Goal: Contribute content: Add original content to the website for others to see

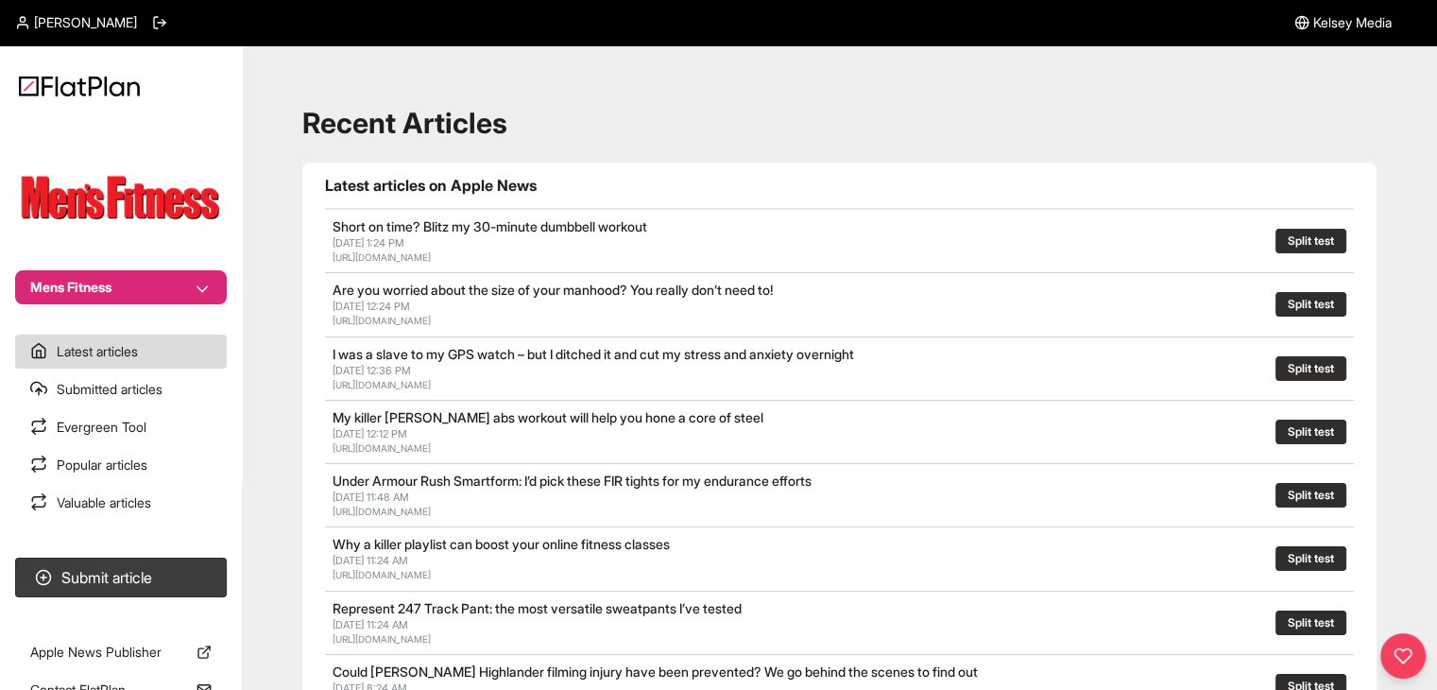
click at [113, 281] on button "Mens Fitness" at bounding box center [121, 287] width 212 height 34
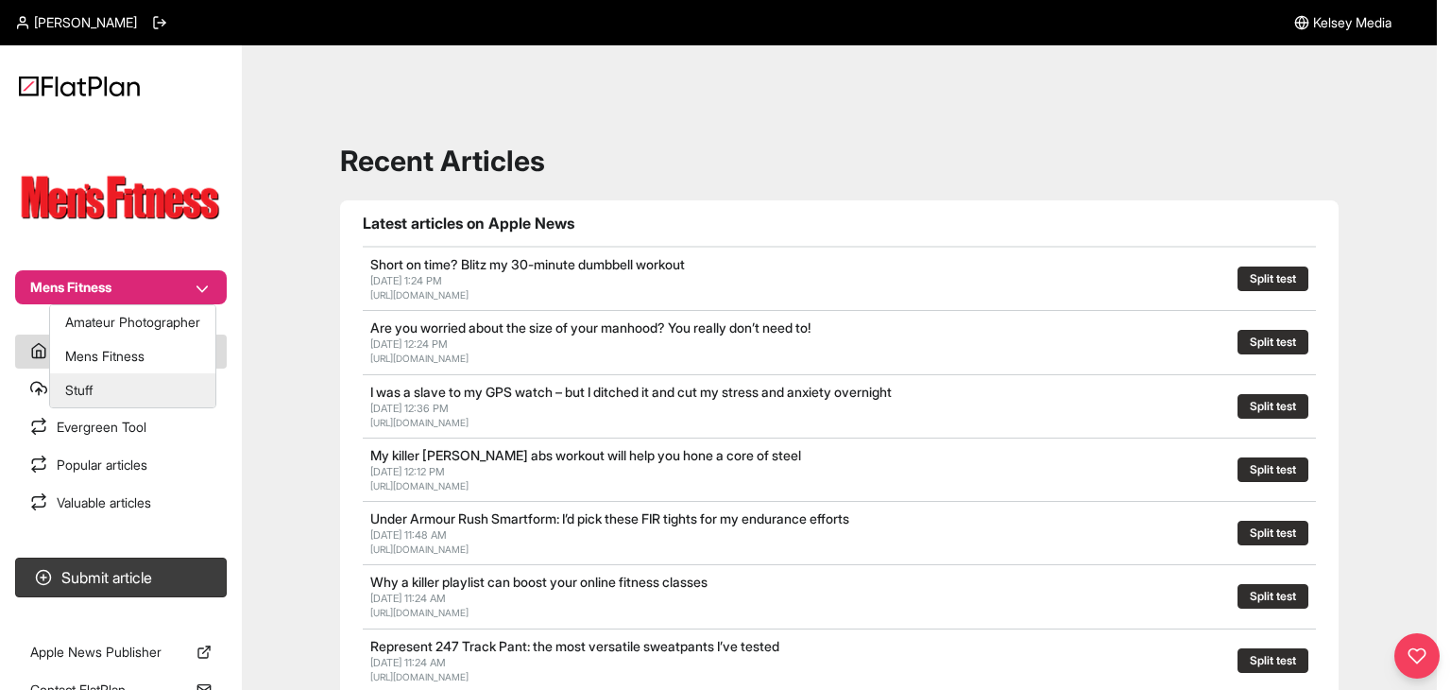
click at [117, 385] on button "Stuff" at bounding box center [132, 390] width 165 height 34
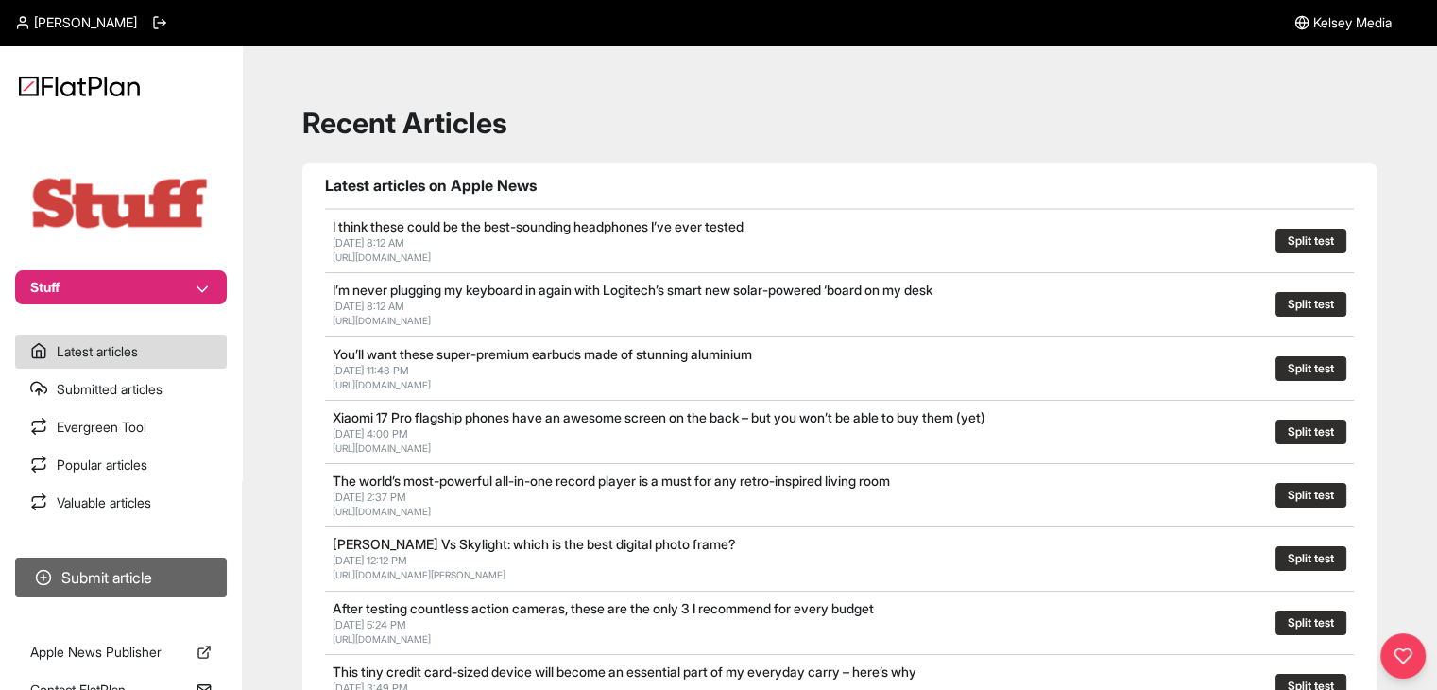
click at [158, 573] on button "Submit article" at bounding box center [121, 577] width 212 height 40
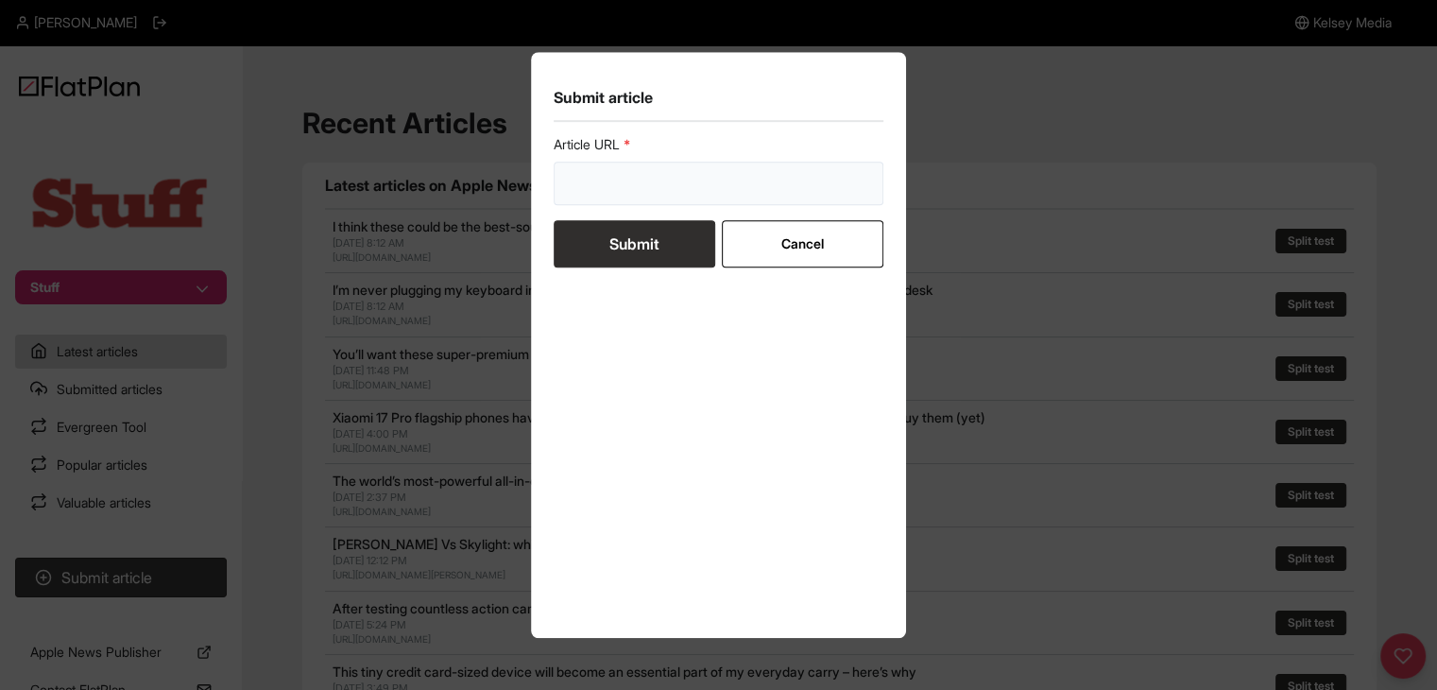
drag, startPoint x: 578, startPoint y: 198, endPoint x: 586, endPoint y: 230, distance: 32.1
click at [578, 197] on input "url" at bounding box center [719, 183] width 331 height 43
paste input "https://www.stuff.tv/review/libernovo-omni-review/"
type input "https://www.stuff.tv/review/libernovo-omni-review/"
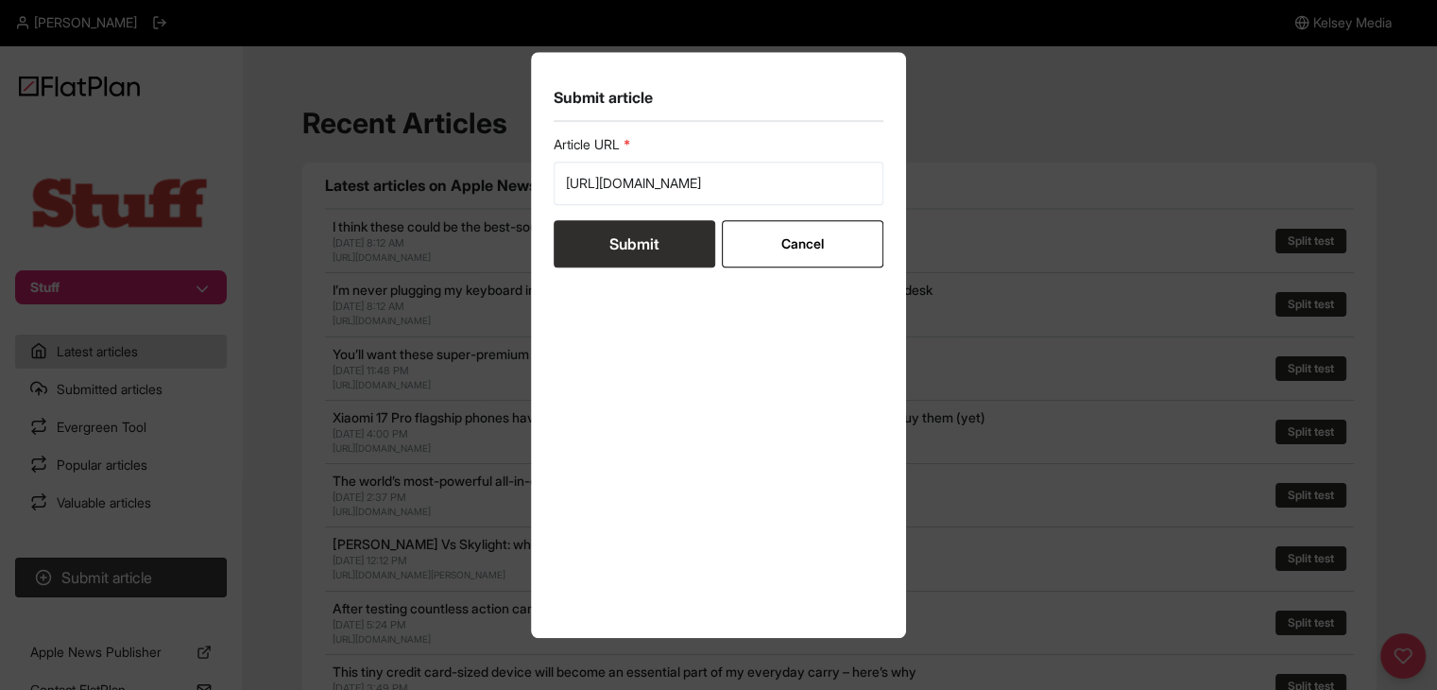
scroll to position [0, 0]
click at [610, 258] on button "Submit" at bounding box center [635, 243] width 162 height 47
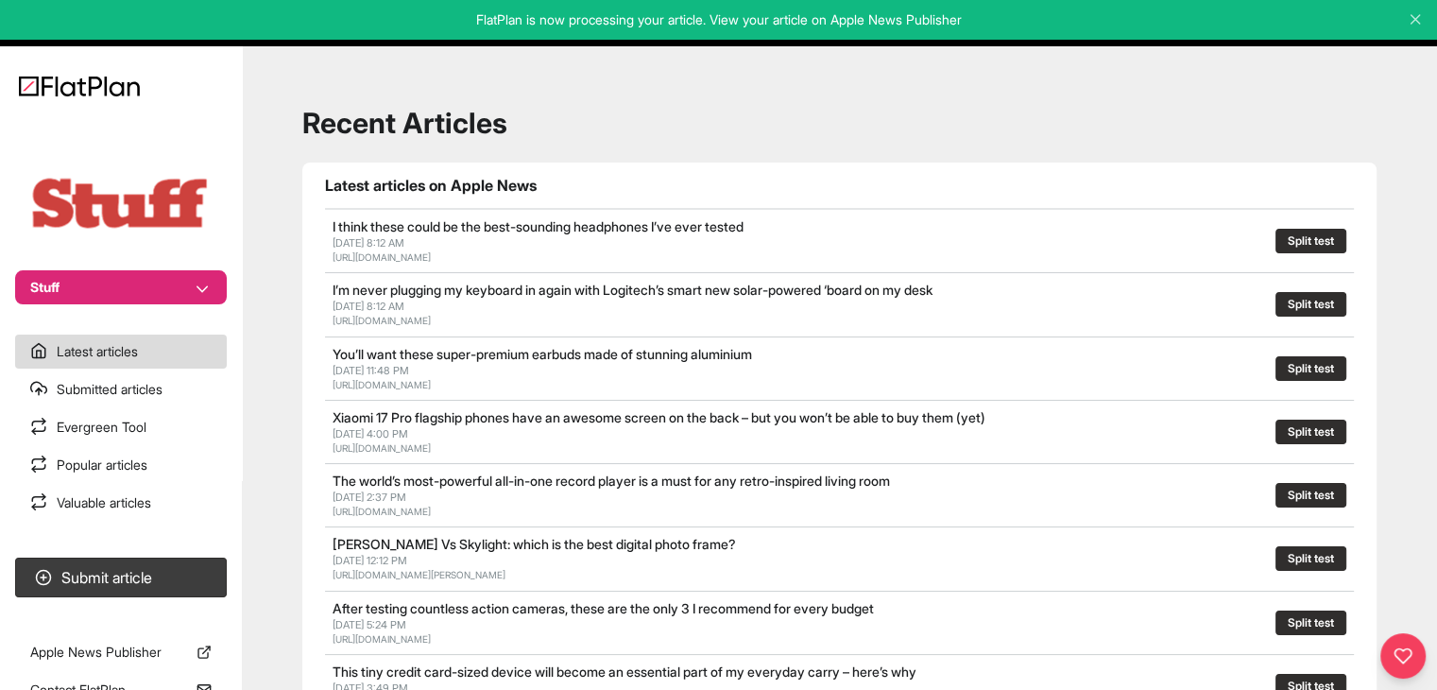
click at [164, 292] on button "Stuff" at bounding box center [121, 287] width 212 height 34
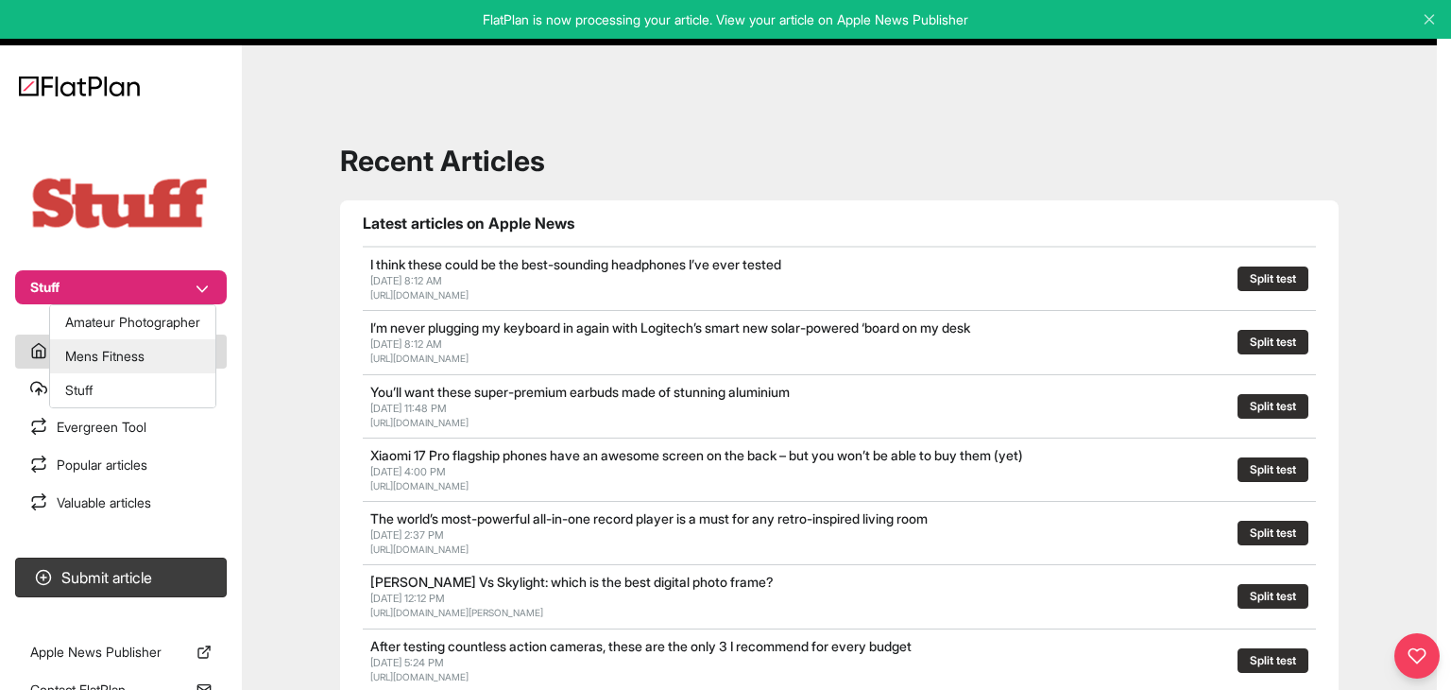
click at [153, 355] on button "Mens Fitness" at bounding box center [132, 356] width 165 height 34
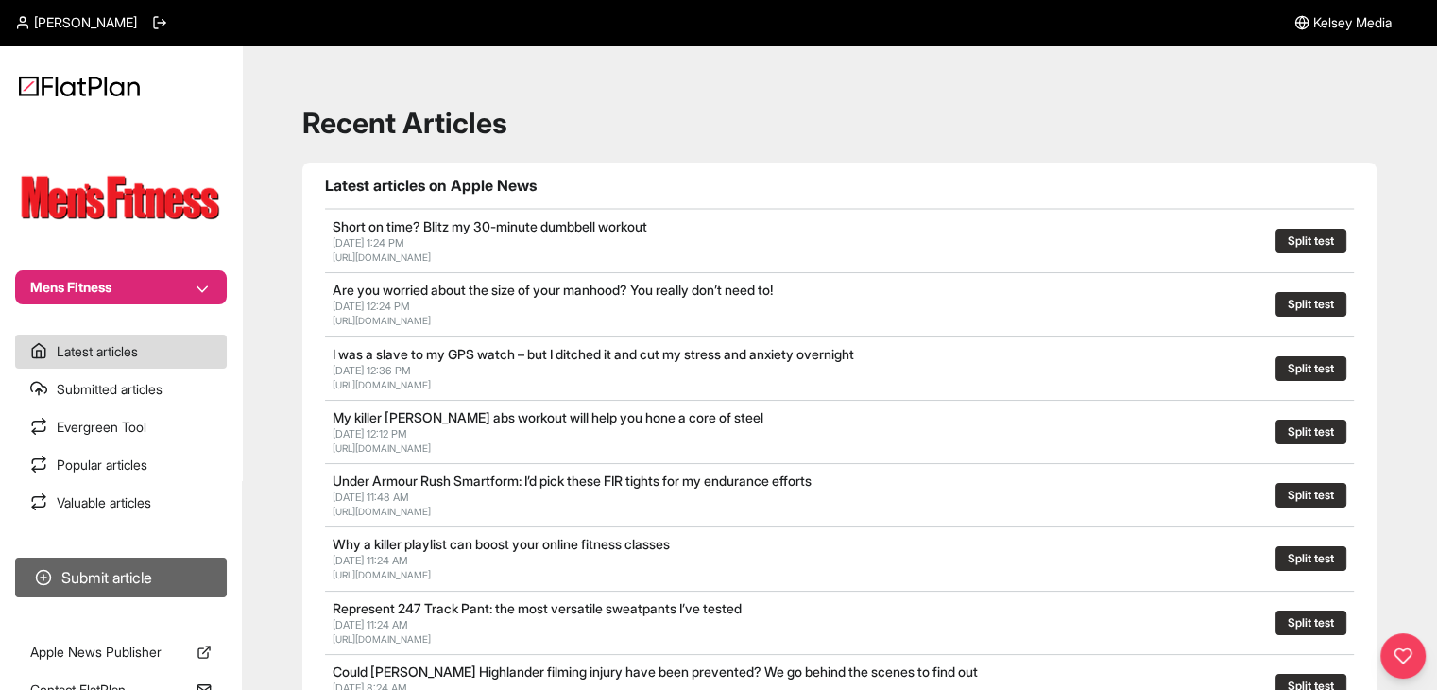
click at [181, 577] on button "Submit article" at bounding box center [121, 577] width 212 height 40
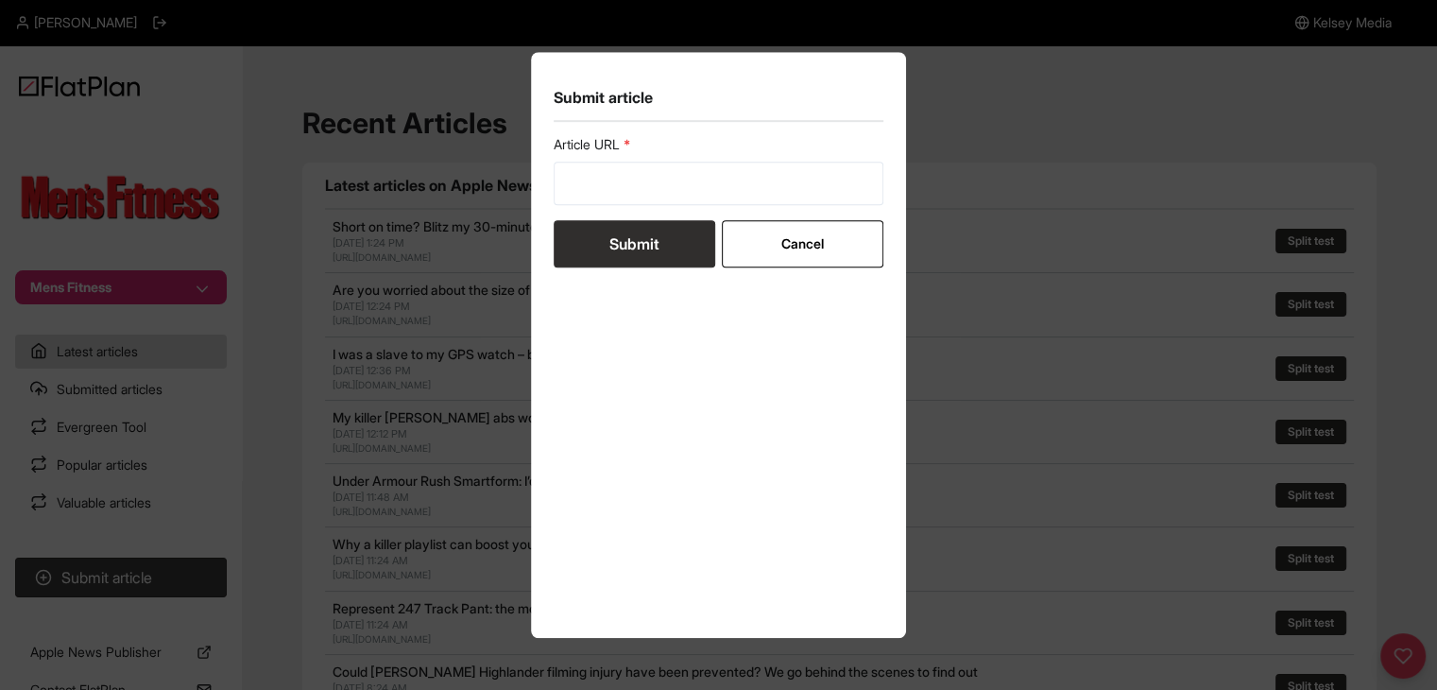
click at [616, 218] on form "Article URL Submit Cancel" at bounding box center [719, 201] width 331 height 132
click at [619, 201] on input "url" at bounding box center [719, 183] width 331 height 43
paste input "https://mensfitness.co.uk/health/mental-health/male-infertility-breaking-stigma…"
type input "https://mensfitness.co.uk/health/mental-health/male-infertility-breaking-stigma…"
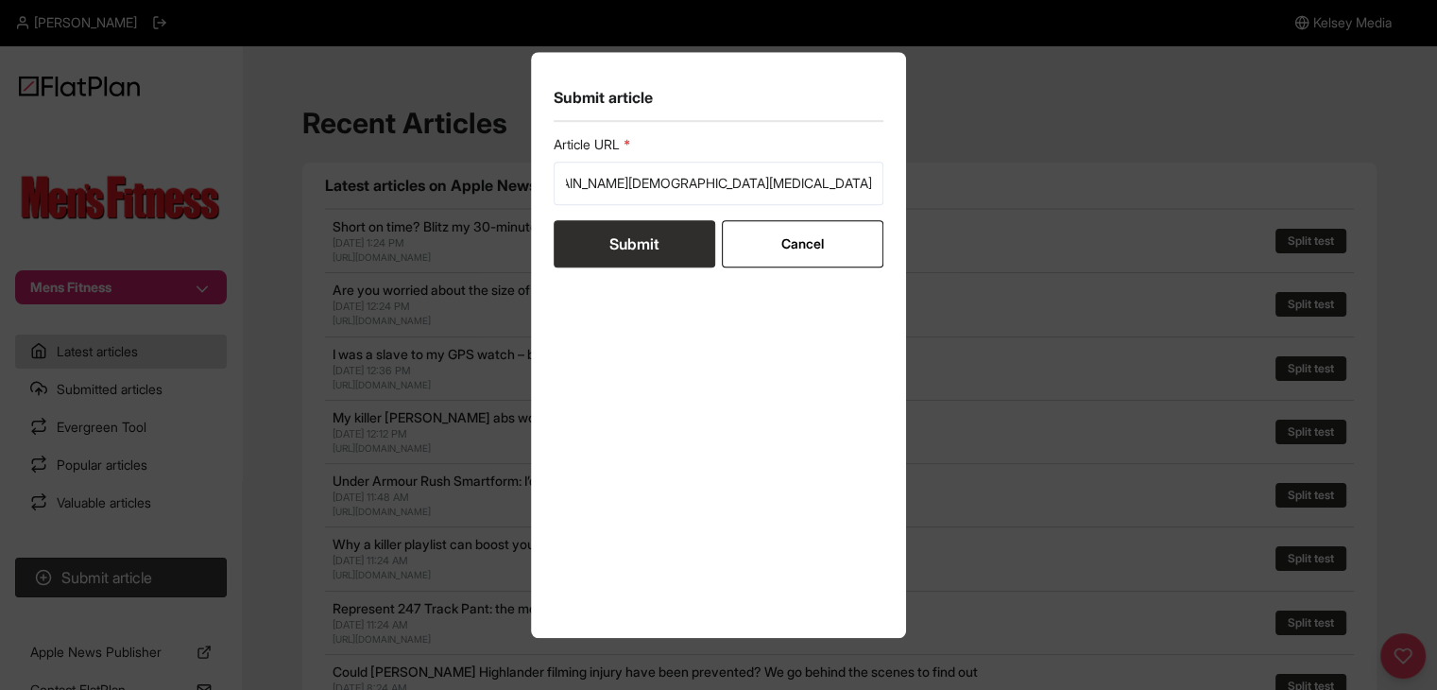
click at [619, 246] on button "Submit" at bounding box center [635, 243] width 162 height 47
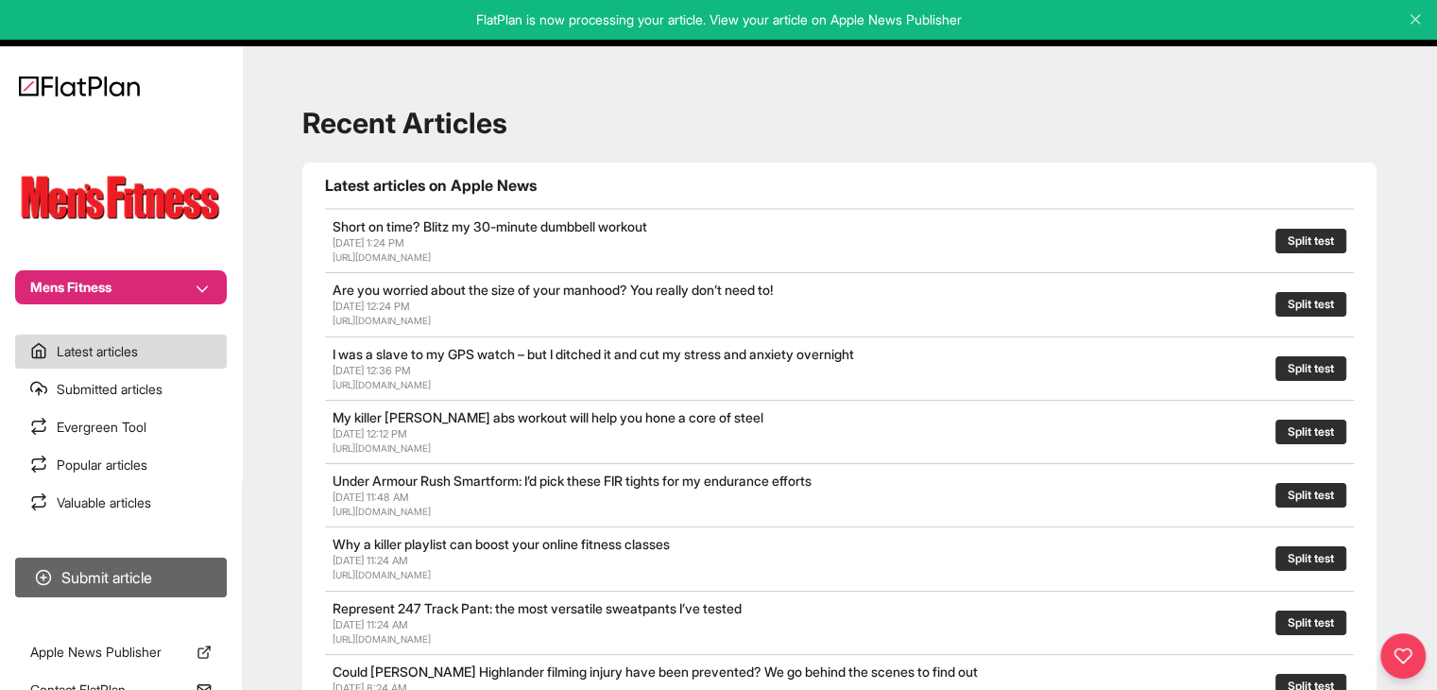
click at [79, 571] on button "Submit article" at bounding box center [121, 577] width 212 height 40
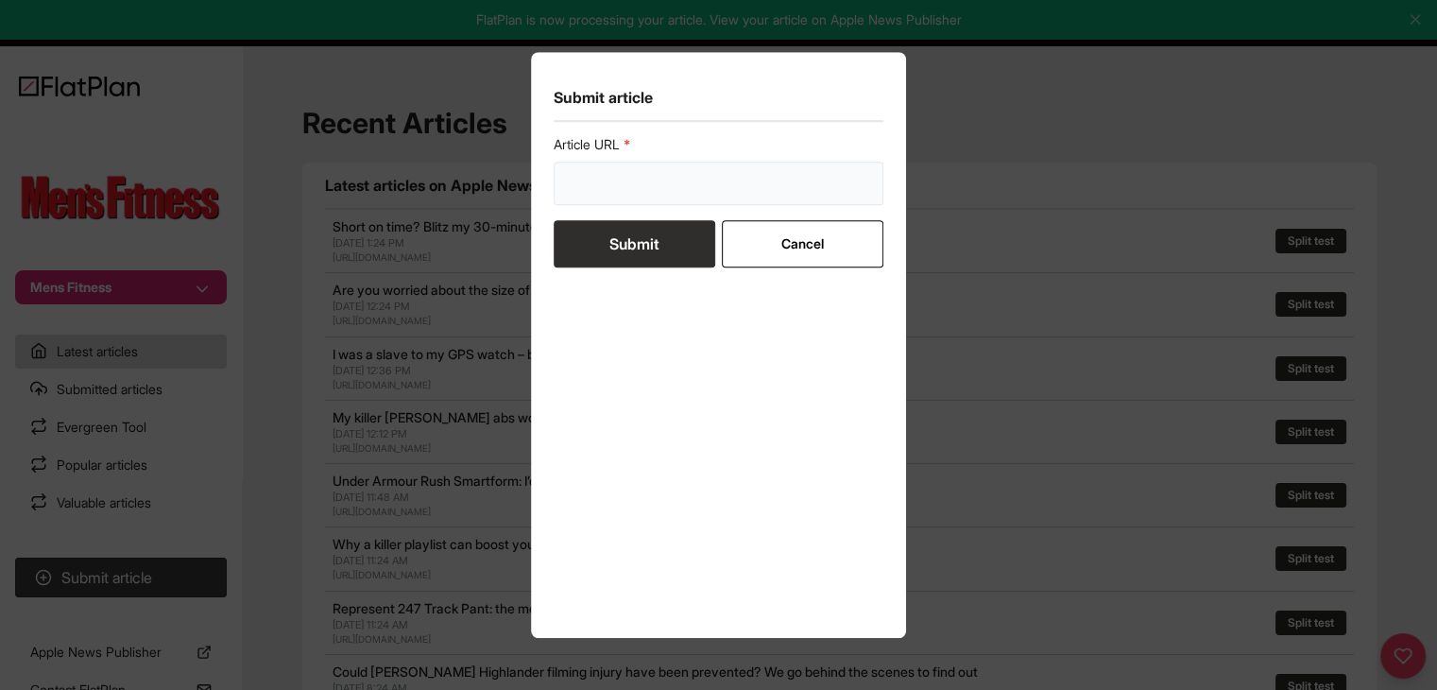
click at [568, 198] on input "url" at bounding box center [719, 183] width 331 height 43
paste input "https://mensfitness.co.uk/features/26-need-to-know-expert-running-tips/"
type input "https://mensfitness.co.uk/features/26-need-to-know-expert-running-tips/"
click at [595, 243] on button "Submit" at bounding box center [635, 243] width 162 height 47
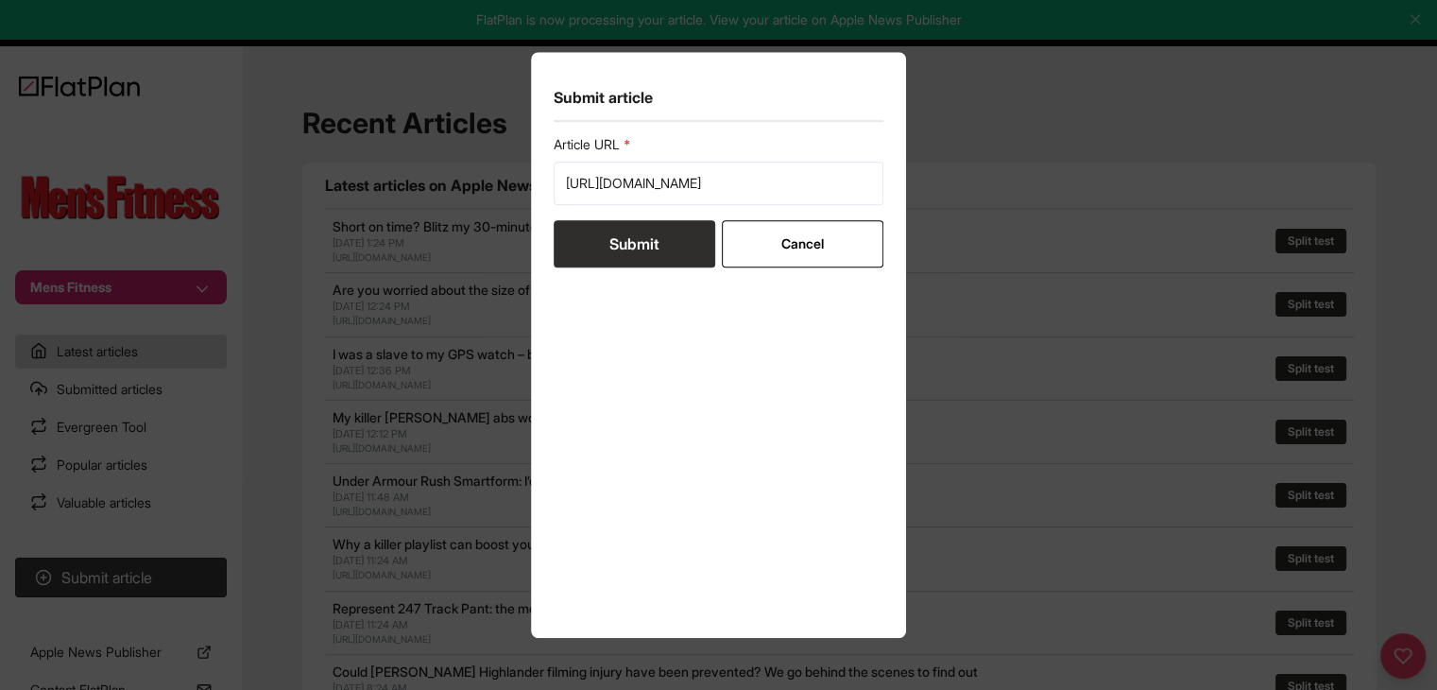
scroll to position [0, 0]
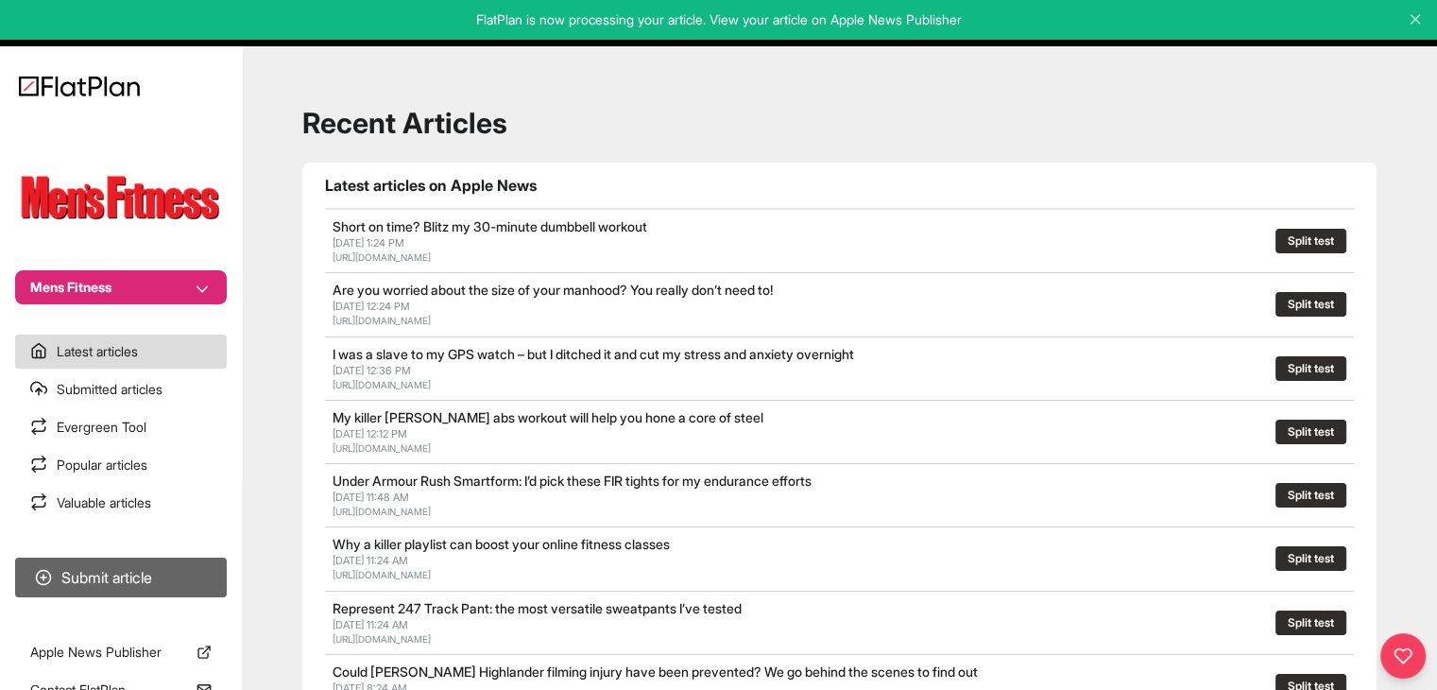
click at [168, 566] on button "Submit article" at bounding box center [121, 577] width 212 height 40
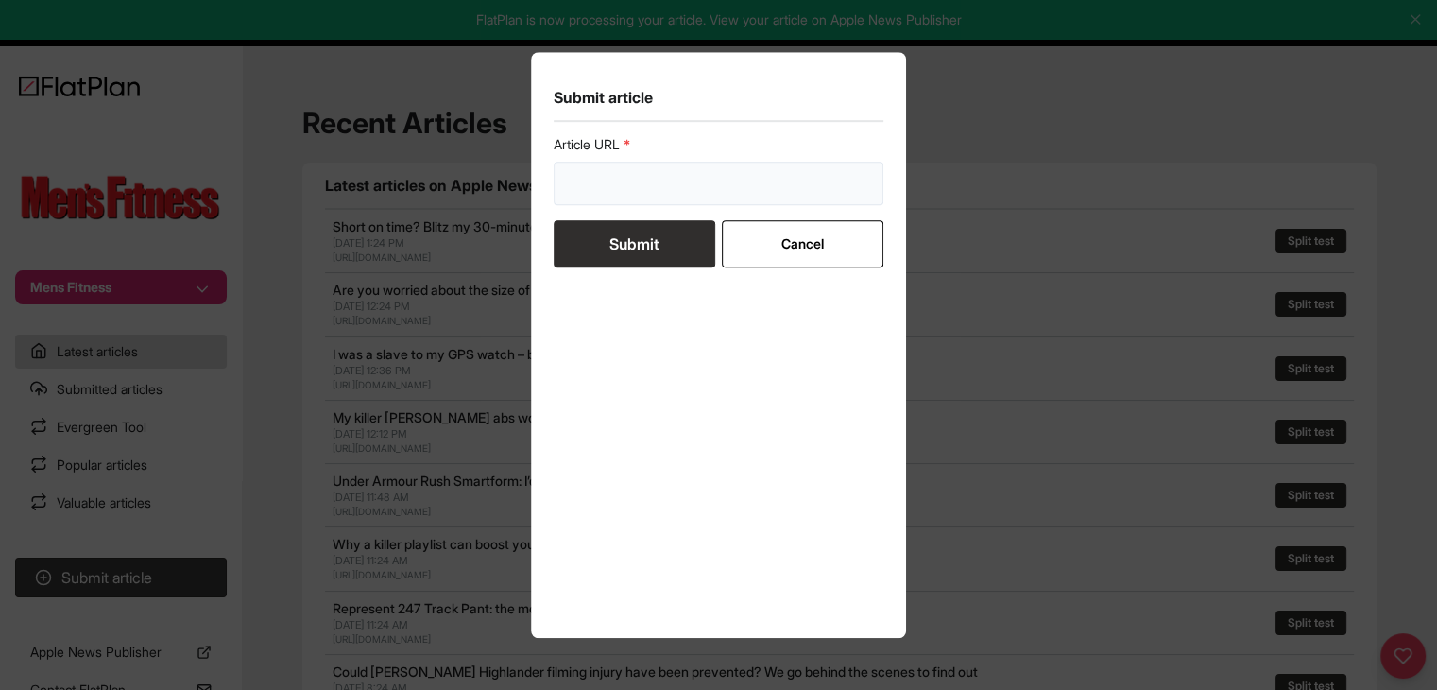
click at [591, 170] on input "url" at bounding box center [719, 183] width 331 height 43
paste input "https://mensfitness.co.uk/features/what-is-metabolic-testing/"
type input "https://mensfitness.co.uk/features/what-is-metabolic-testing/"
click at [614, 231] on button "Submit" at bounding box center [635, 243] width 162 height 47
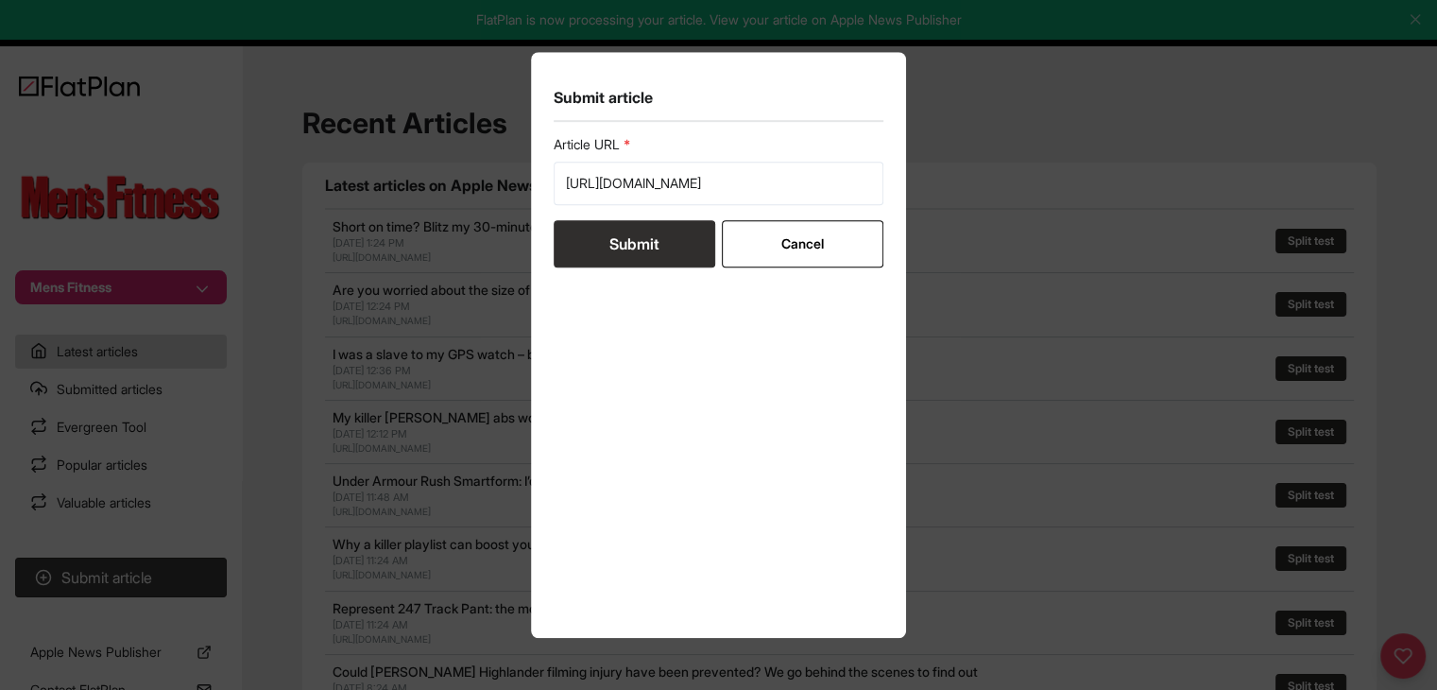
scroll to position [0, 0]
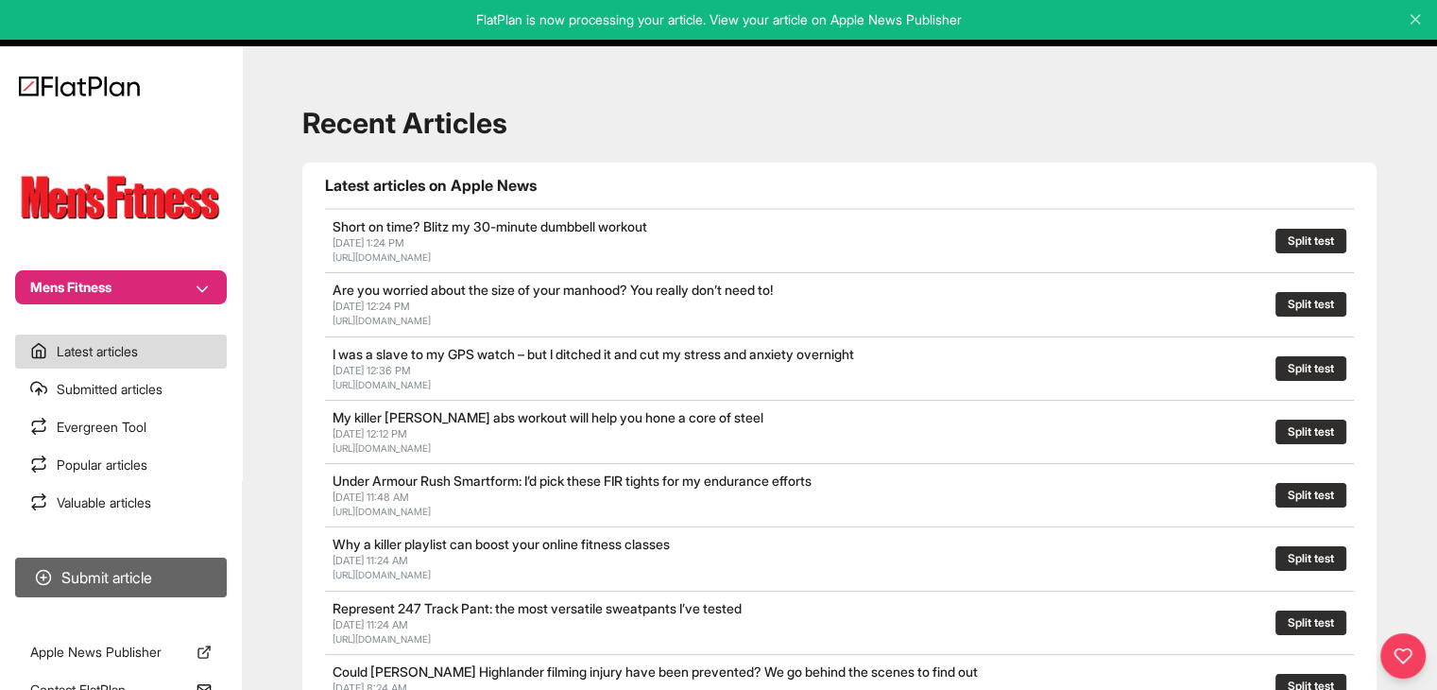
click at [207, 584] on button "Submit article" at bounding box center [121, 577] width 212 height 40
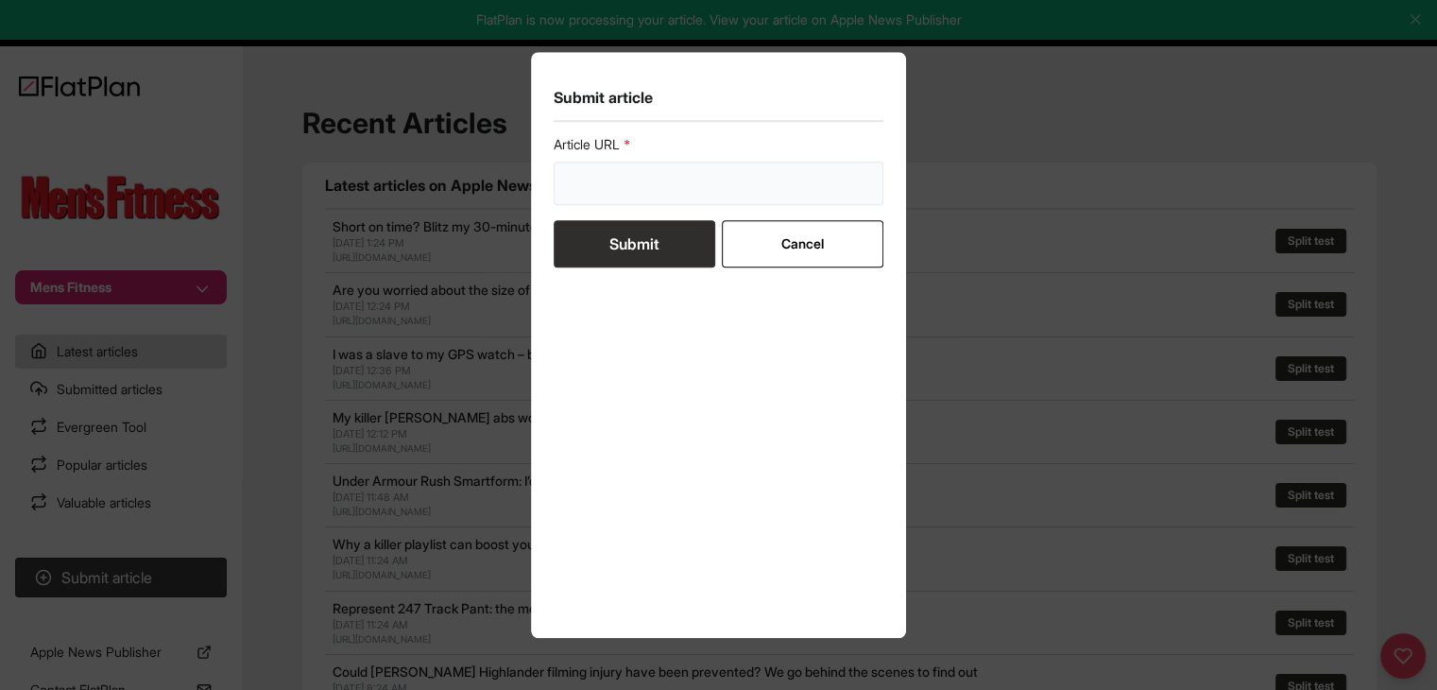
drag, startPoint x: 600, startPoint y: 180, endPoint x: 601, endPoint y: 208, distance: 27.4
click at [600, 181] on input "url" at bounding box center [719, 183] width 331 height 43
paste input "https://mensfitness.co.uk/workouts/lower-body-workout-runners/"
type input "https://mensfitness.co.uk/workouts/lower-body-workout-runners/"
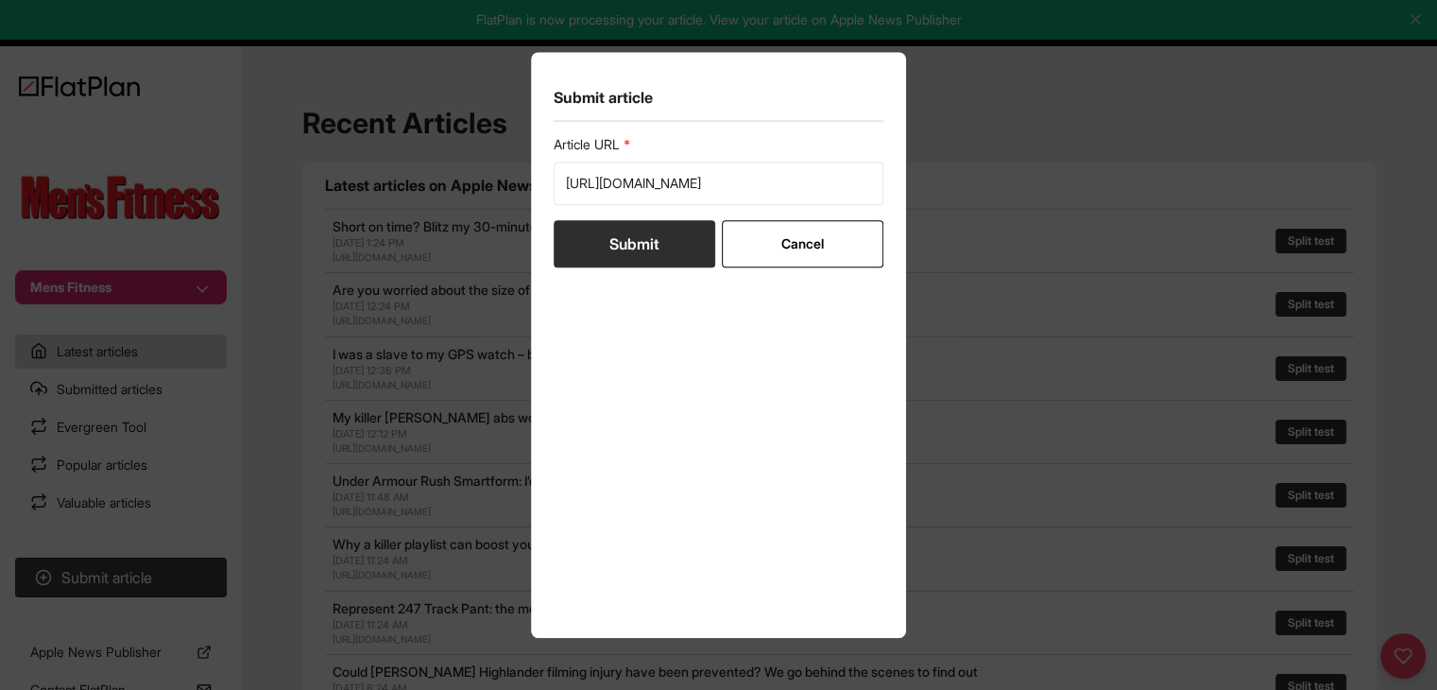
click at [605, 240] on button "Submit" at bounding box center [635, 243] width 162 height 47
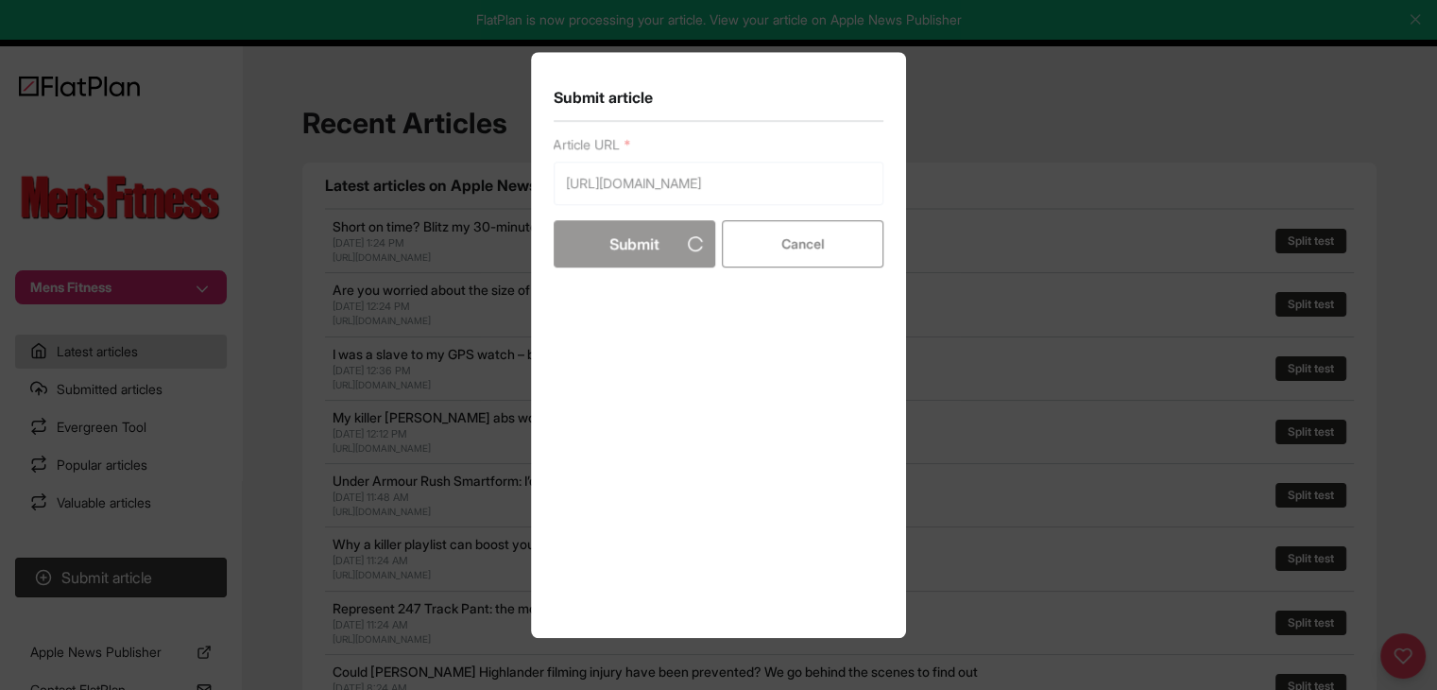
scroll to position [0, 0]
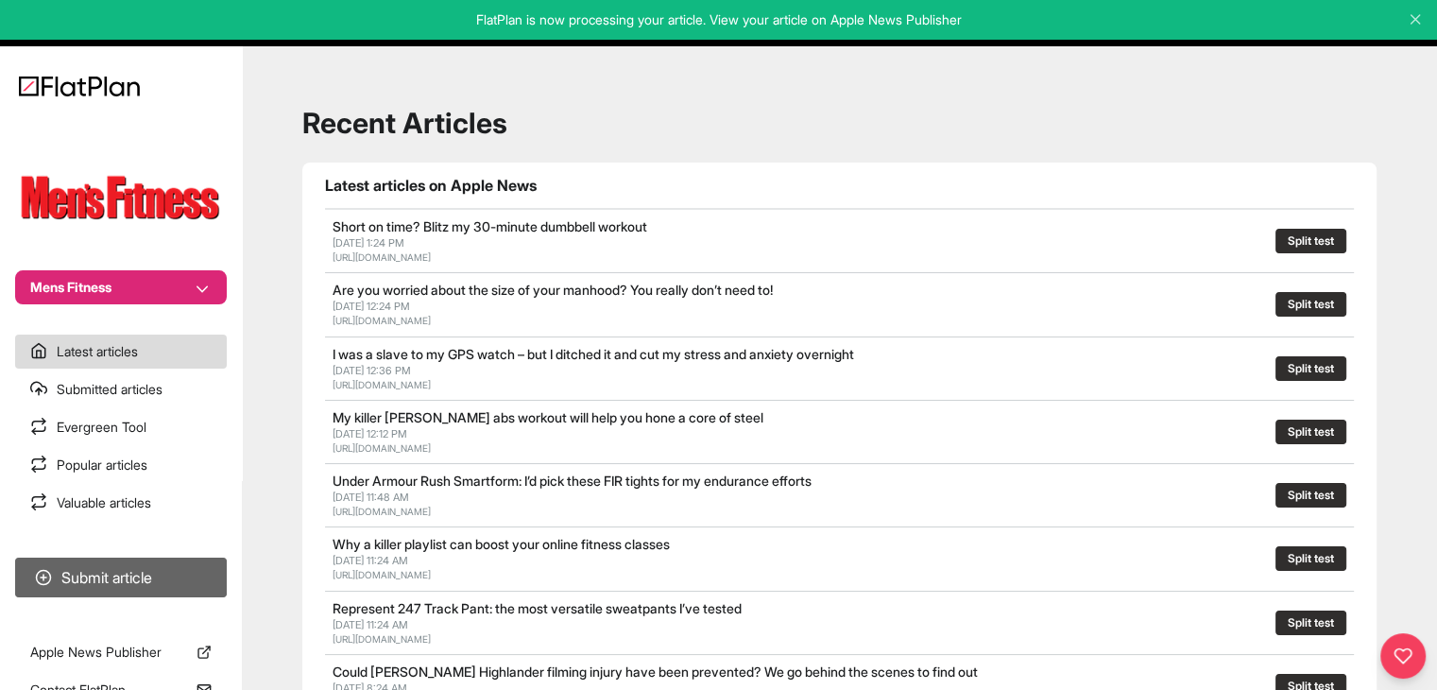
click at [214, 571] on button "Submit article" at bounding box center [121, 577] width 212 height 40
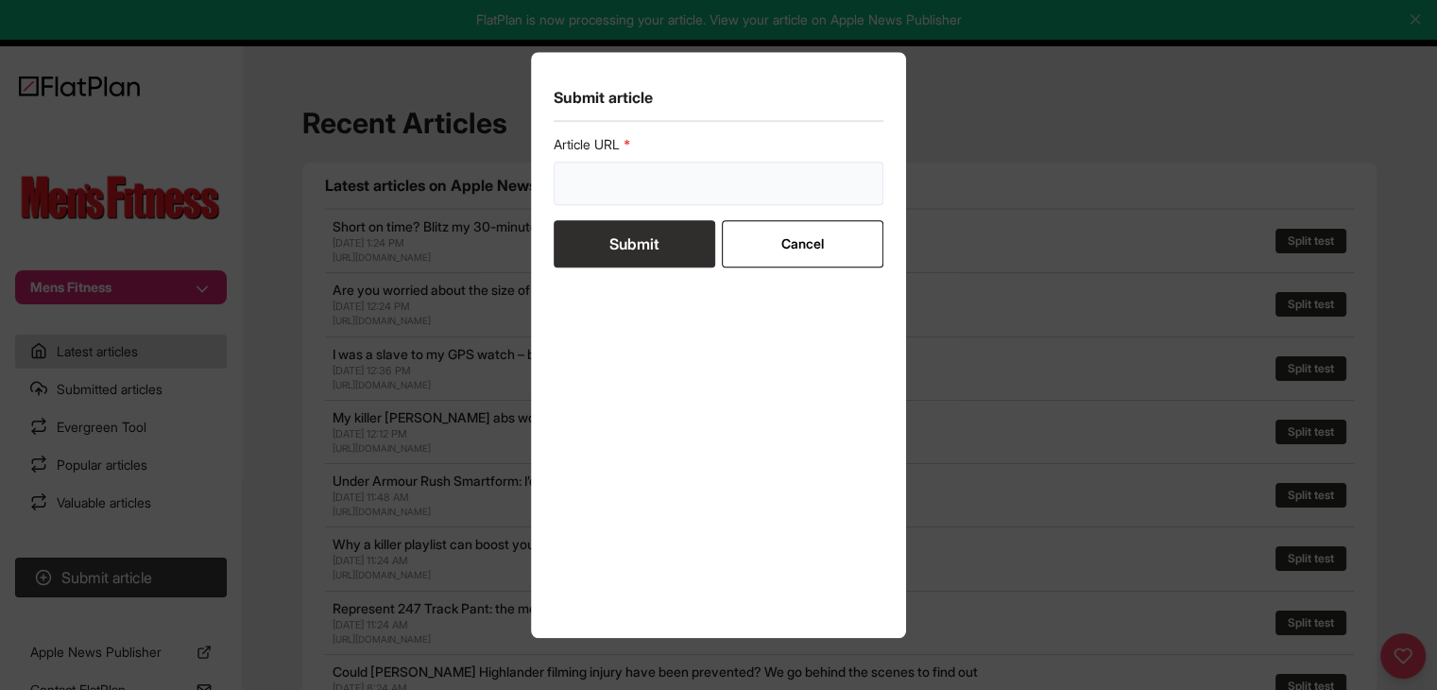
click at [585, 199] on input "url" at bounding box center [719, 183] width 331 height 43
paste input "https://mensfitness.co.uk/features/get-better-open-water-swimming/"
type input "https://mensfitness.co.uk/features/get-better-open-water-swimming/"
click at [593, 247] on button "Submit" at bounding box center [635, 243] width 162 height 47
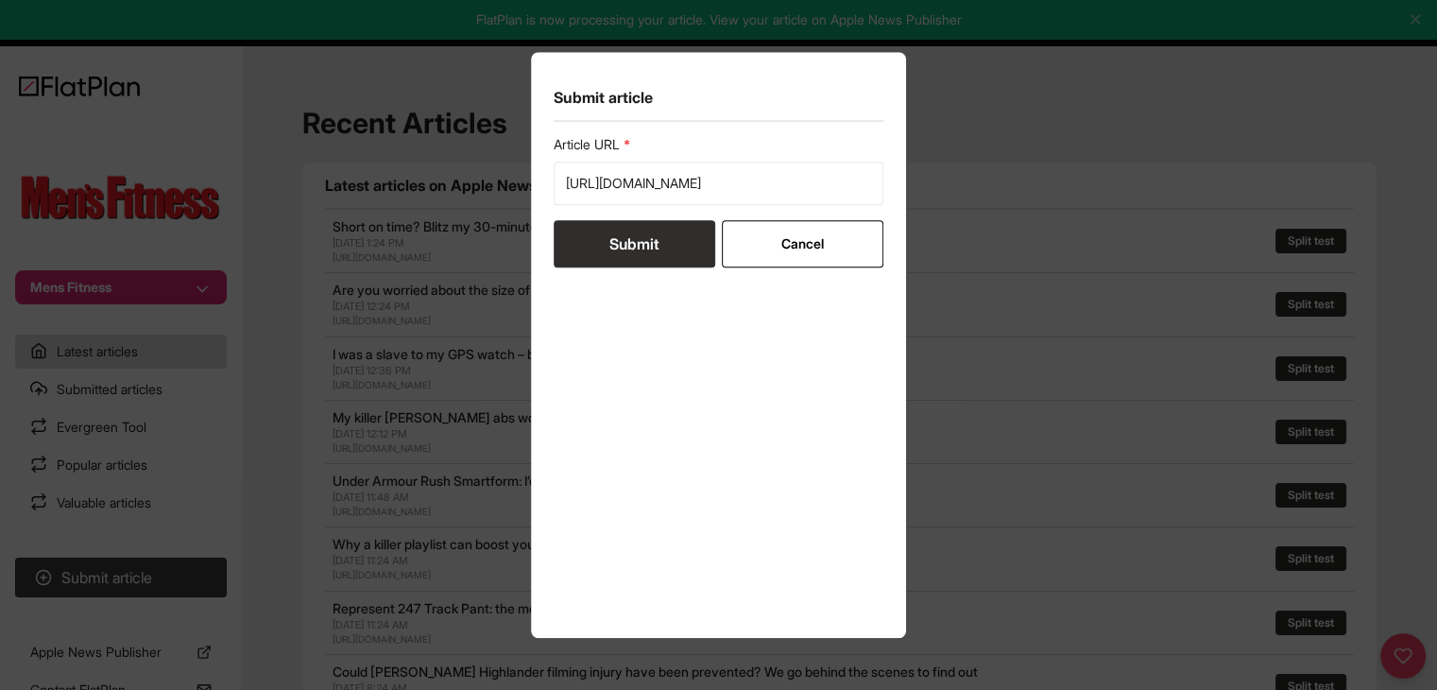
scroll to position [0, 0]
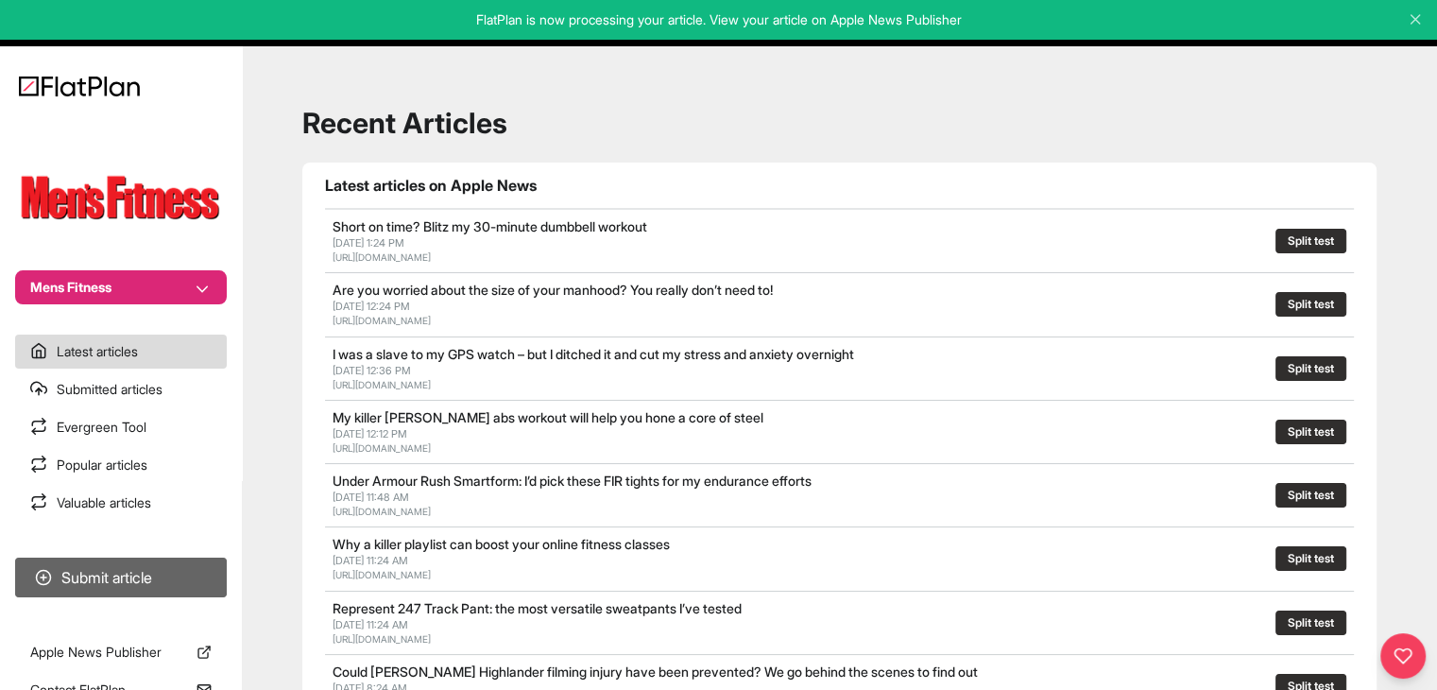
click at [202, 569] on button "Submit article" at bounding box center [121, 577] width 212 height 40
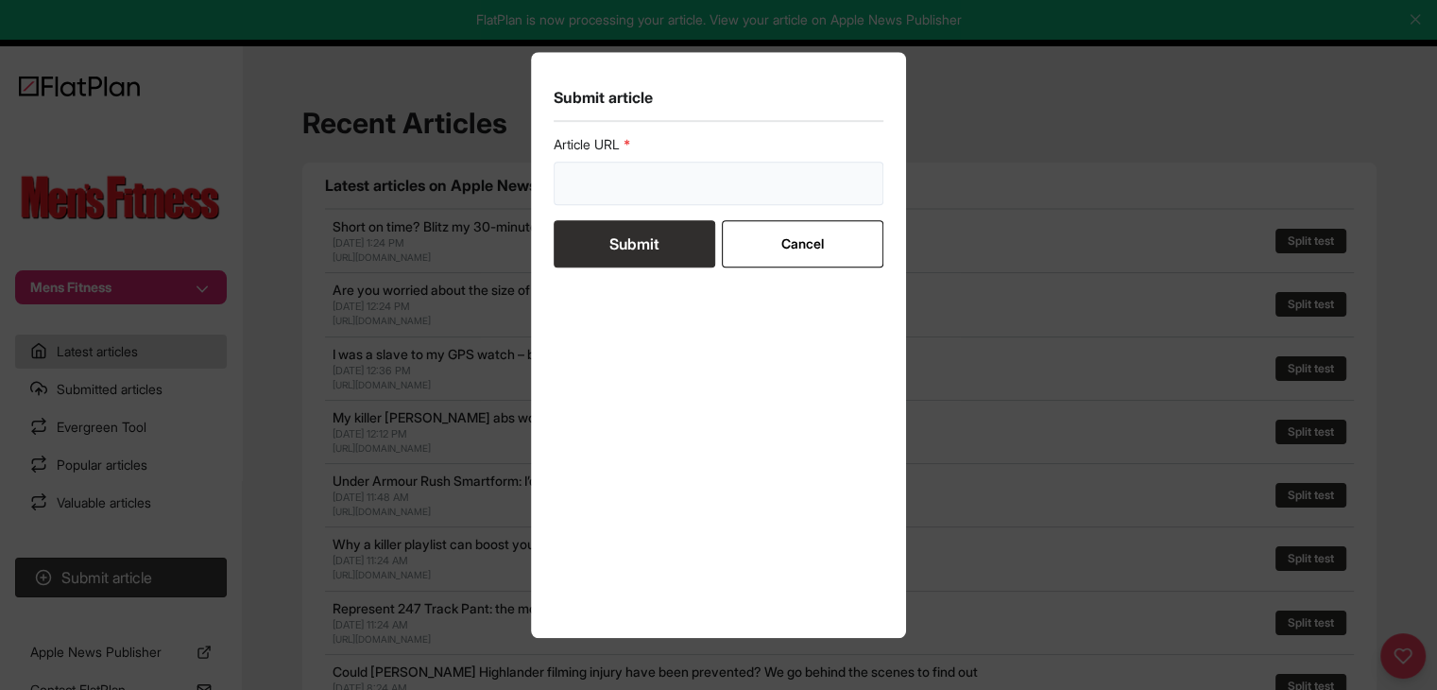
click at [599, 196] on input "url" at bounding box center [719, 183] width 331 height 43
paste input "https://mensfitness.co.uk/features/how-to-go-from-half-to-full-marathon/"
type input "https://mensfitness.co.uk/features/how-to-go-from-half-to-full-marathon/"
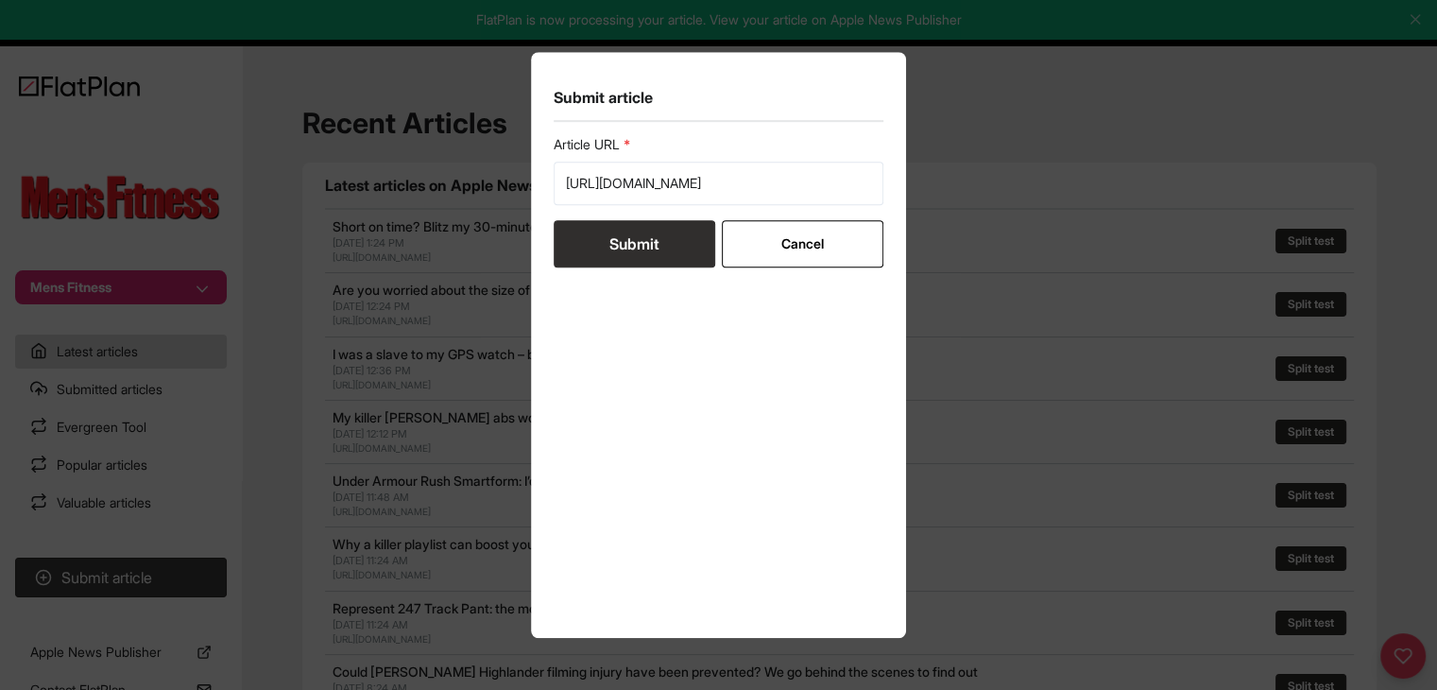
click at [611, 238] on button "Submit" at bounding box center [635, 243] width 162 height 47
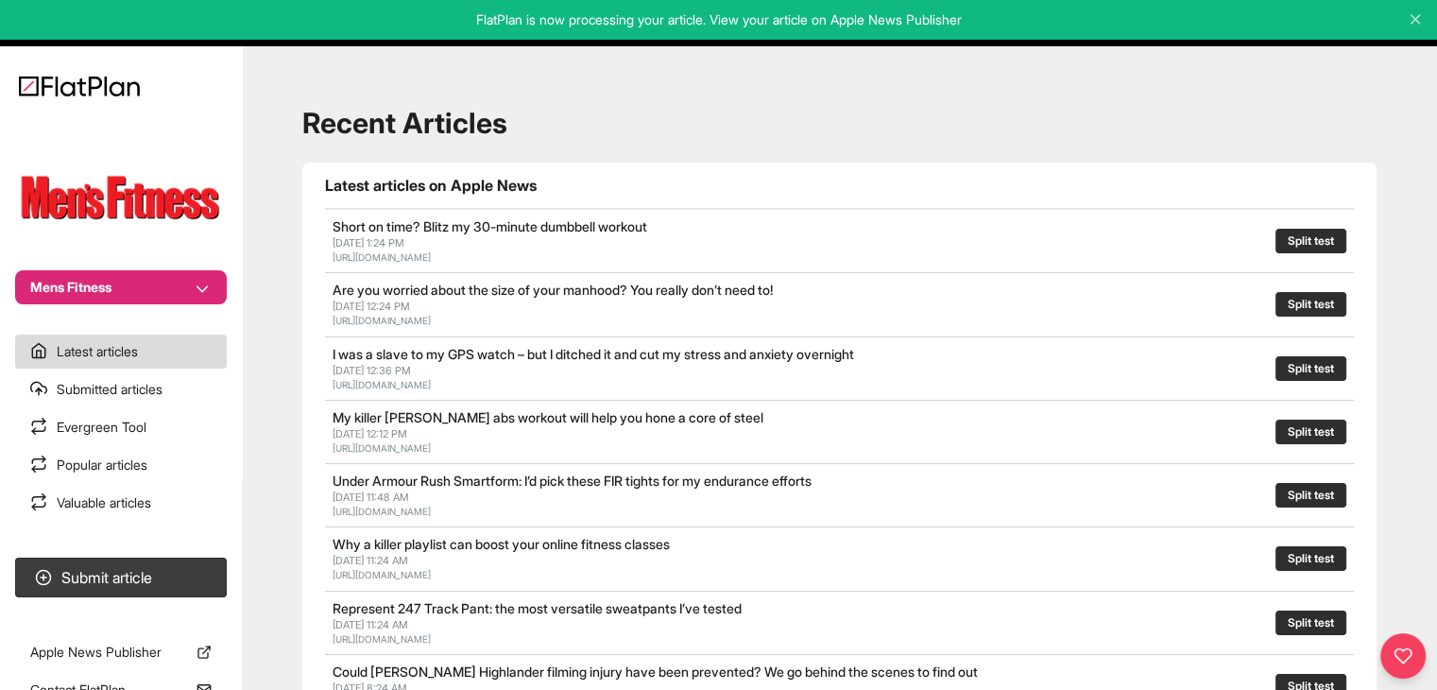
drag, startPoint x: 103, startPoint y: 281, endPoint x: 102, endPoint y: 295, distance: 13.3
click at [103, 282] on button "Mens Fitness" at bounding box center [121, 287] width 212 height 34
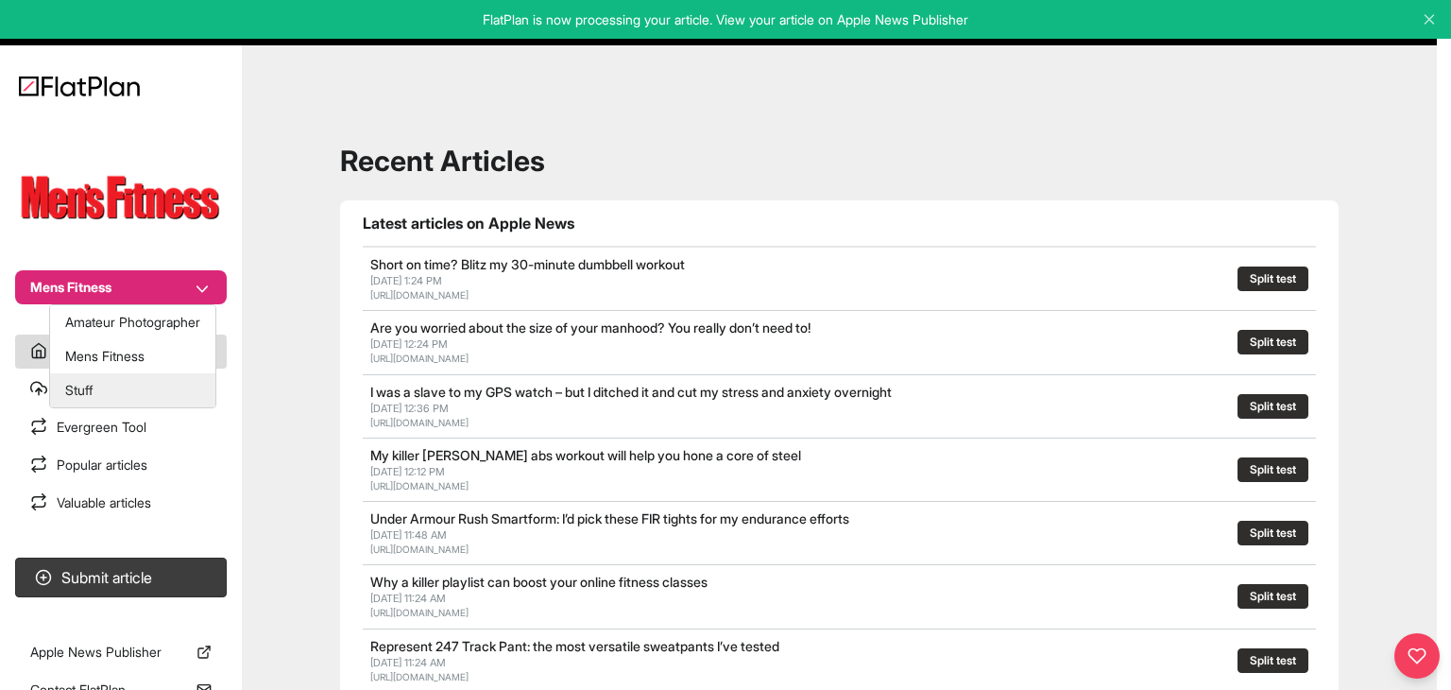
click at [104, 383] on button "Stuff" at bounding box center [132, 390] width 165 height 34
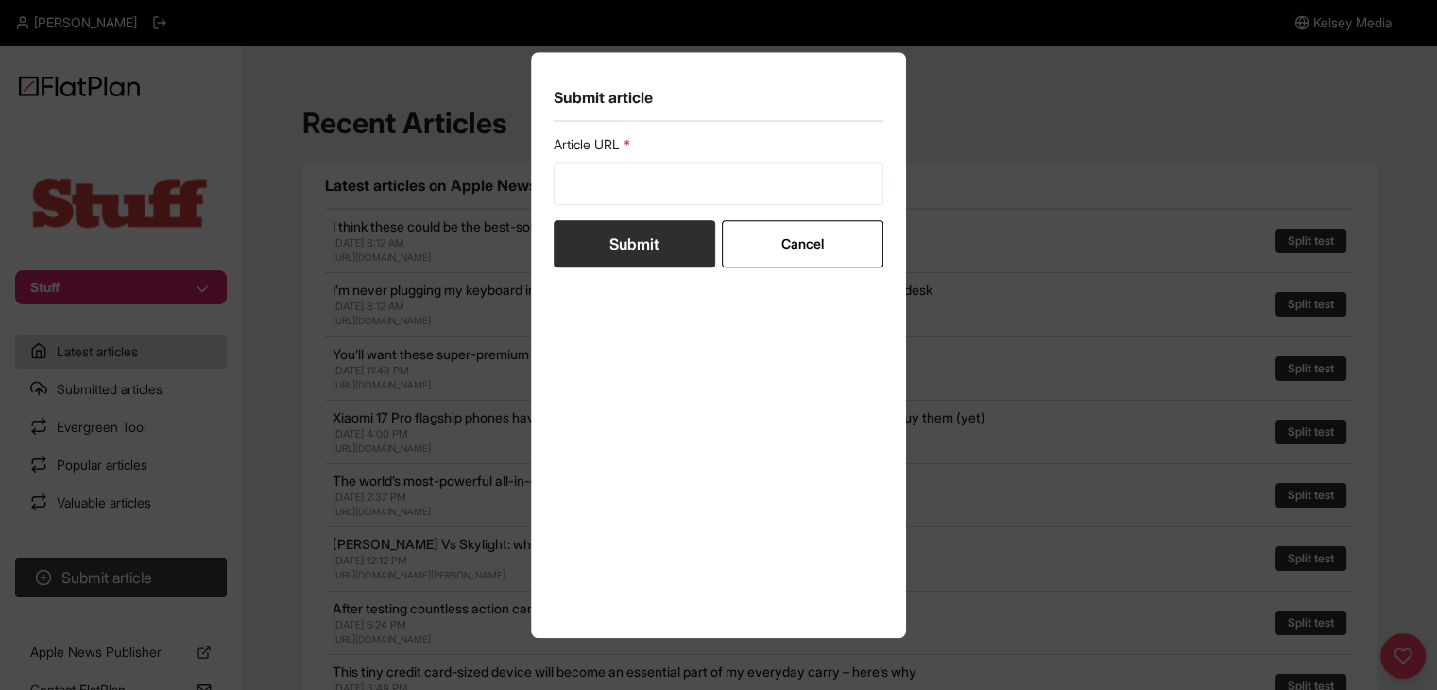
click at [639, 211] on form "Article URL Submit Cancel" at bounding box center [719, 201] width 331 height 132
click at [632, 182] on input "url" at bounding box center [719, 183] width 331 height 43
paste input "https://www.stuff.tv/features/esim-what-you-need-to-know/"
type input "https://www.stuff.tv/features/esim-what-you-need-to-know/"
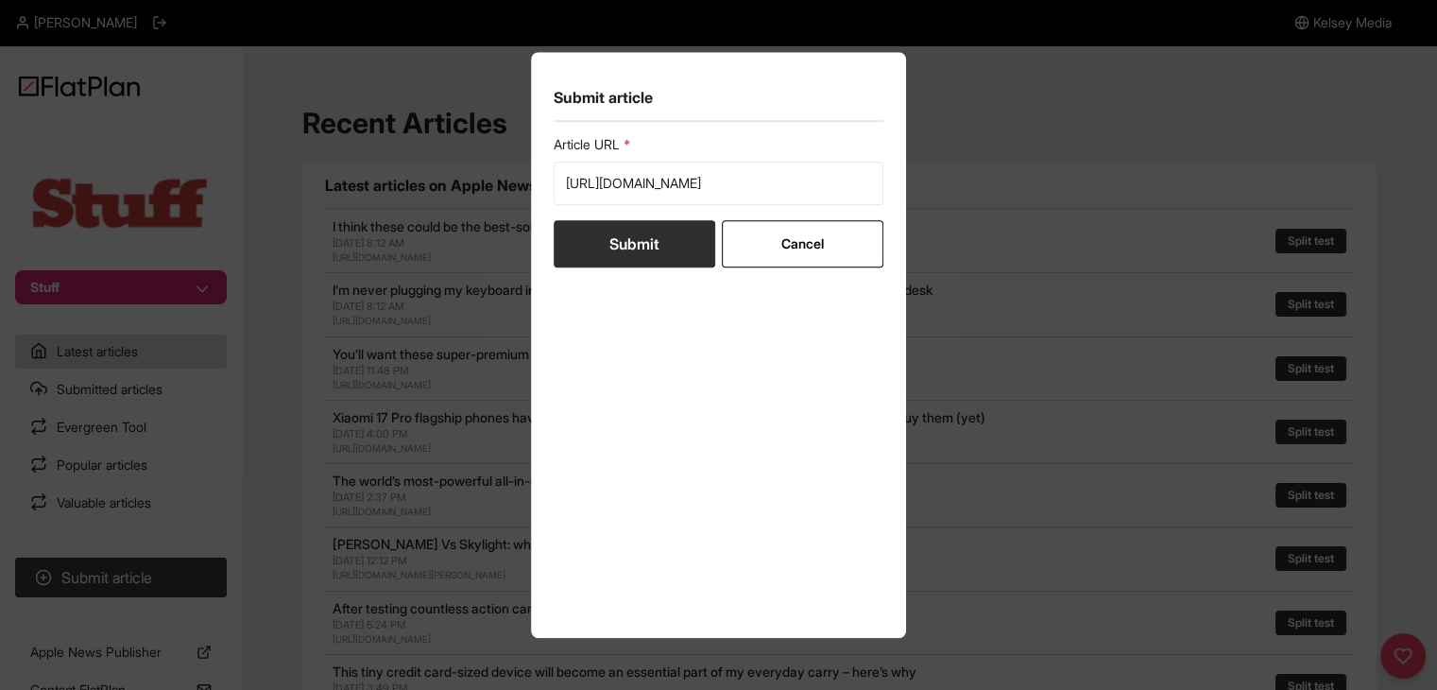
click at [617, 237] on button "Submit" at bounding box center [635, 243] width 162 height 47
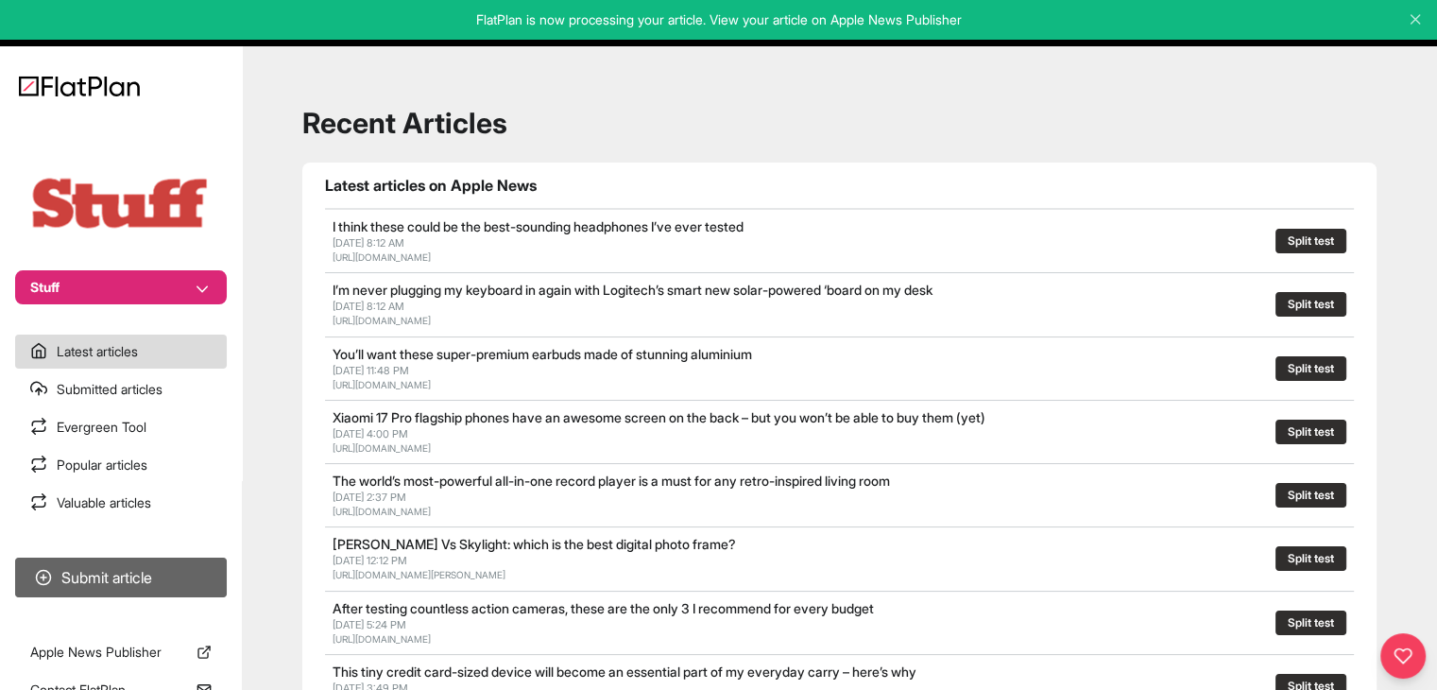
click at [200, 589] on button "Submit article" at bounding box center [121, 577] width 212 height 40
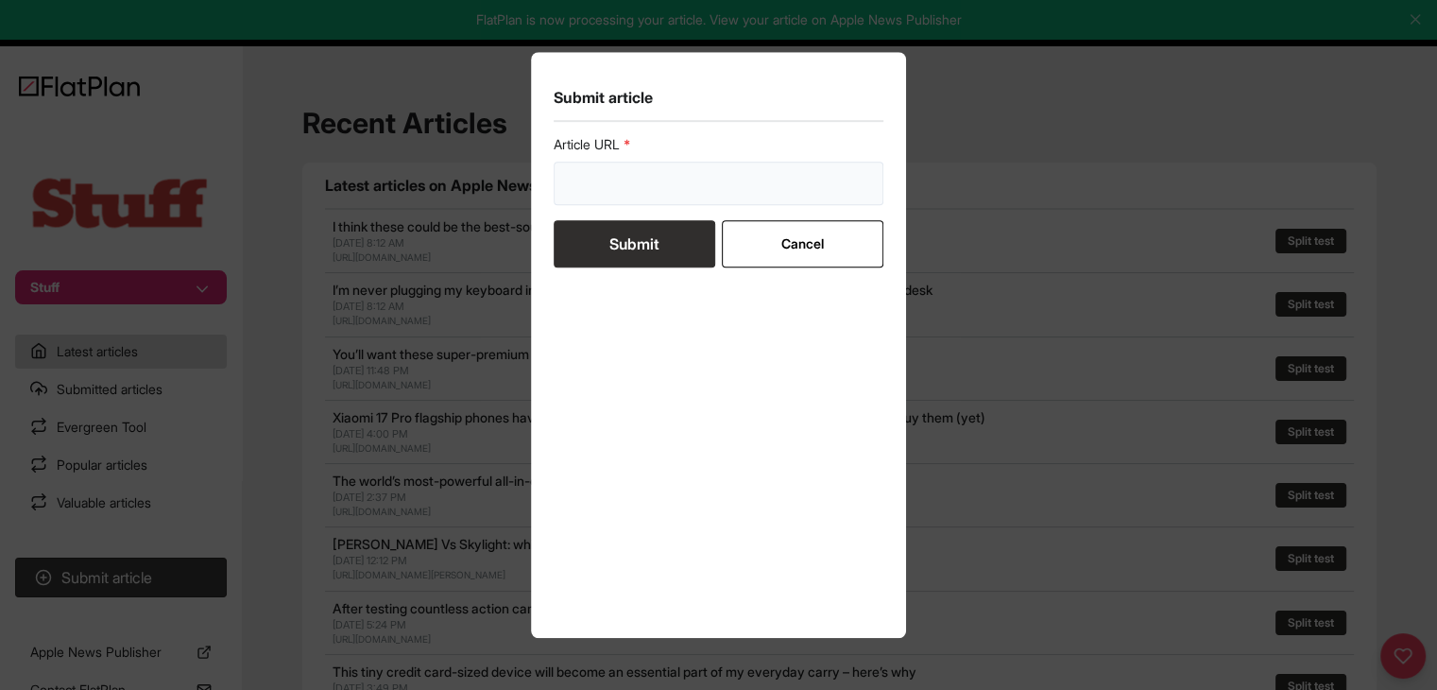
click at [698, 196] on input "url" at bounding box center [719, 183] width 331 height 43
paste input "https://www.stuff.tv/news/how-to-check-macbook-battery-health/"
type input "https://www.stuff.tv/news/how-to-check-macbook-battery-health/"
click at [658, 239] on button "Submit" at bounding box center [635, 243] width 162 height 47
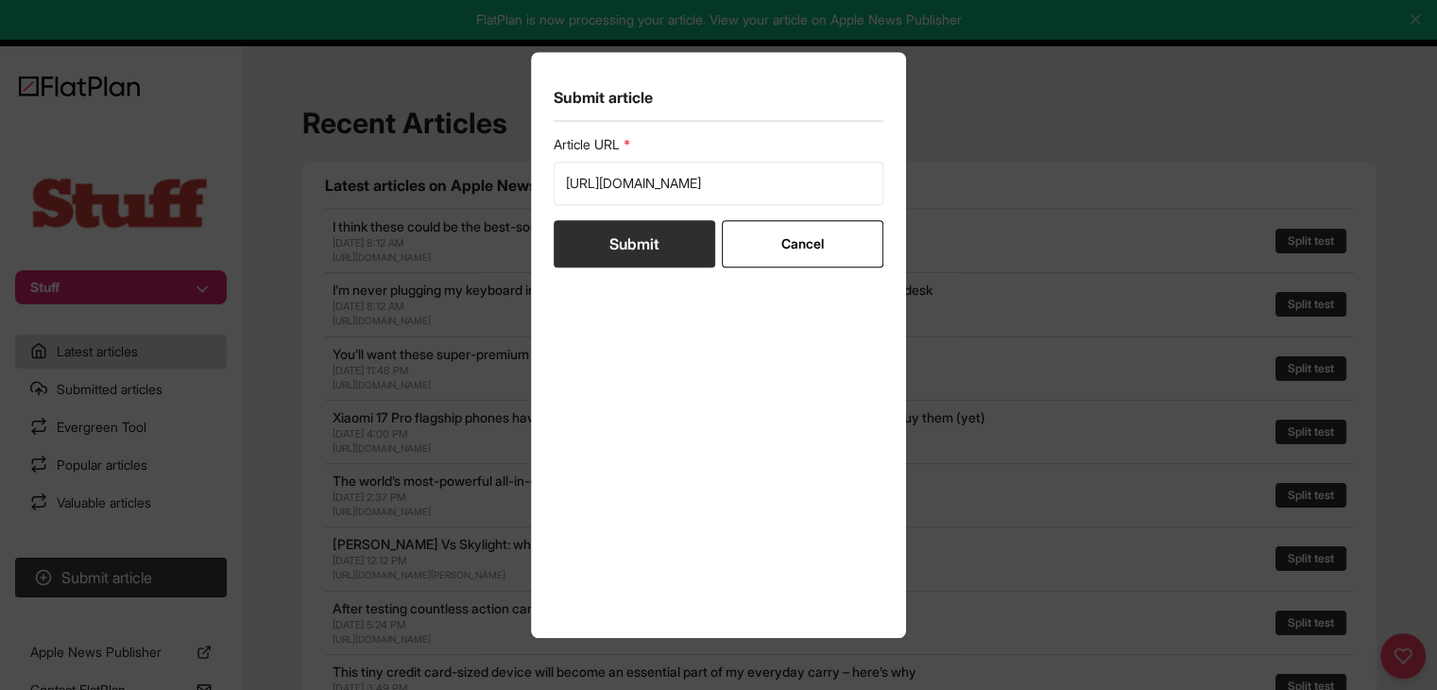
scroll to position [0, 0]
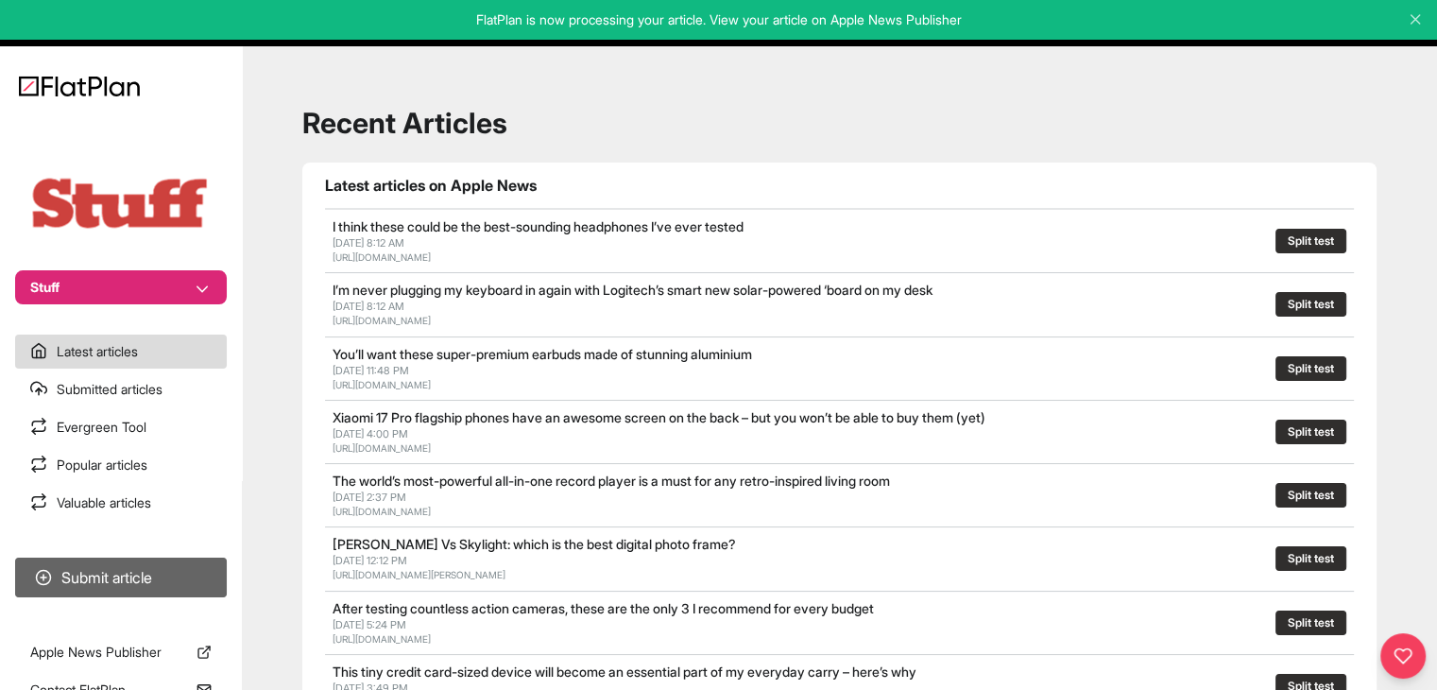
click at [162, 563] on button "Submit article" at bounding box center [121, 577] width 212 height 40
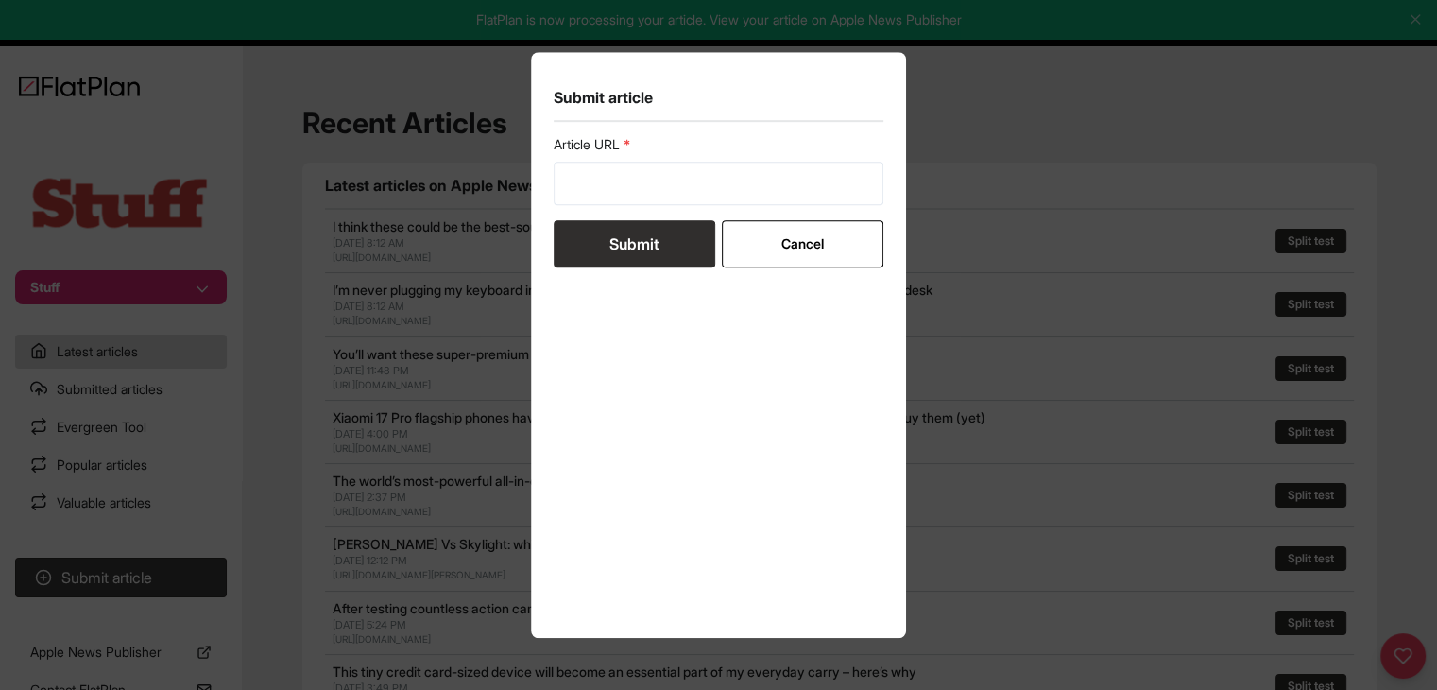
click at [582, 213] on form "Article URL Submit Cancel" at bounding box center [719, 201] width 331 height 132
click at [604, 199] on input "url" at bounding box center [719, 183] width 331 height 43
paste input "https://www.stuff.tv/features/how-to-check-laptop-battery-health-in-windows/"
type input "https://www.stuff.tv/features/how-to-check-laptop-battery-health-in-windows/"
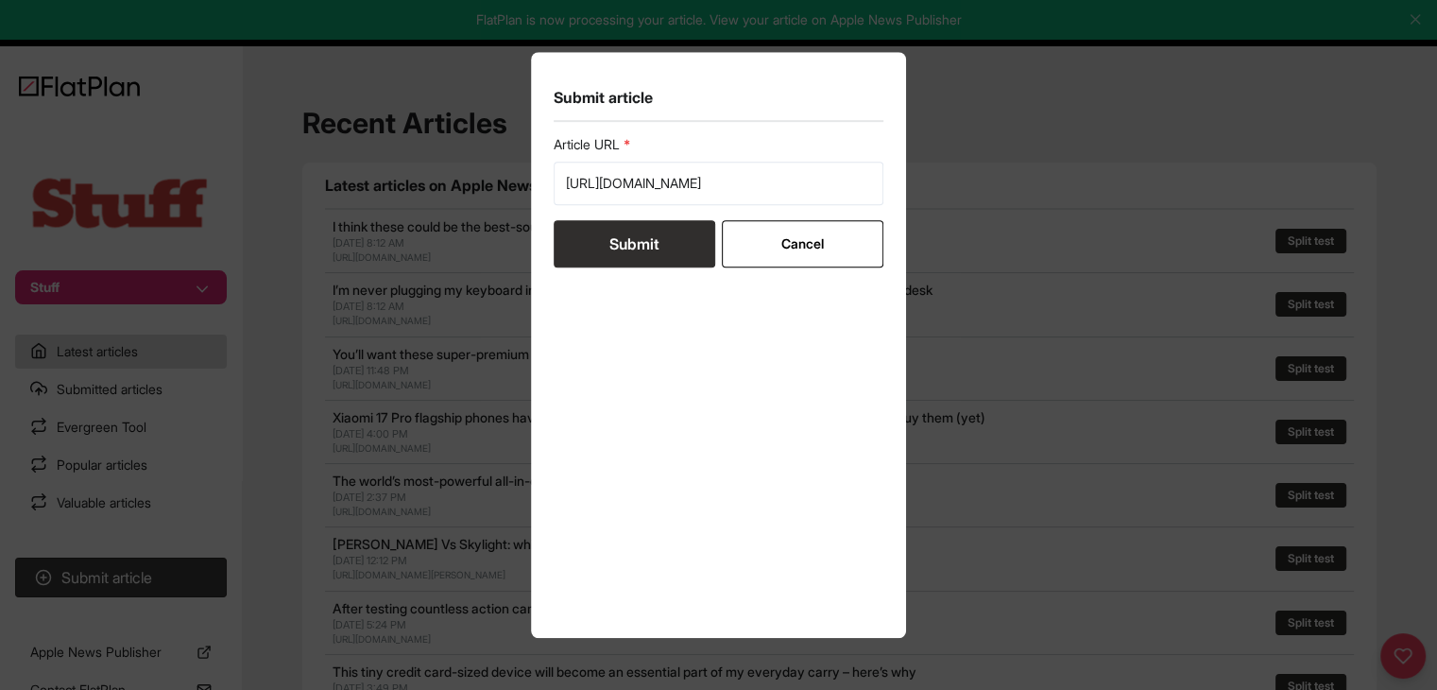
click at [604, 247] on button "Submit" at bounding box center [635, 243] width 162 height 47
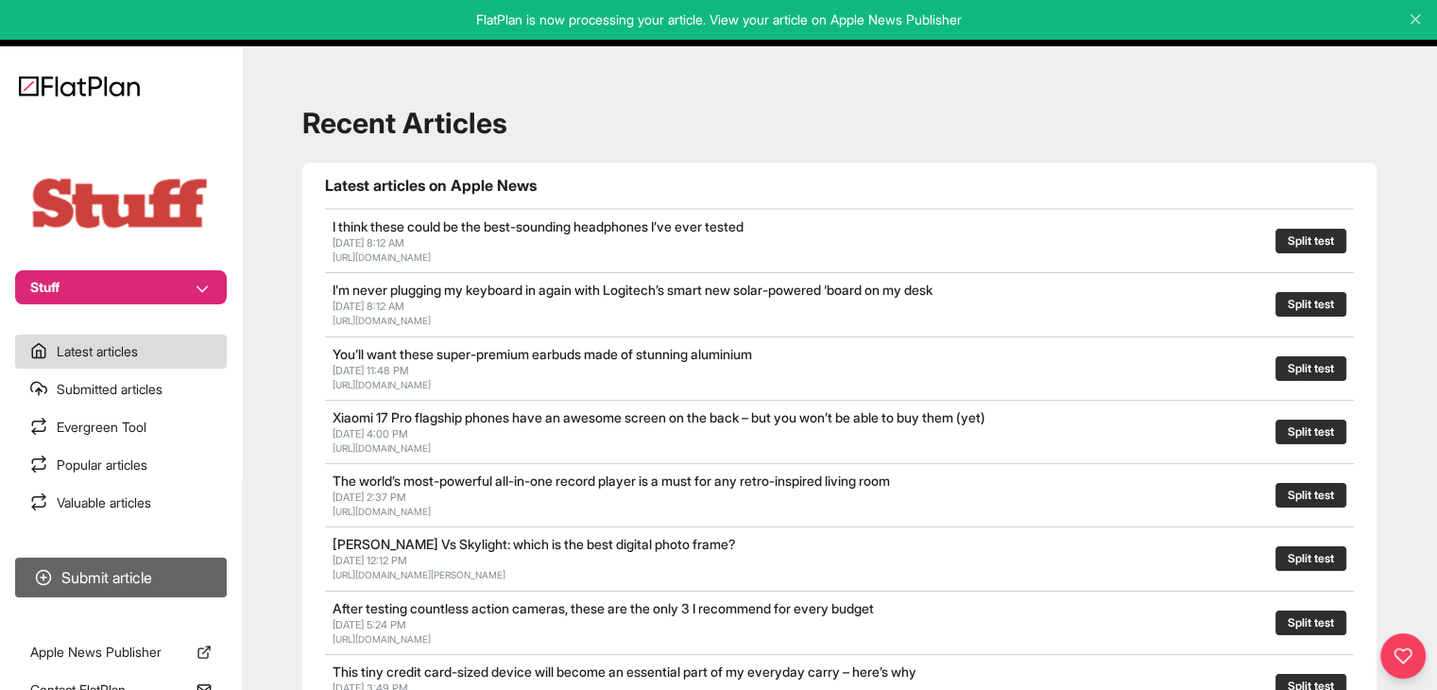
click at [162, 563] on button "Submit article" at bounding box center [121, 577] width 212 height 40
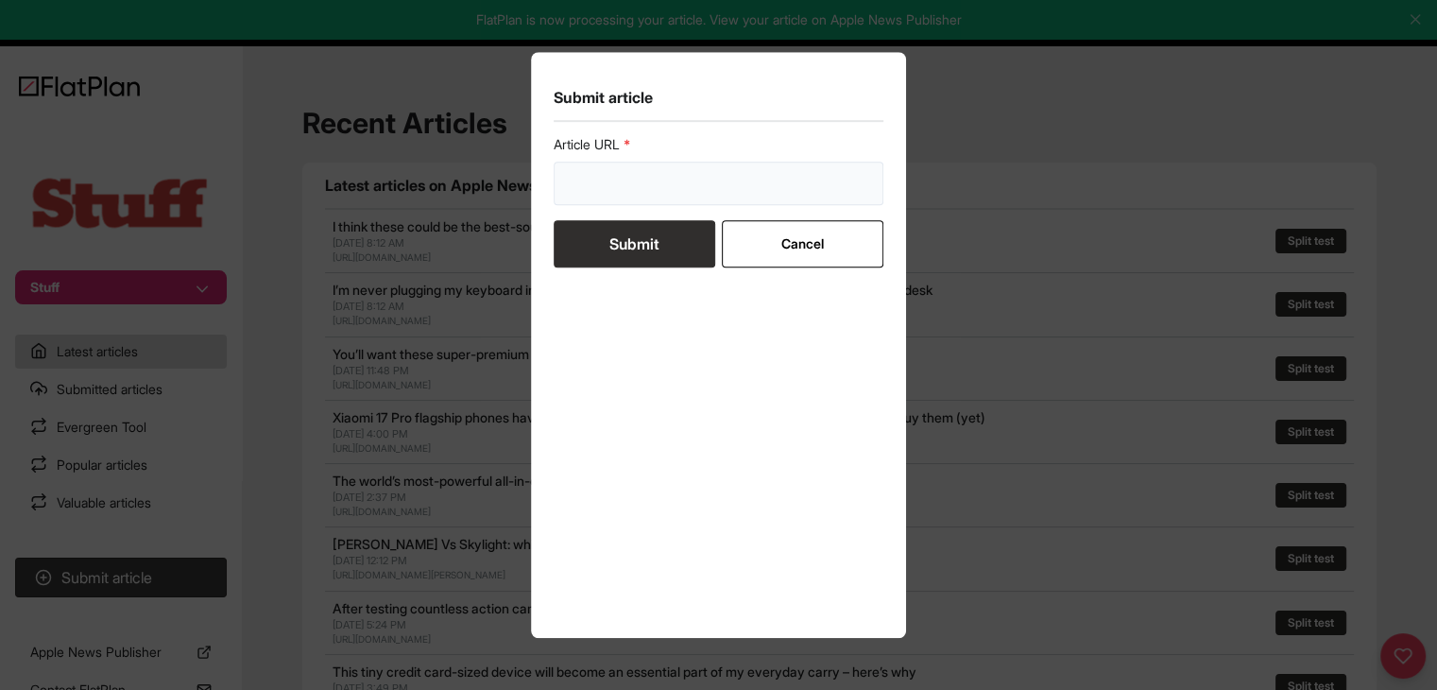
click at [615, 197] on input "url" at bounding box center [719, 183] width 331 height 43
paste input "https://www.stuff.tv/features/best-fitness-app-home-workout-gym-coach/"
type input "https://www.stuff.tv/features/best-fitness-app-home-workout-gym-coach/"
click at [616, 242] on button "Submit" at bounding box center [635, 243] width 162 height 47
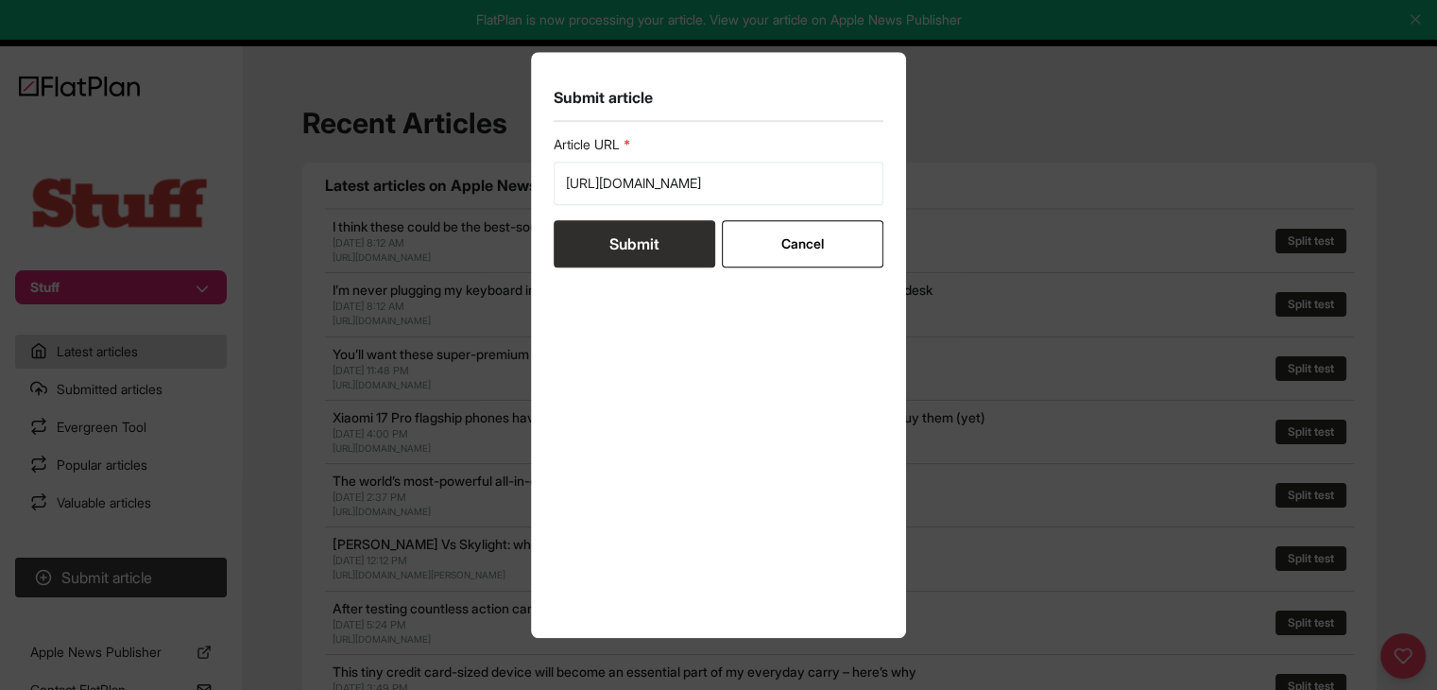
scroll to position [0, 0]
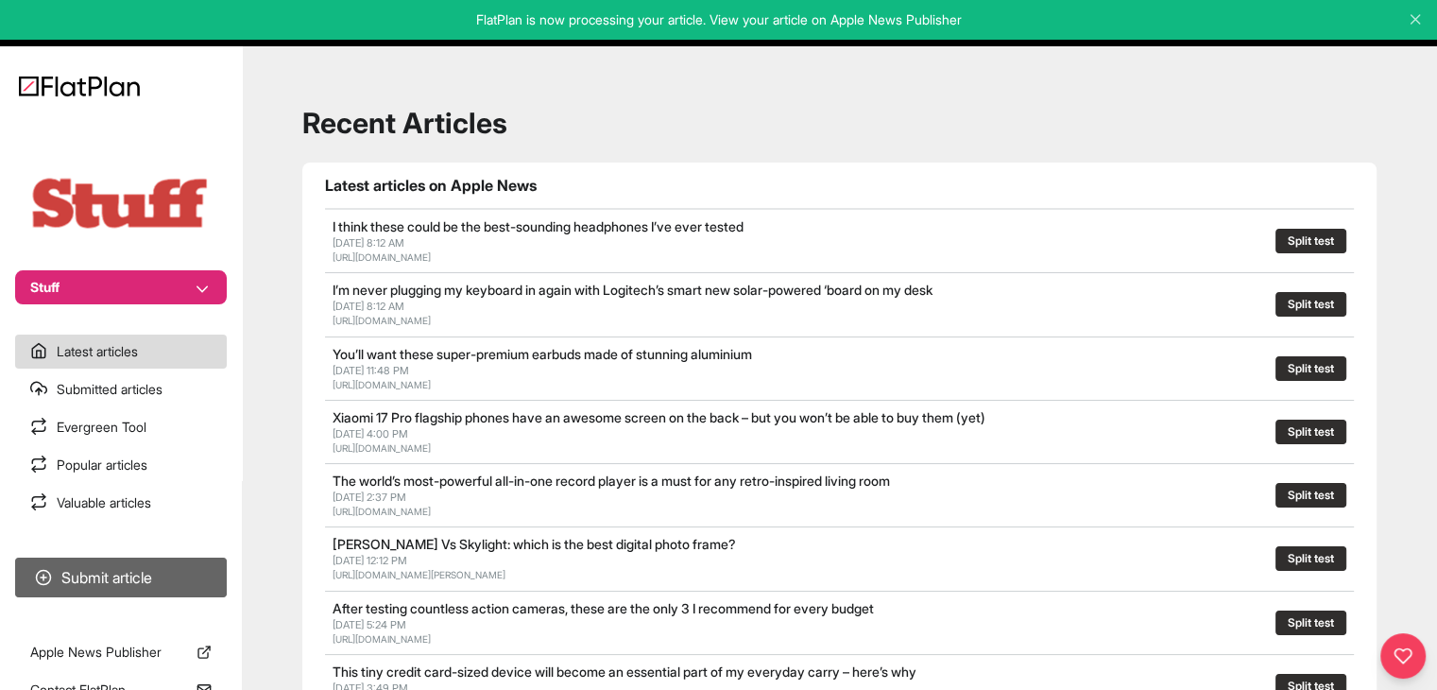
click at [196, 564] on button "Submit article" at bounding box center [121, 577] width 212 height 40
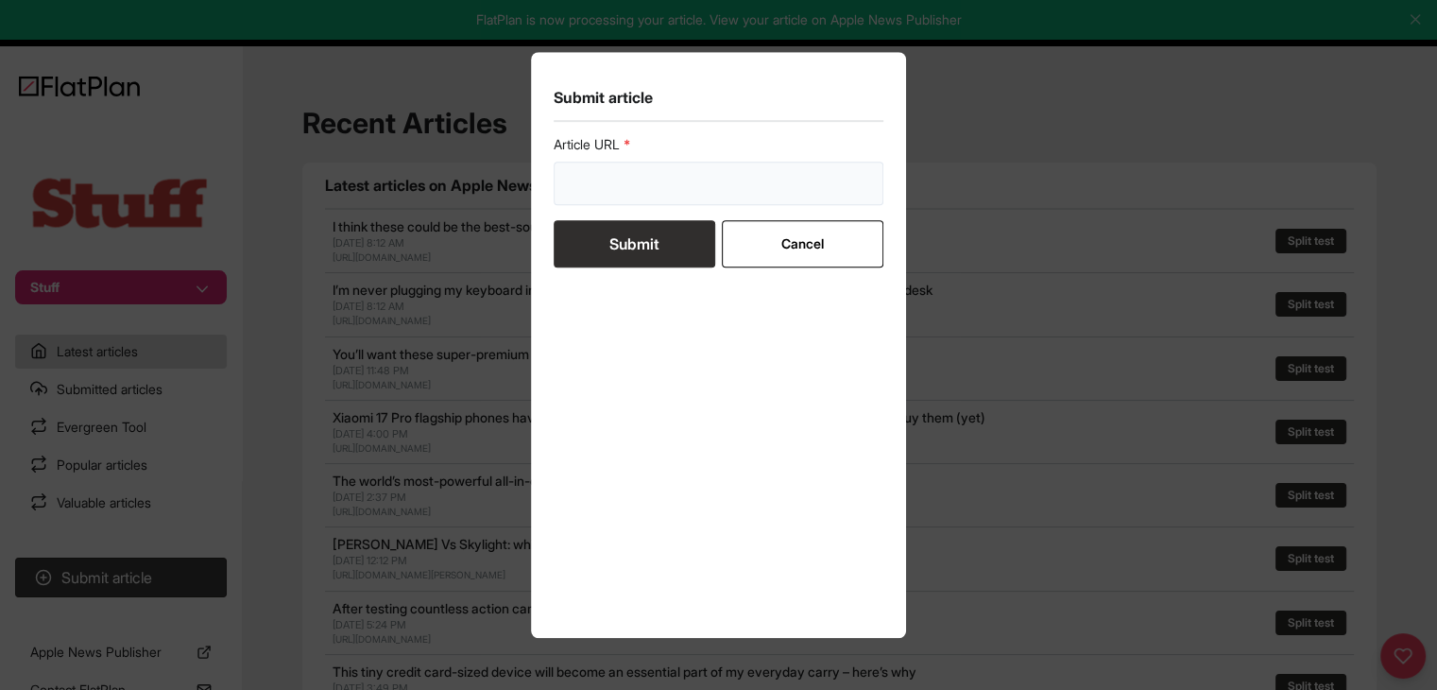
click at [601, 184] on input "url" at bounding box center [719, 183] width 331 height 43
paste input "https://www.stuff.tv/features/can-diy-blood-testing-give-you-a-heads-up-on-your…"
type input "https://www.stuff.tv/features/can-diy-blood-testing-give-you-a-heads-up-on-your…"
click at [611, 231] on button "Submit" at bounding box center [635, 243] width 162 height 47
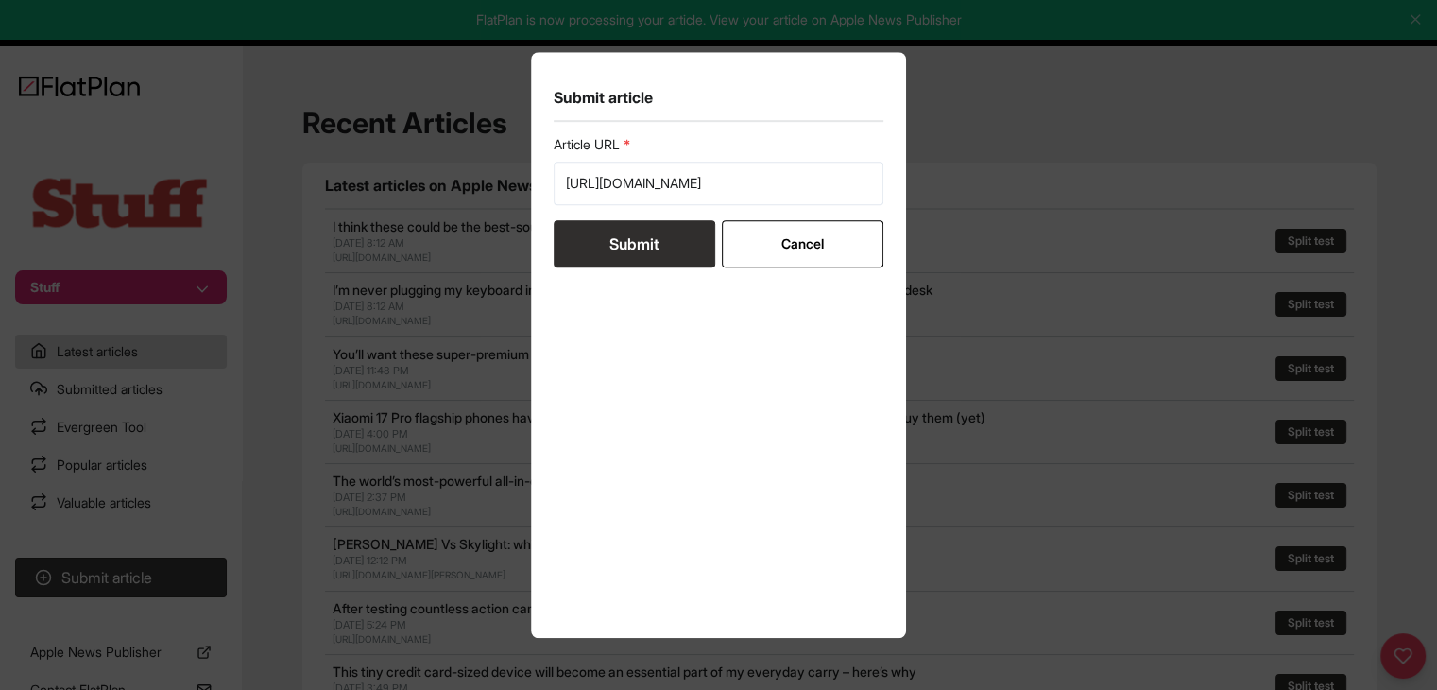
scroll to position [0, 0]
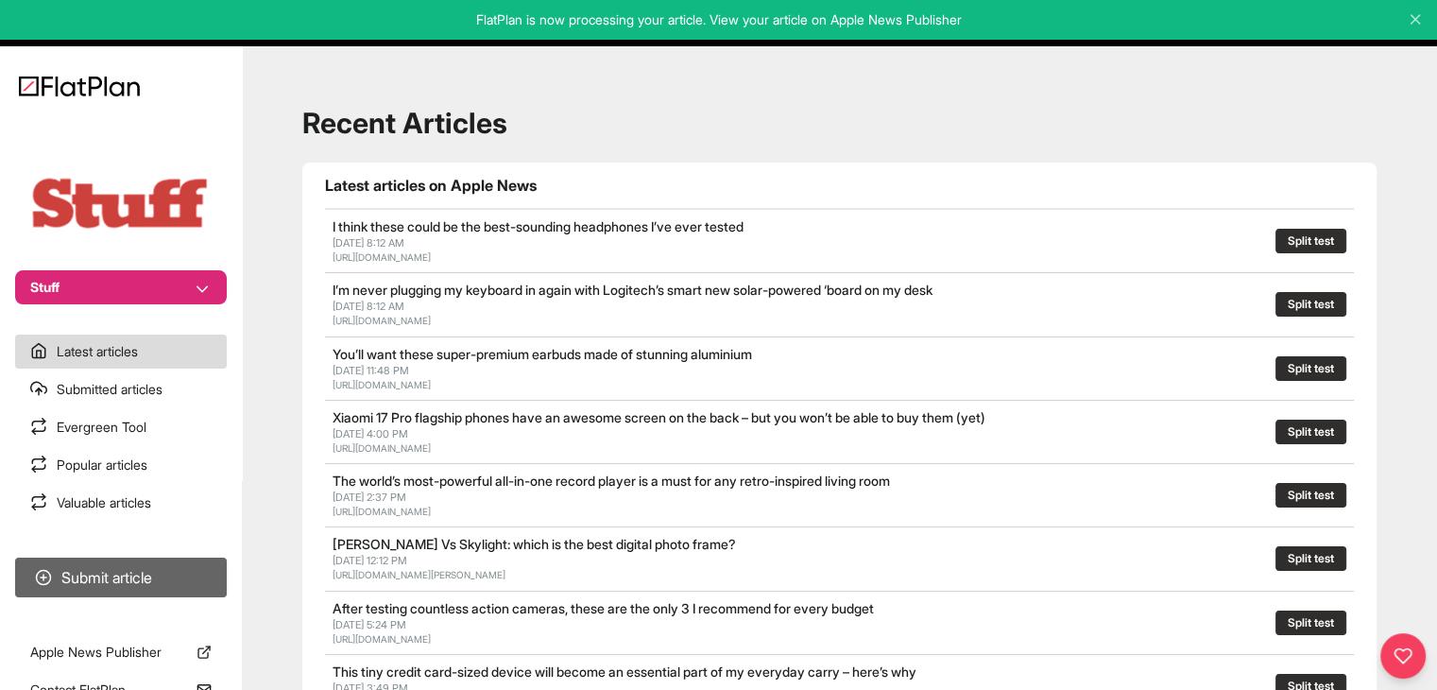
click at [215, 571] on button "Submit article" at bounding box center [121, 577] width 212 height 40
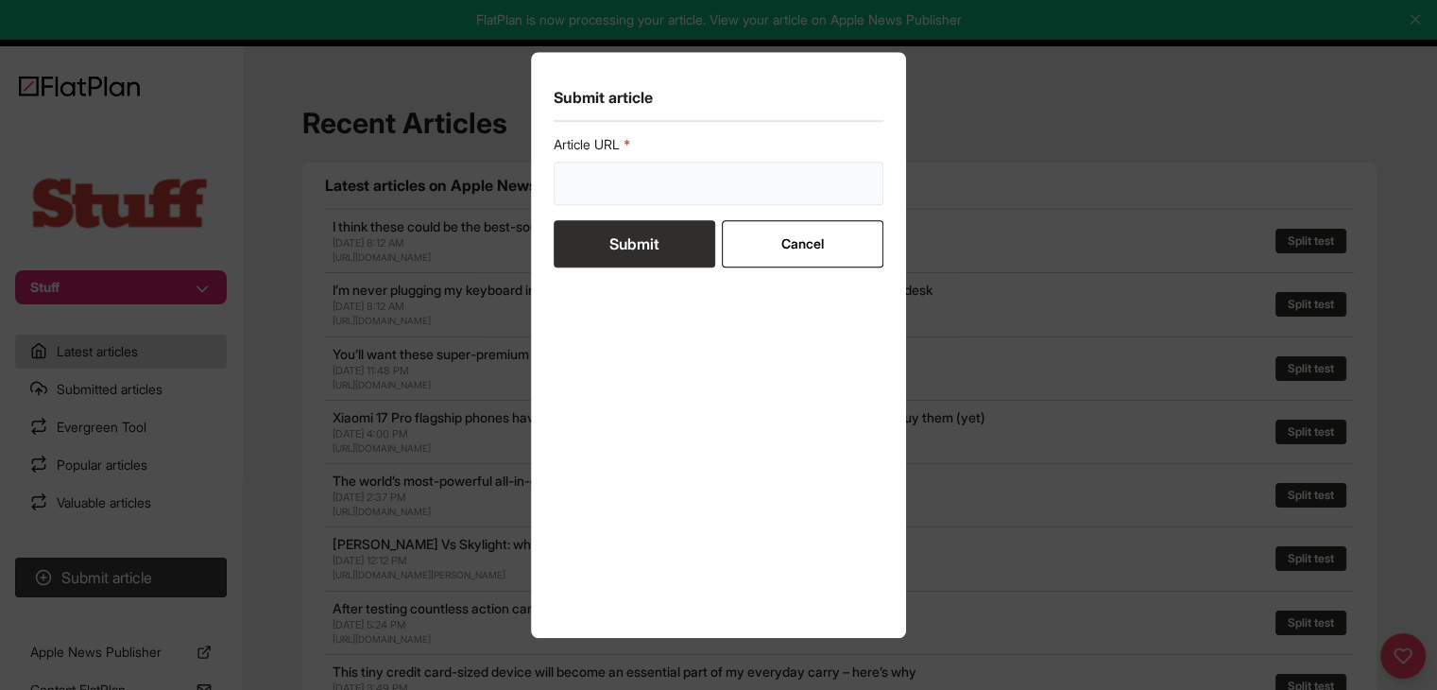
click at [586, 203] on input "url" at bounding box center [719, 183] width 331 height 43
paste input "https://www.stuff.tv/features/best-smart-scales/"
type input "https://www.stuff.tv/features/best-smart-scales/"
click at [685, 236] on button "Submit" at bounding box center [635, 243] width 162 height 47
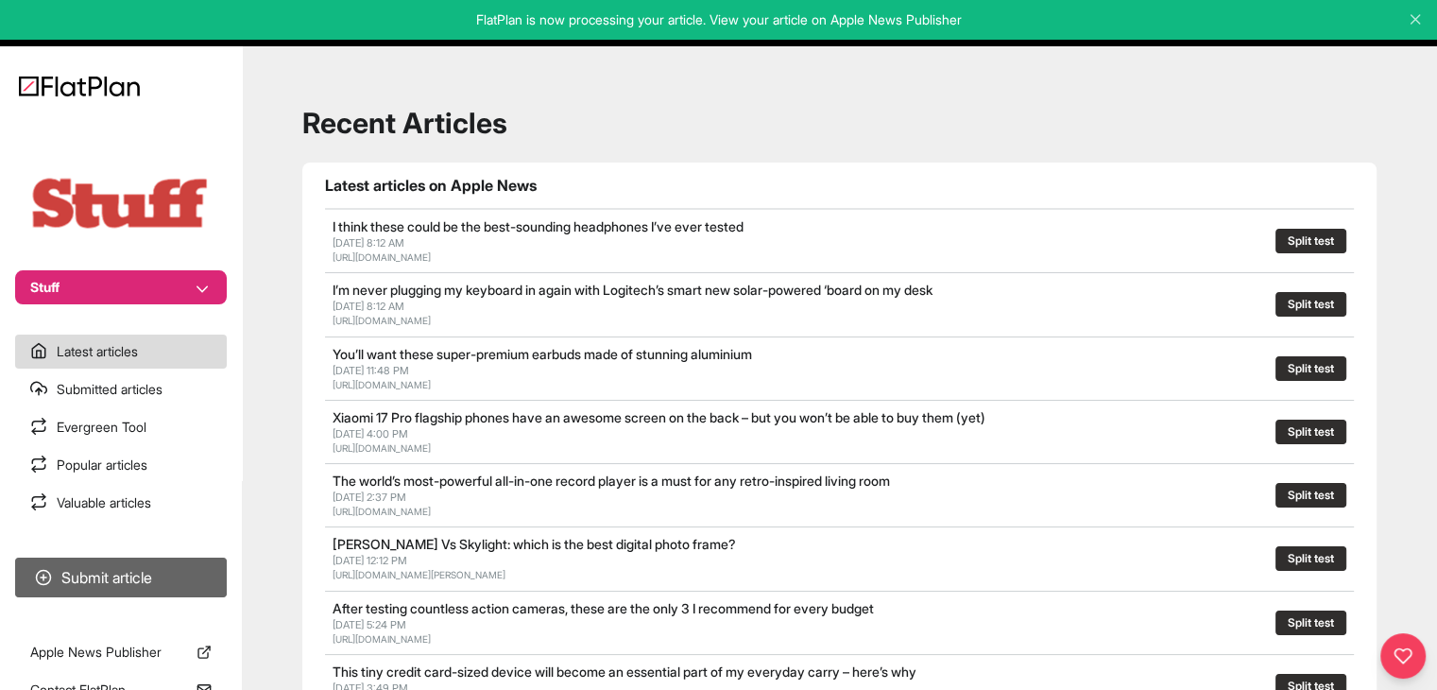
click at [209, 576] on button "Submit article" at bounding box center [121, 577] width 212 height 40
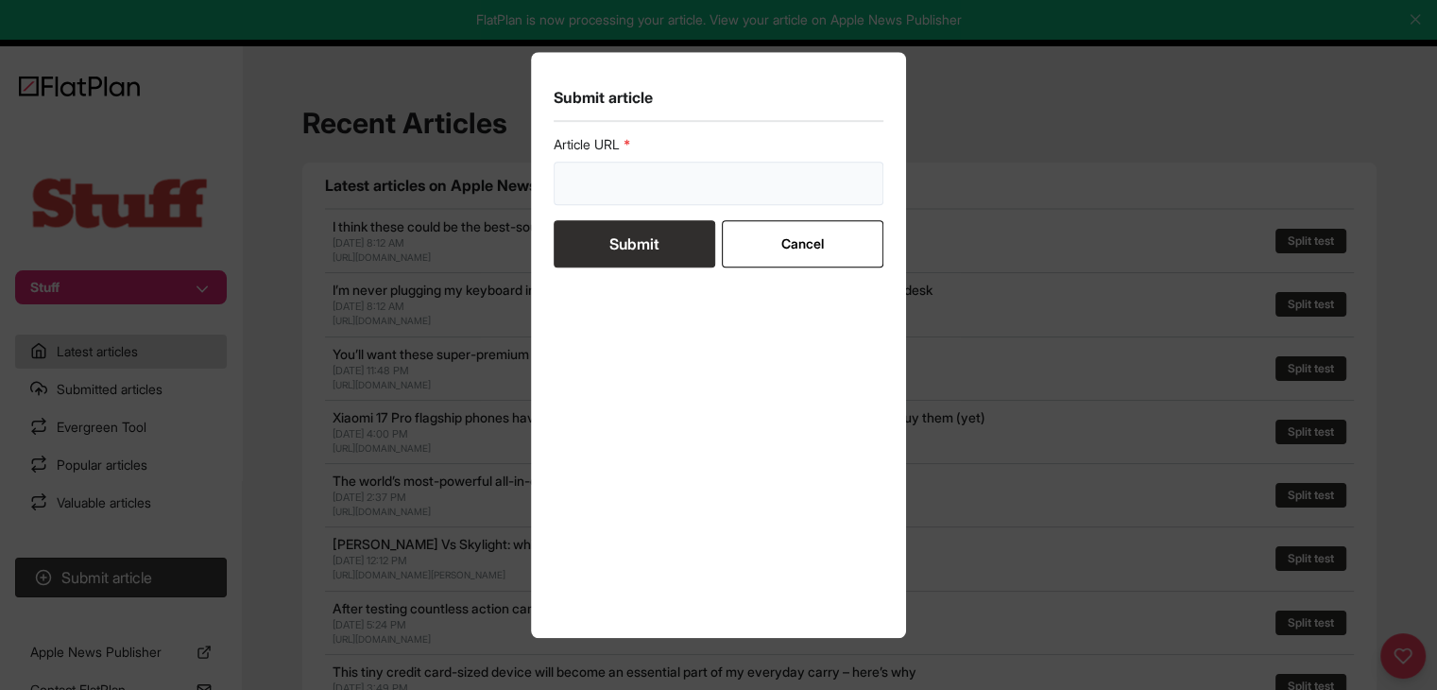
click at [577, 194] on input "url" at bounding box center [719, 183] width 331 height 43
paste input "https://www.stuff.tv/features/how-to-buy-a-fitness-tracker-what-you-need-to-loo…"
type input "https://www.stuff.tv/features/how-to-buy-a-fitness-tracker-what-you-need-to-loo…"
click at [597, 240] on button "Submit" at bounding box center [635, 243] width 162 height 47
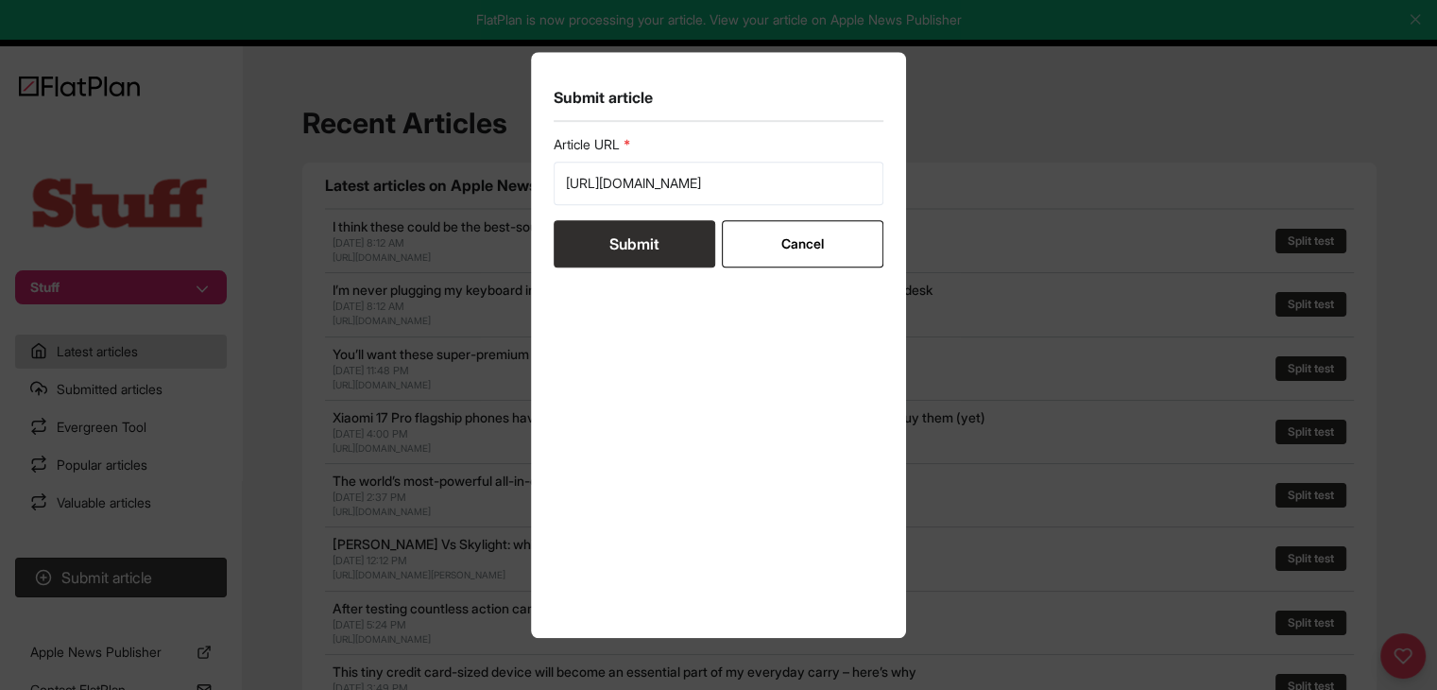
scroll to position [0, 0]
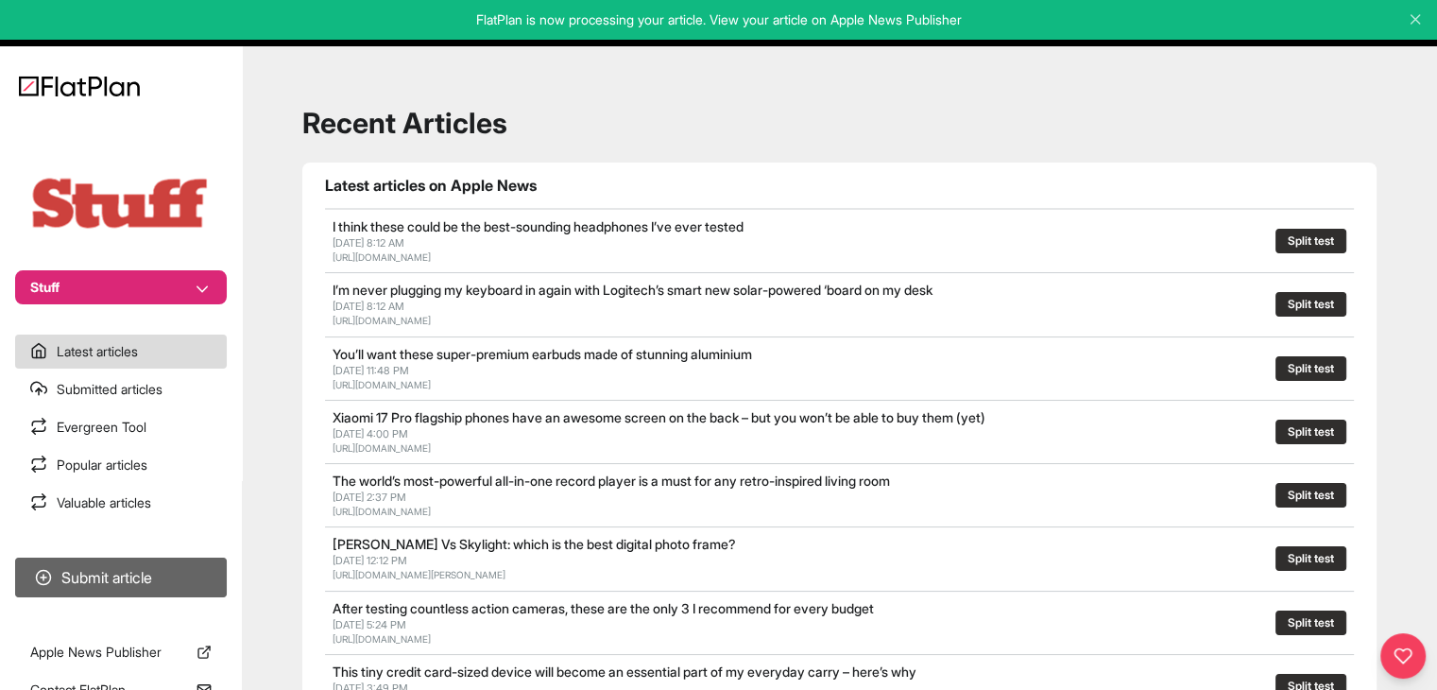
click at [193, 580] on button "Submit article" at bounding box center [121, 577] width 212 height 40
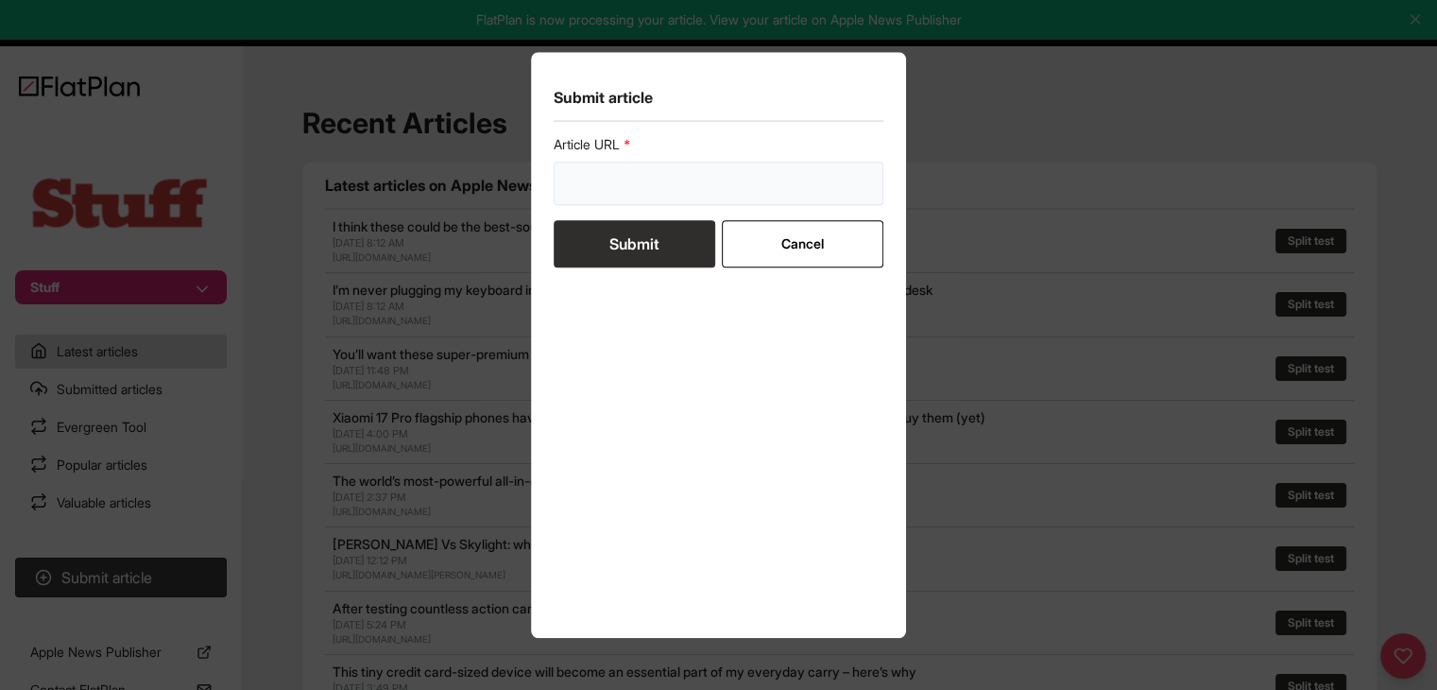
click at [676, 175] on input "url" at bounding box center [719, 183] width 331 height 43
paste input "P"
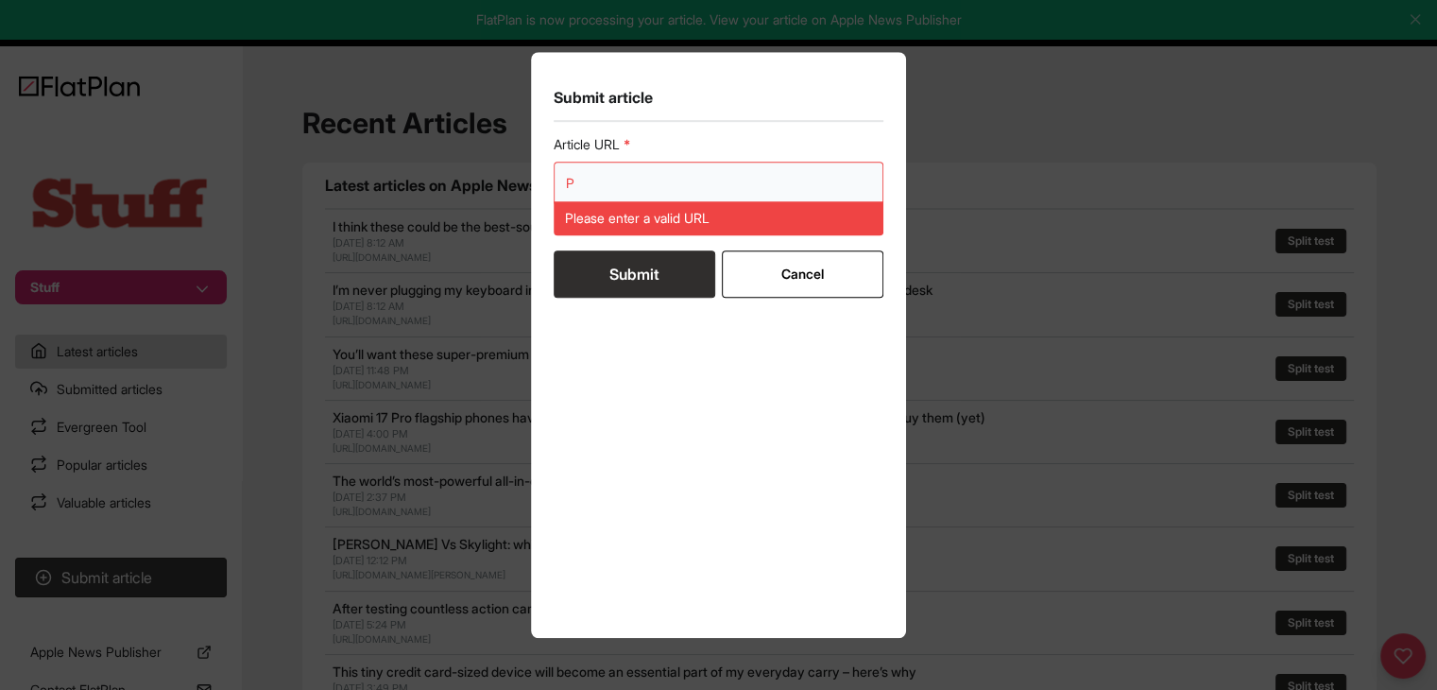
click at [585, 182] on input "P" at bounding box center [719, 183] width 331 height 43
click at [586, 182] on input "P" at bounding box center [719, 183] width 331 height 43
paste input "https://www.stuff.tv/features/10-old-school-games-you-can-play-your-smartphone-…"
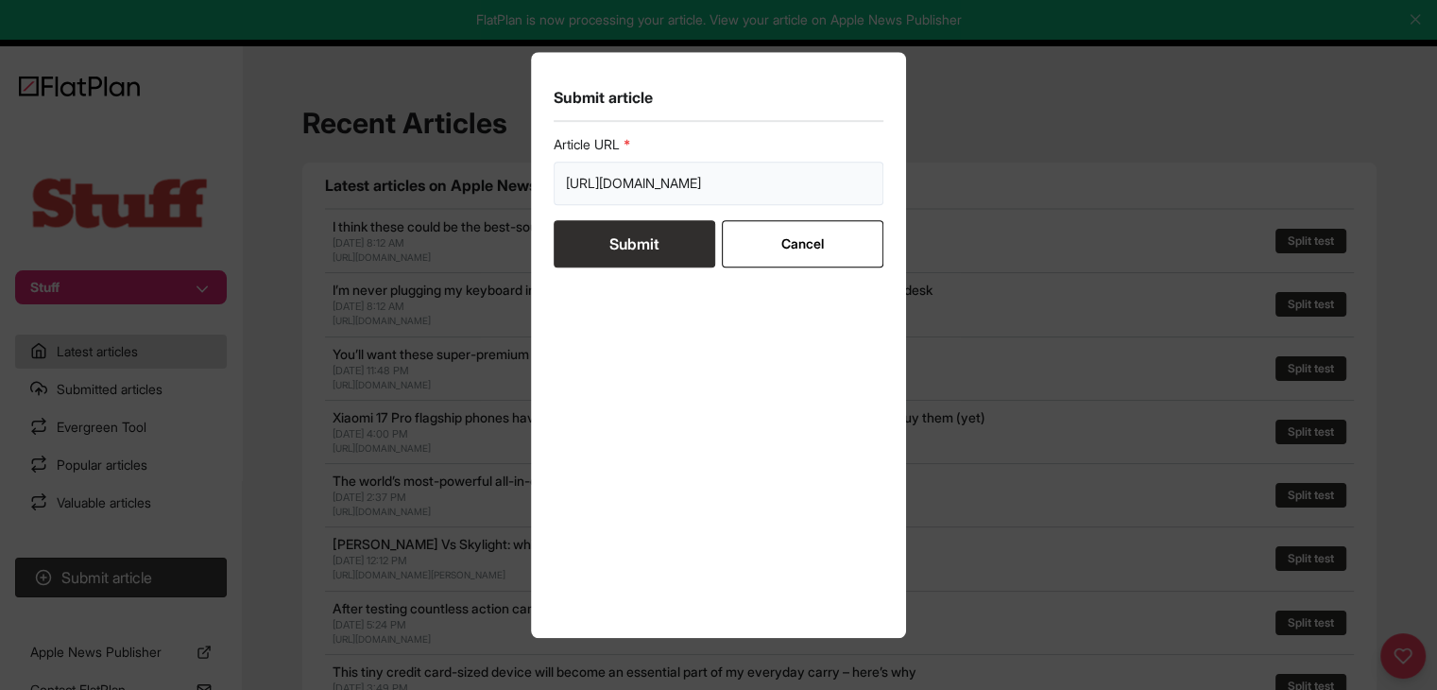
type input "https://www.stuff.tv/features/10-old-school-games-you-can-play-your-smartphone-…"
click at [603, 237] on button "Submit" at bounding box center [635, 243] width 162 height 47
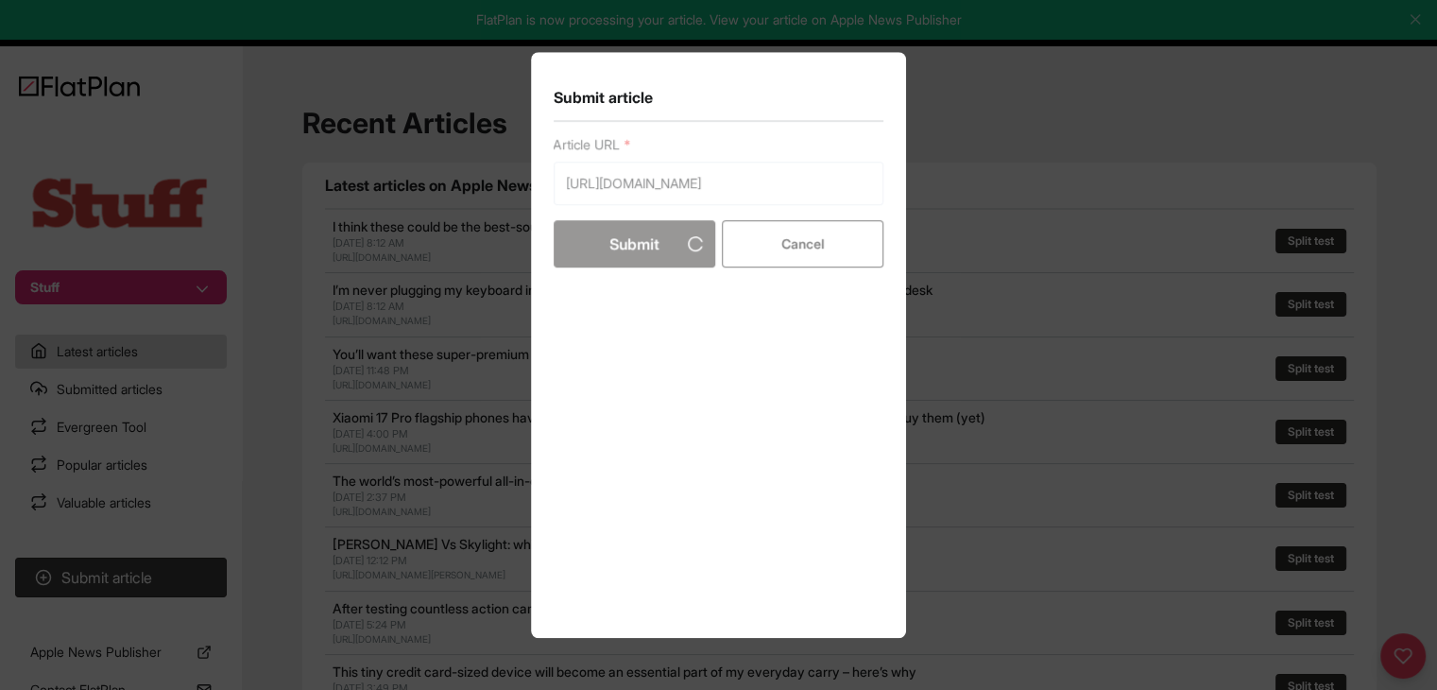
scroll to position [0, 0]
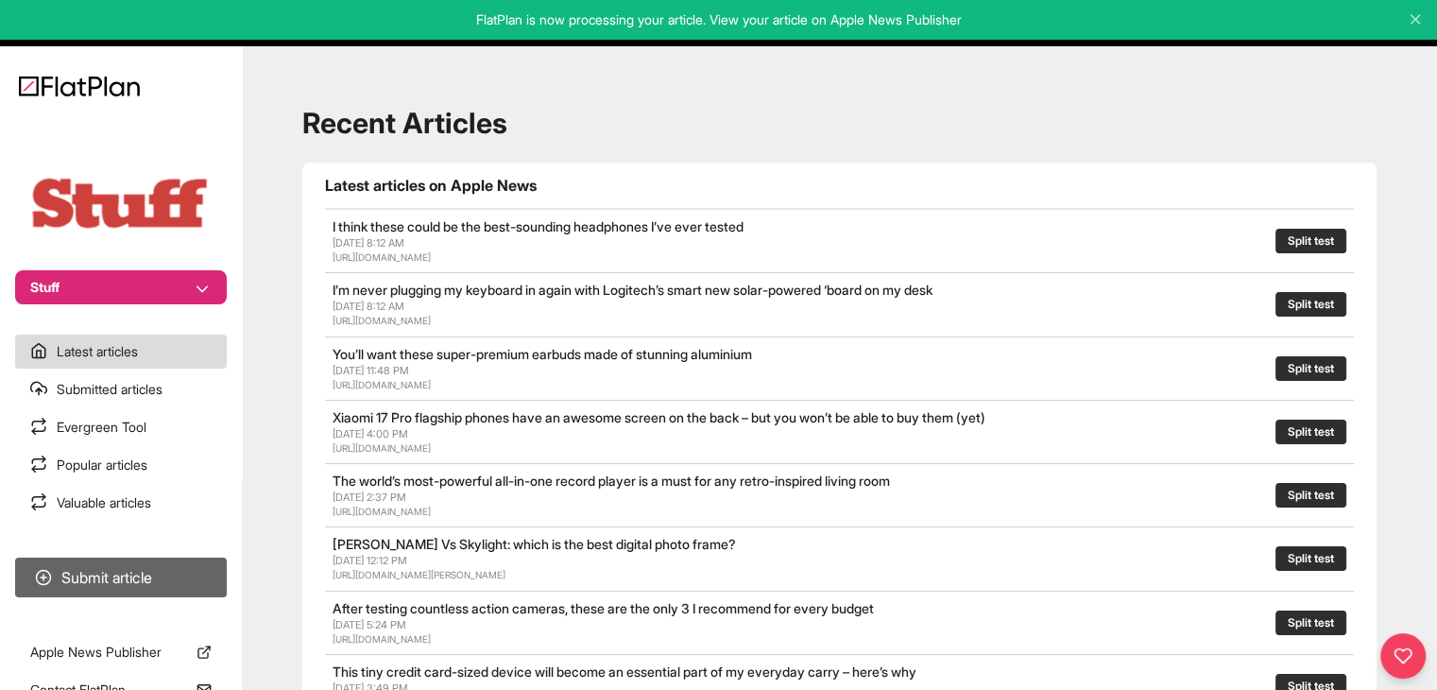
click at [174, 565] on button "Submit article" at bounding box center [121, 577] width 212 height 40
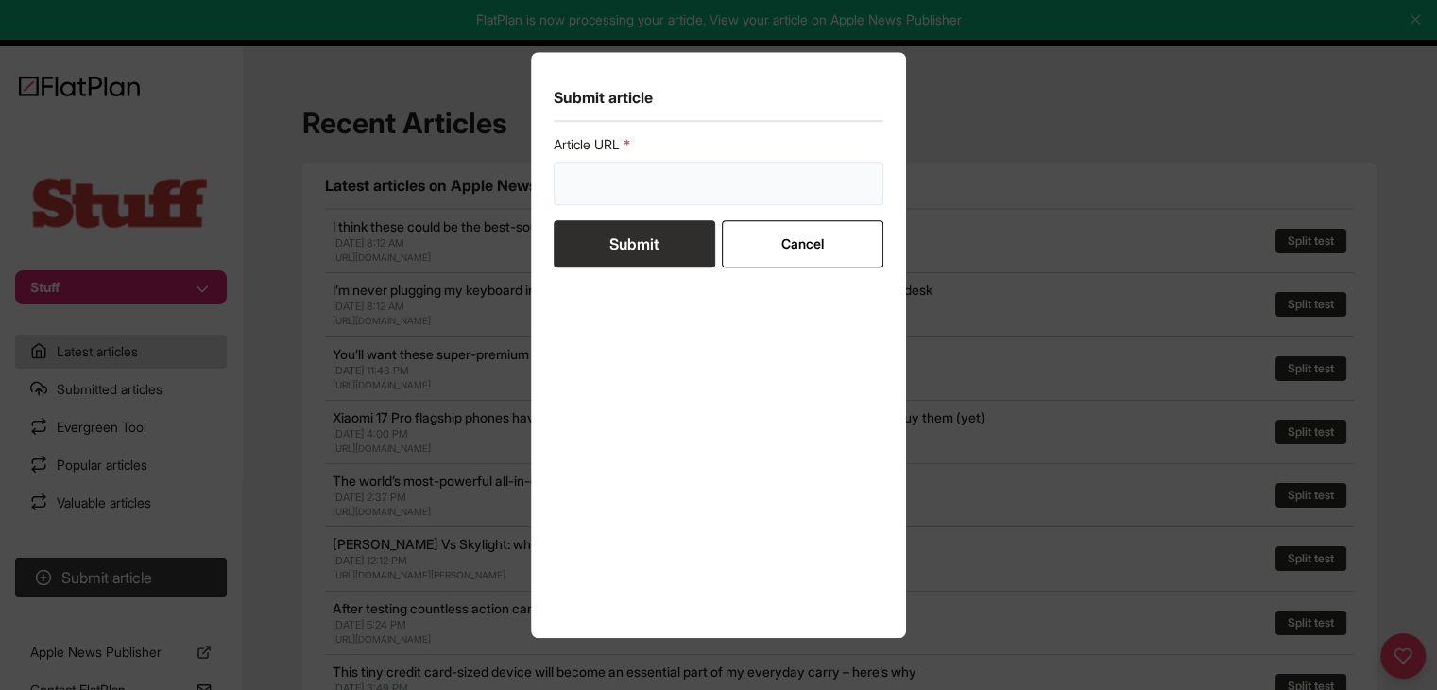
click at [668, 164] on input "url" at bounding box center [719, 183] width 331 height 43
click at [661, 192] on input "url" at bounding box center [719, 183] width 331 height 43
paste input "https://www.stuff.tv/features/must-watch-anti-hero-films/"
type input "https://www.stuff.tv/features/must-watch-anti-hero-films/"
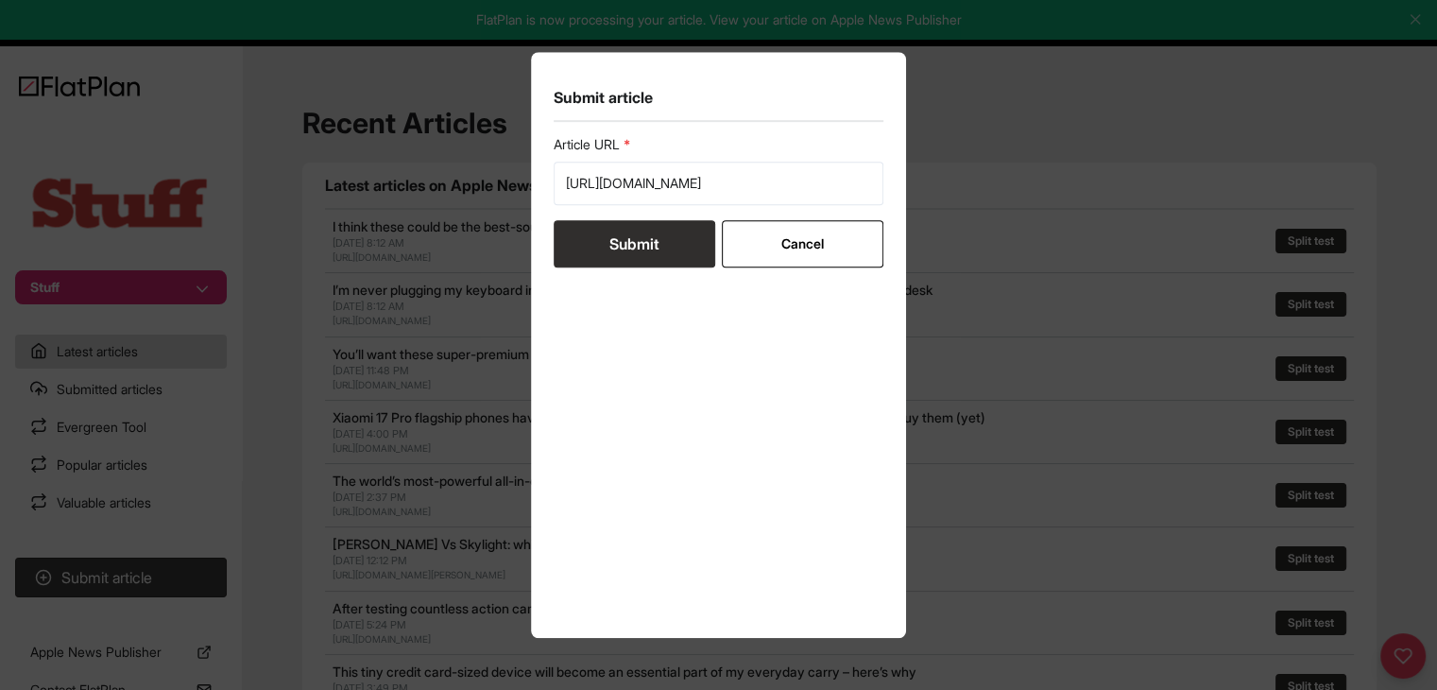
click at [631, 239] on button "Submit" at bounding box center [635, 243] width 162 height 47
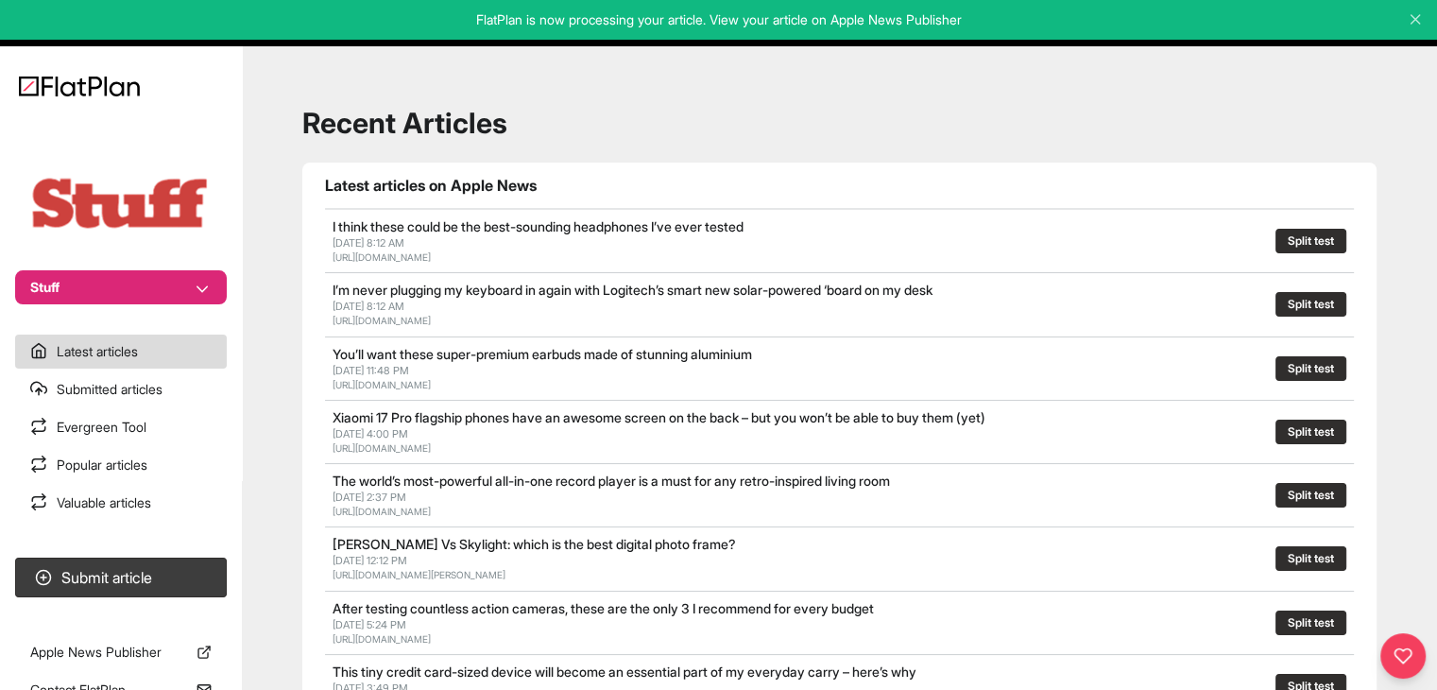
click at [181, 300] on button "Stuff" at bounding box center [121, 287] width 212 height 34
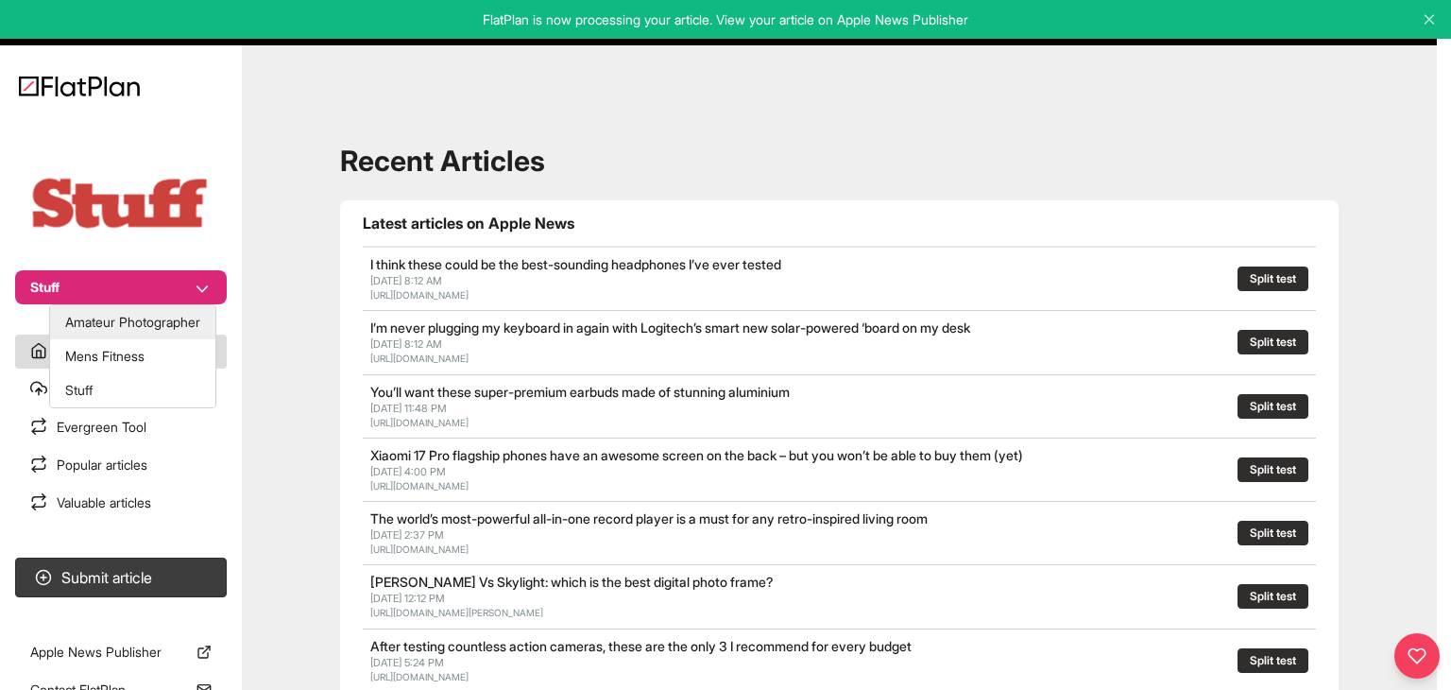
click at [184, 323] on button "Amateur Photographer" at bounding box center [132, 322] width 165 height 34
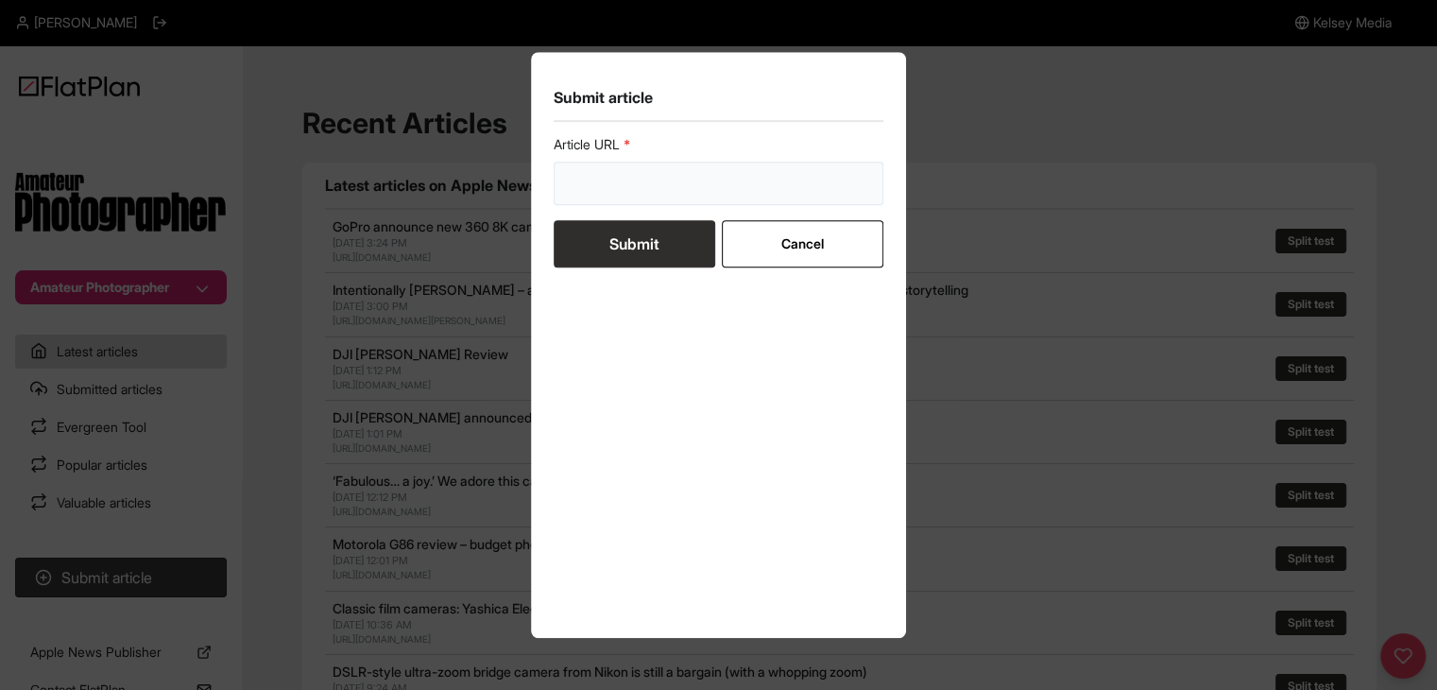
click at [647, 174] on input "url" at bounding box center [719, 183] width 331 height 43
paste input "[URL][DOMAIN_NAME]"
type input "[URL][DOMAIN_NAME]"
click at [638, 243] on button "Submit" at bounding box center [635, 243] width 162 height 47
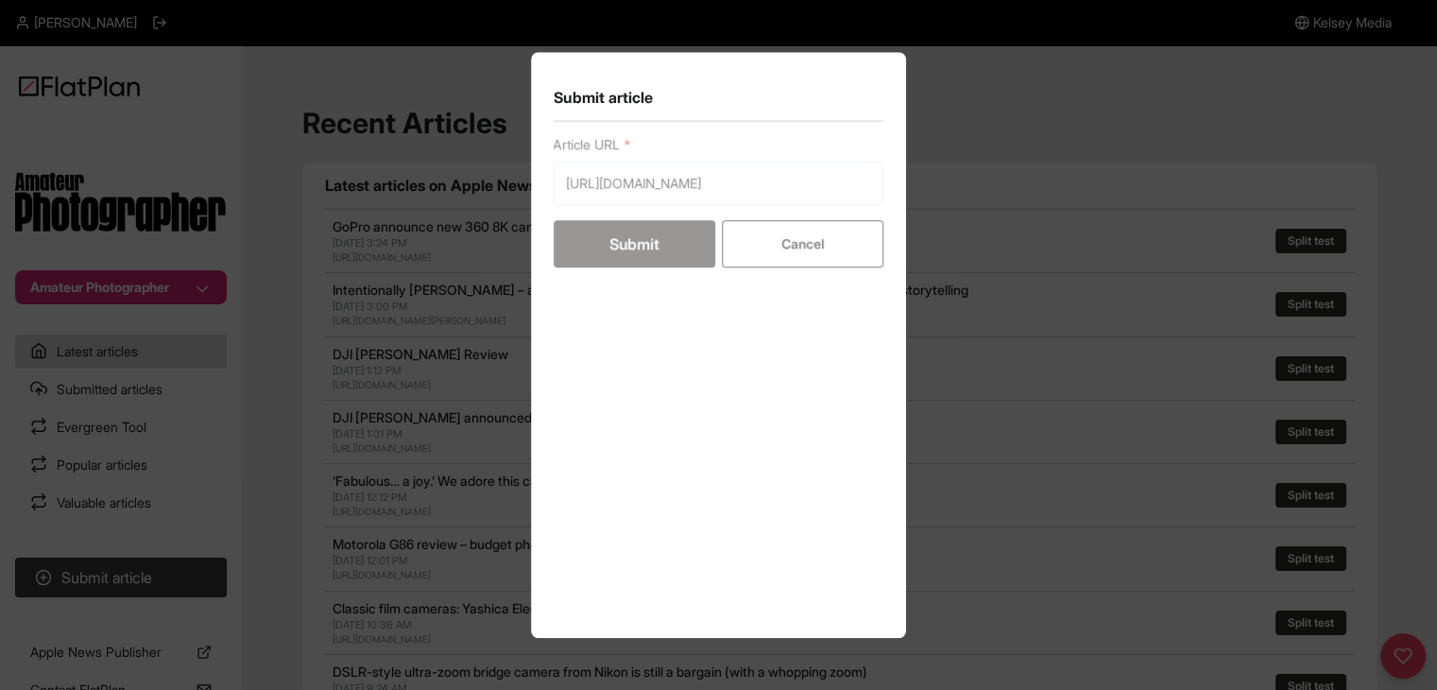
scroll to position [0, 0]
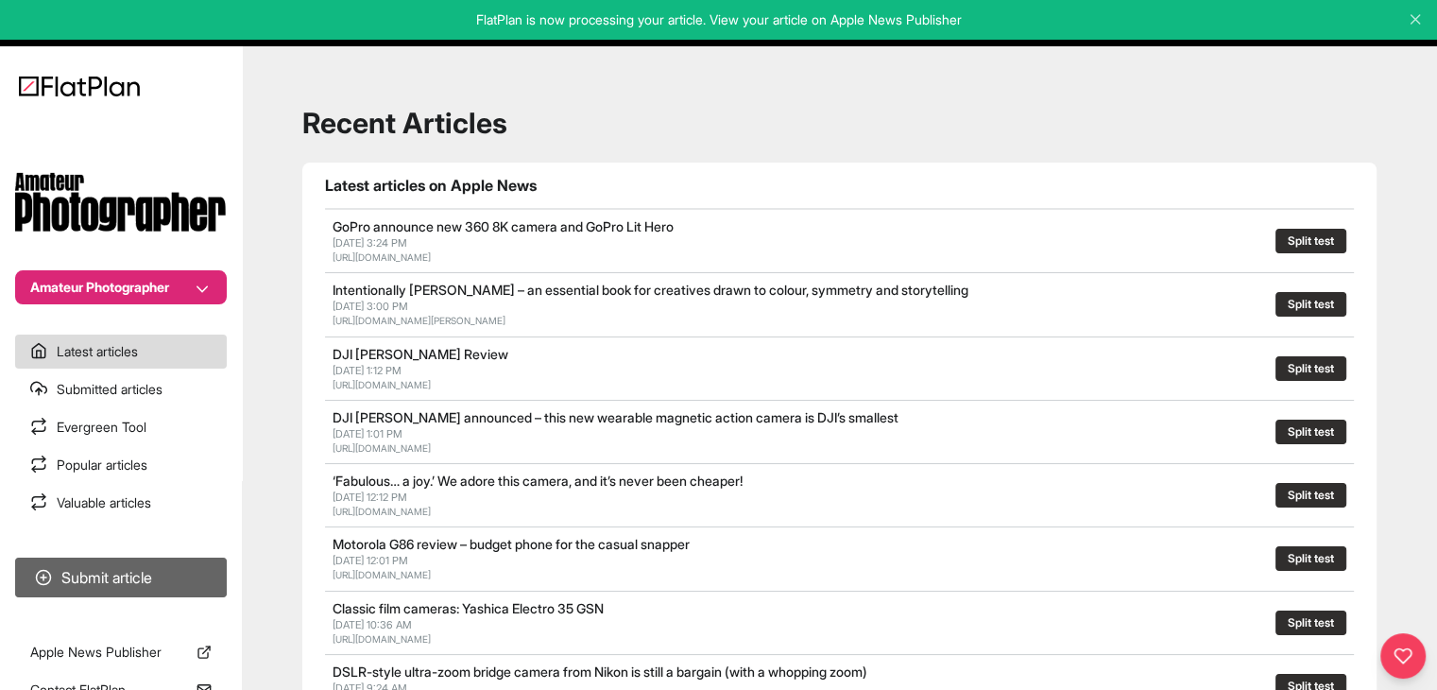
click at [155, 571] on button "Submit article" at bounding box center [121, 577] width 212 height 40
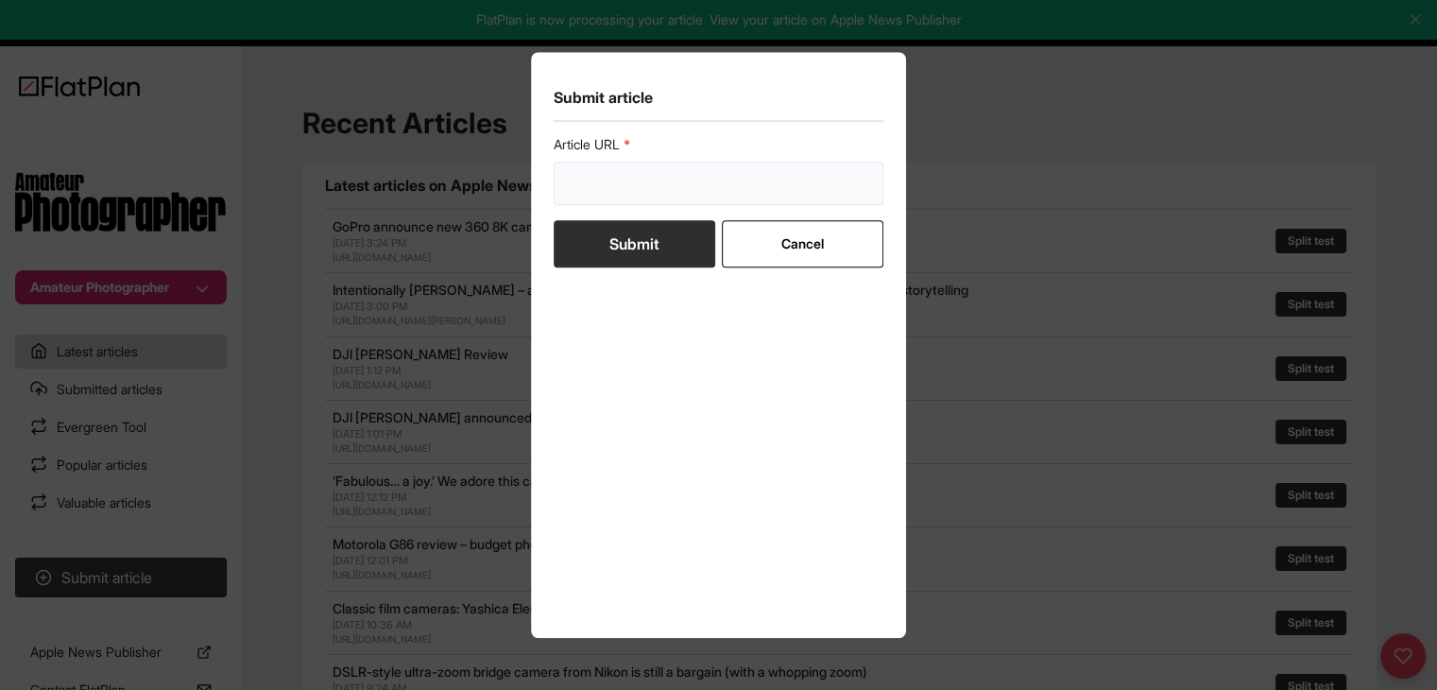
click at [682, 184] on input "url" at bounding box center [719, 183] width 331 height 43
paste input "[URL][DOMAIN_NAME]"
type input "[URL][DOMAIN_NAME]"
click at [658, 232] on button "Submit" at bounding box center [635, 243] width 162 height 47
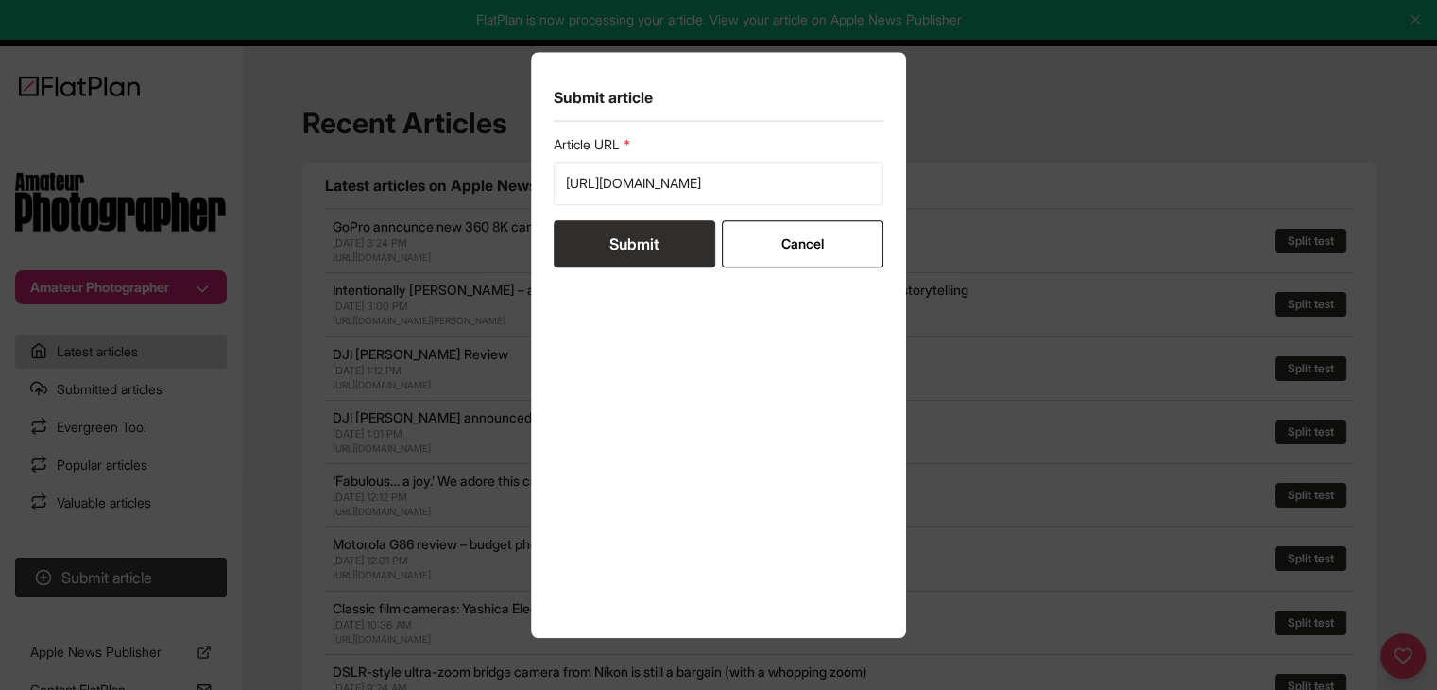
scroll to position [0, 0]
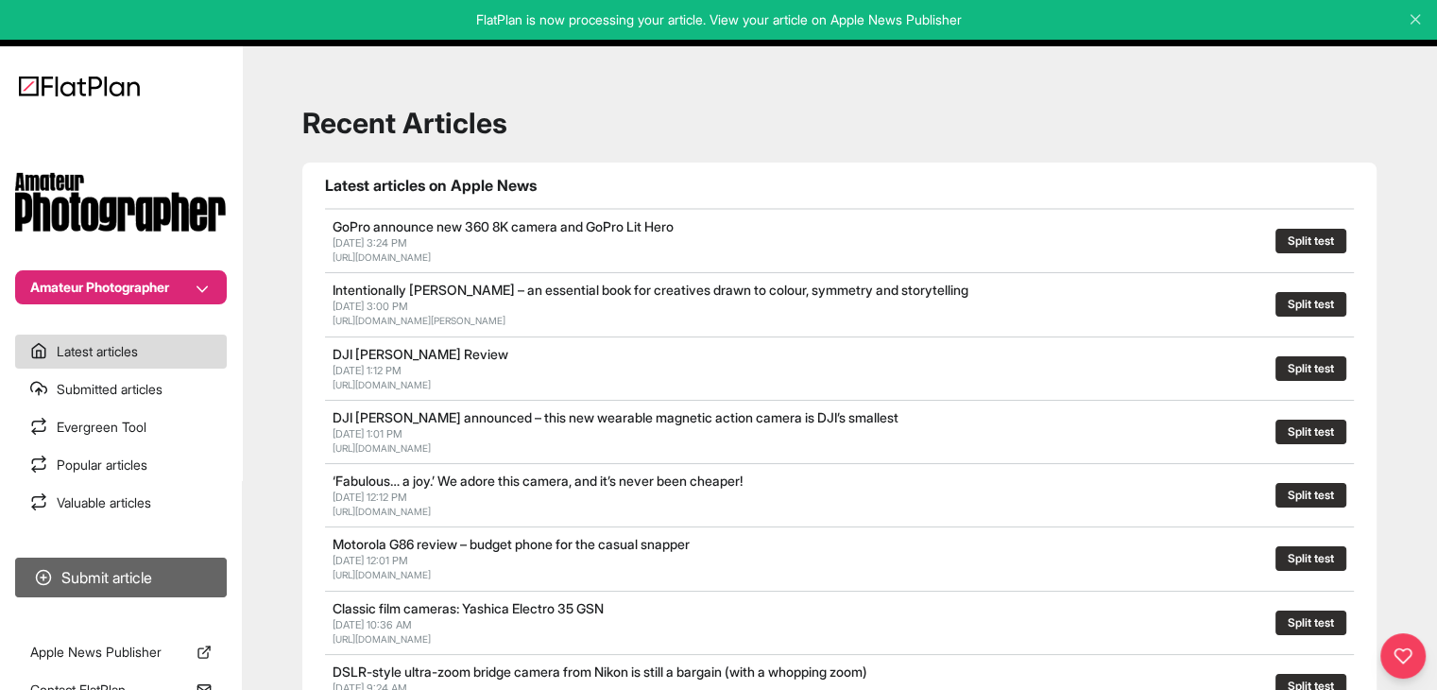
click at [206, 569] on button "Submit article" at bounding box center [121, 577] width 212 height 40
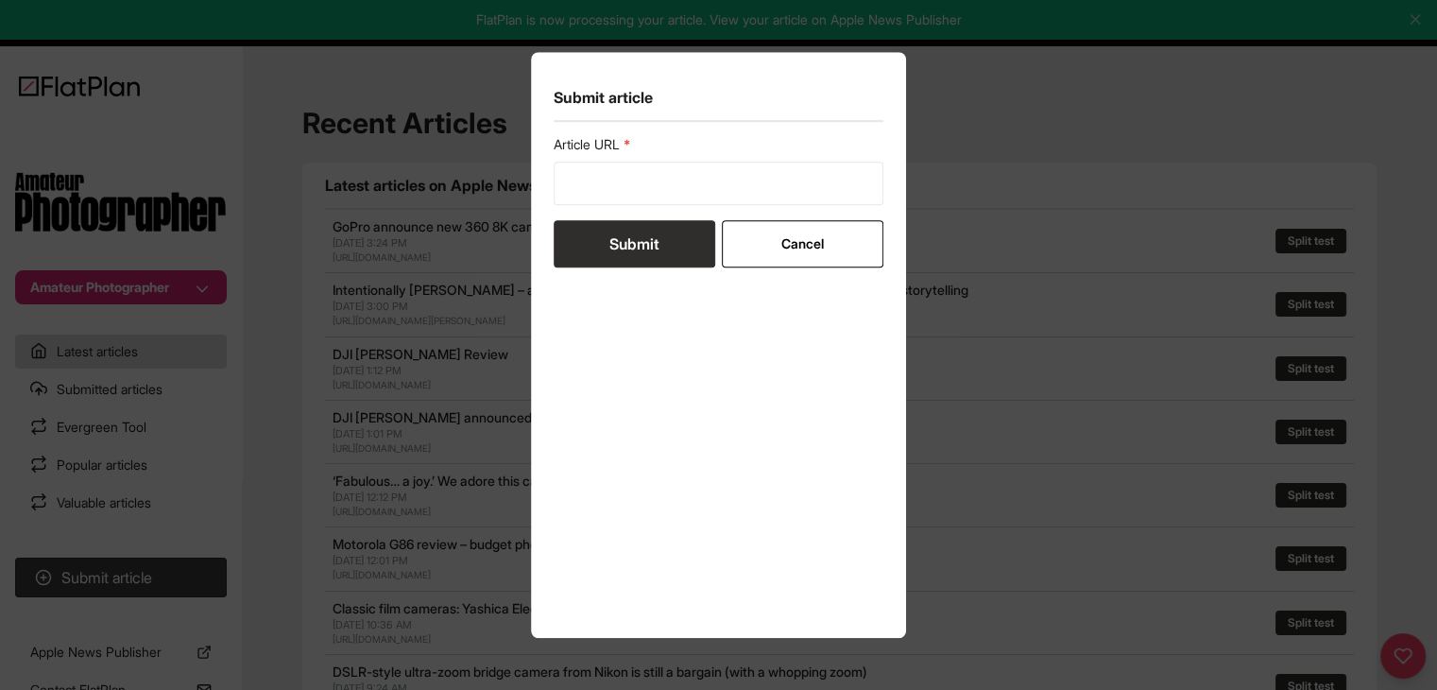
click at [572, 205] on form "Article URL Submit Cancel" at bounding box center [719, 201] width 331 height 132
click at [596, 191] on input "url" at bounding box center [719, 183] width 331 height 43
paste input "[URL][DOMAIN_NAME]"
type input "[URL][DOMAIN_NAME]"
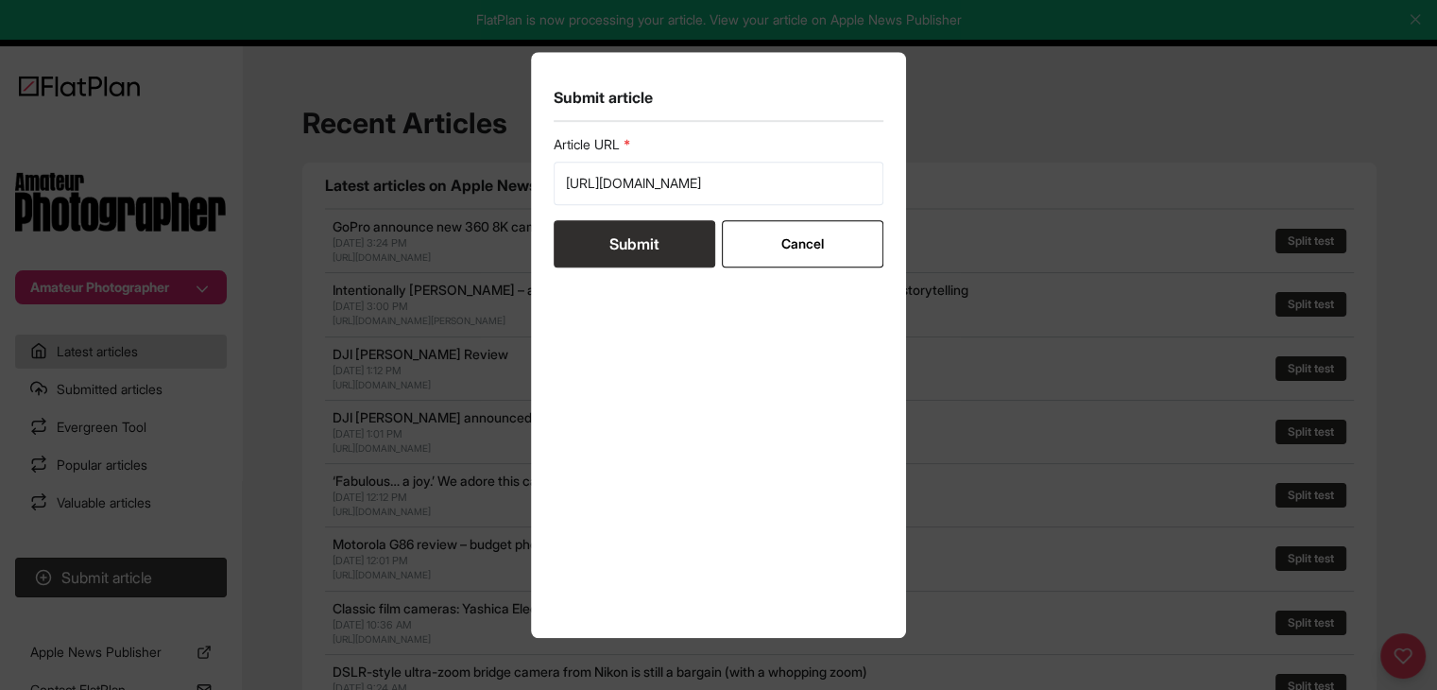
click at [599, 228] on button "Submit" at bounding box center [635, 243] width 162 height 47
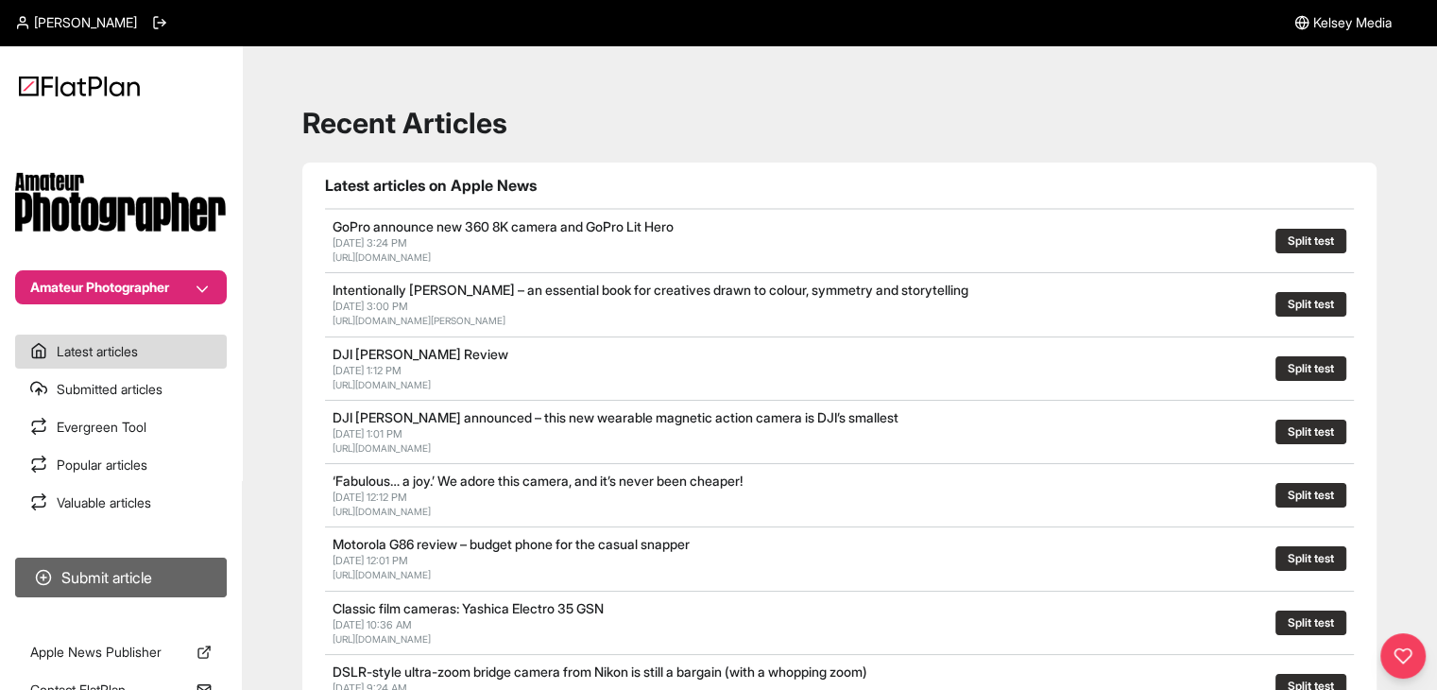
click at [197, 572] on button "Submit article" at bounding box center [121, 577] width 212 height 40
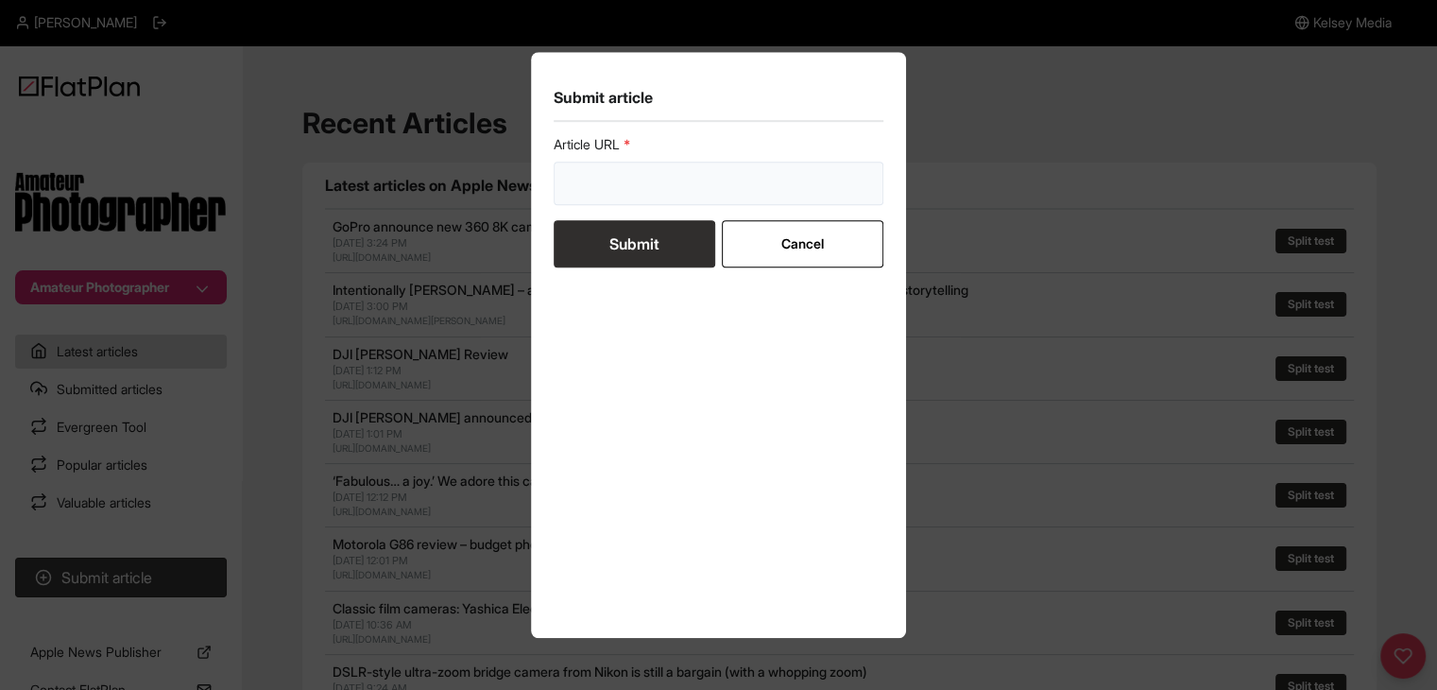
click at [625, 171] on input "url" at bounding box center [719, 183] width 331 height 43
paste input "https://amateurphotographer.com/latest/opinion/is-social-media-dead-well-it-sho…"
type input "https://amateurphotographer.com/latest/opinion/is-social-media-dead-well-it-sho…"
click at [637, 243] on button "Submit" at bounding box center [635, 243] width 162 height 47
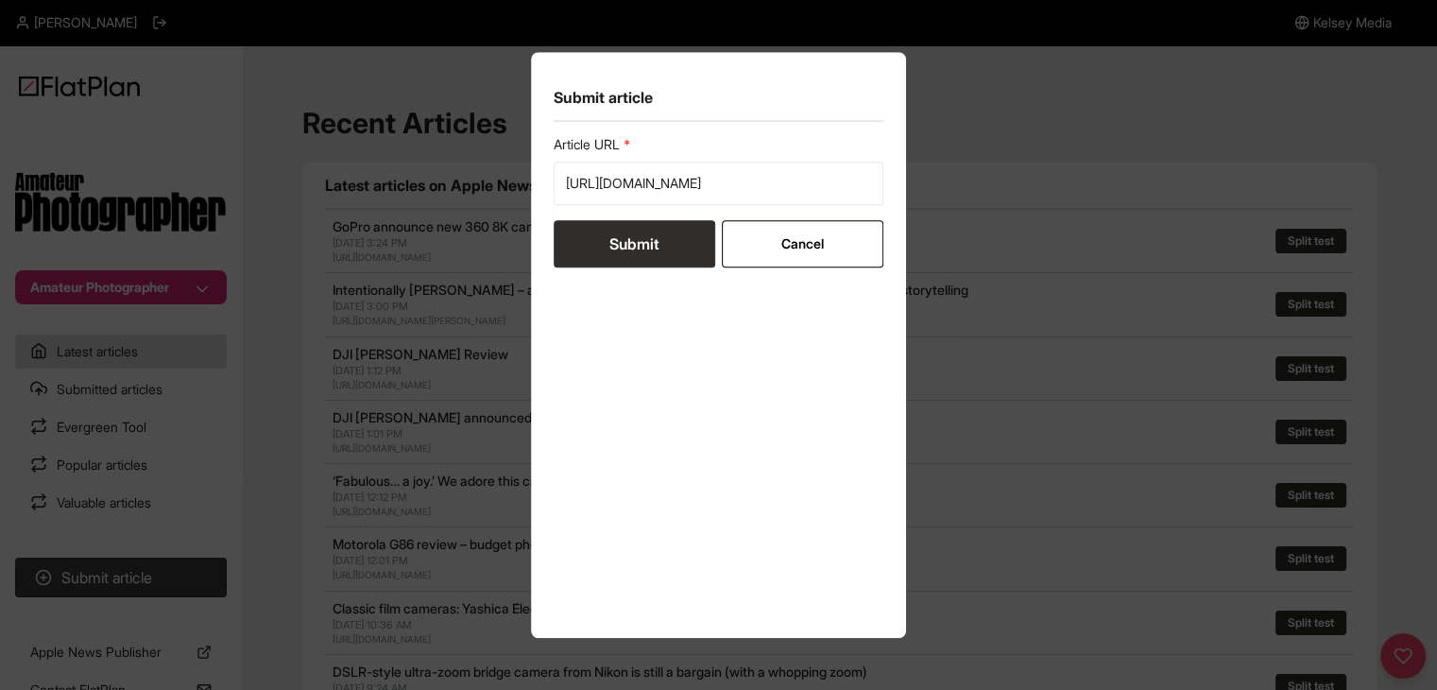
scroll to position [0, 0]
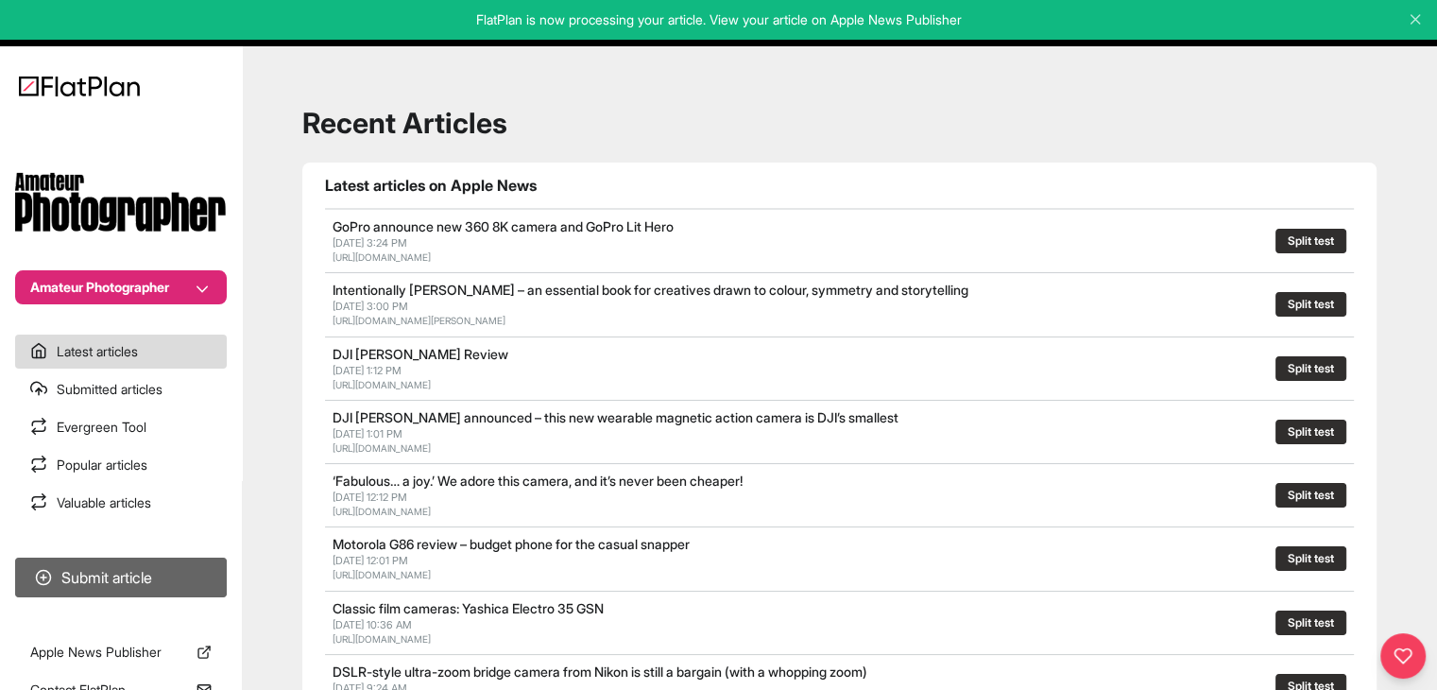
click at [159, 582] on button "Submit article" at bounding box center [121, 577] width 212 height 40
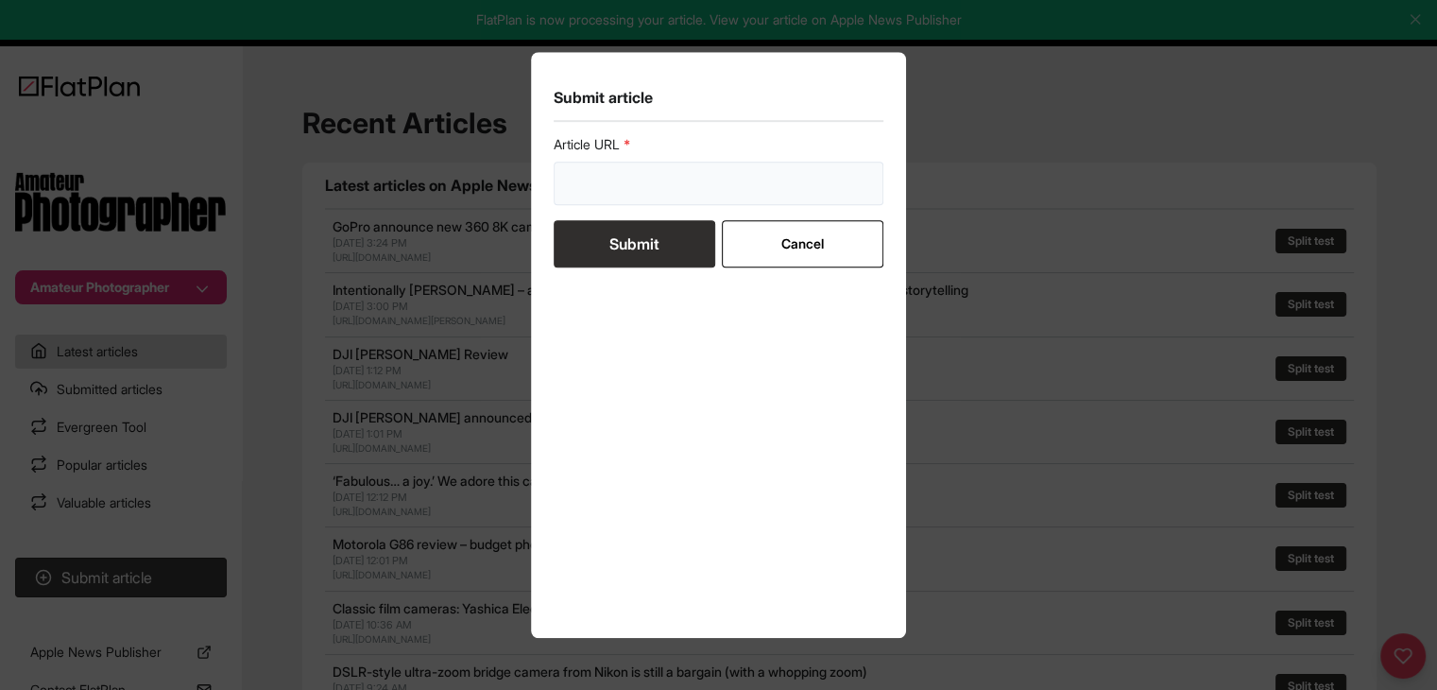
click at [612, 185] on input "url" at bounding box center [719, 183] width 331 height 43
paste input "https://amateurphotographer.com/round-ups/camera_round_ups/the-worlds-most-expe…"
type input "https://amateurphotographer.com/round-ups/camera_round_ups/the-worlds-most-expe…"
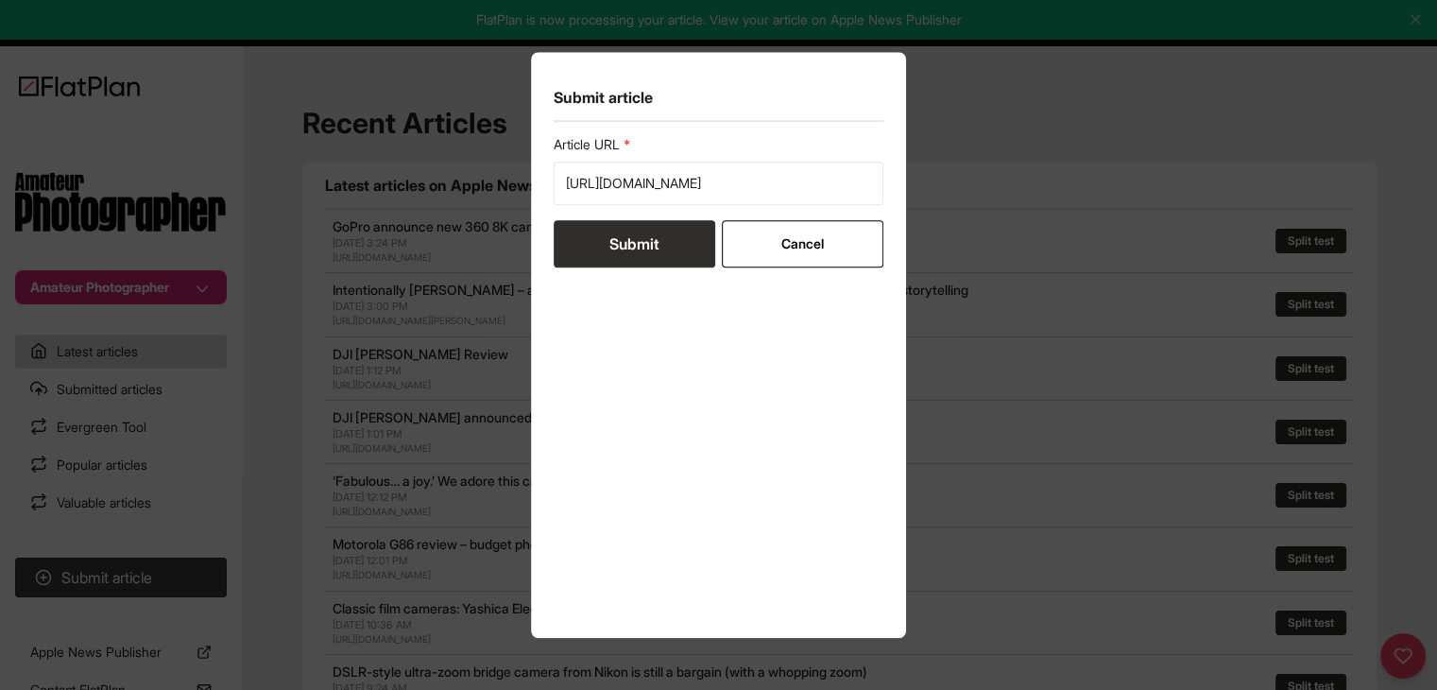
click at [655, 237] on button "Submit" at bounding box center [635, 243] width 162 height 47
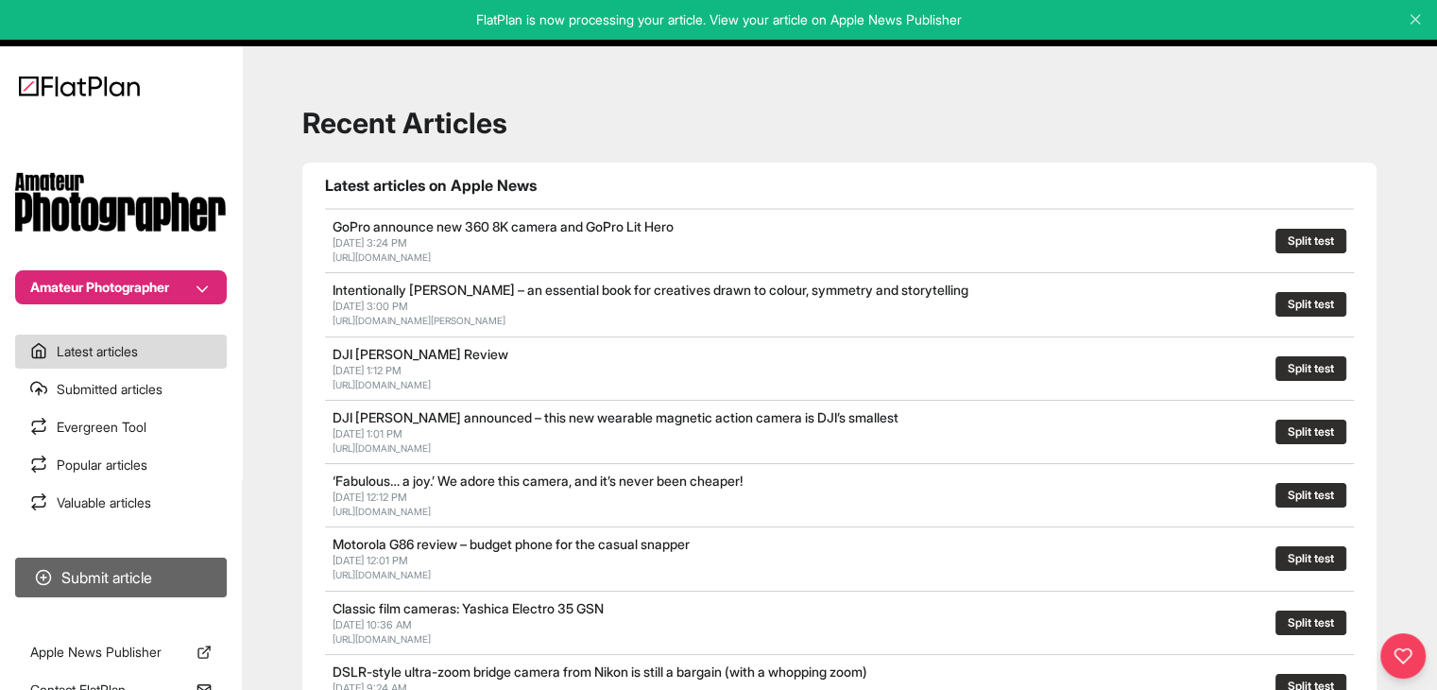
click at [183, 576] on button "Submit article" at bounding box center [121, 577] width 212 height 40
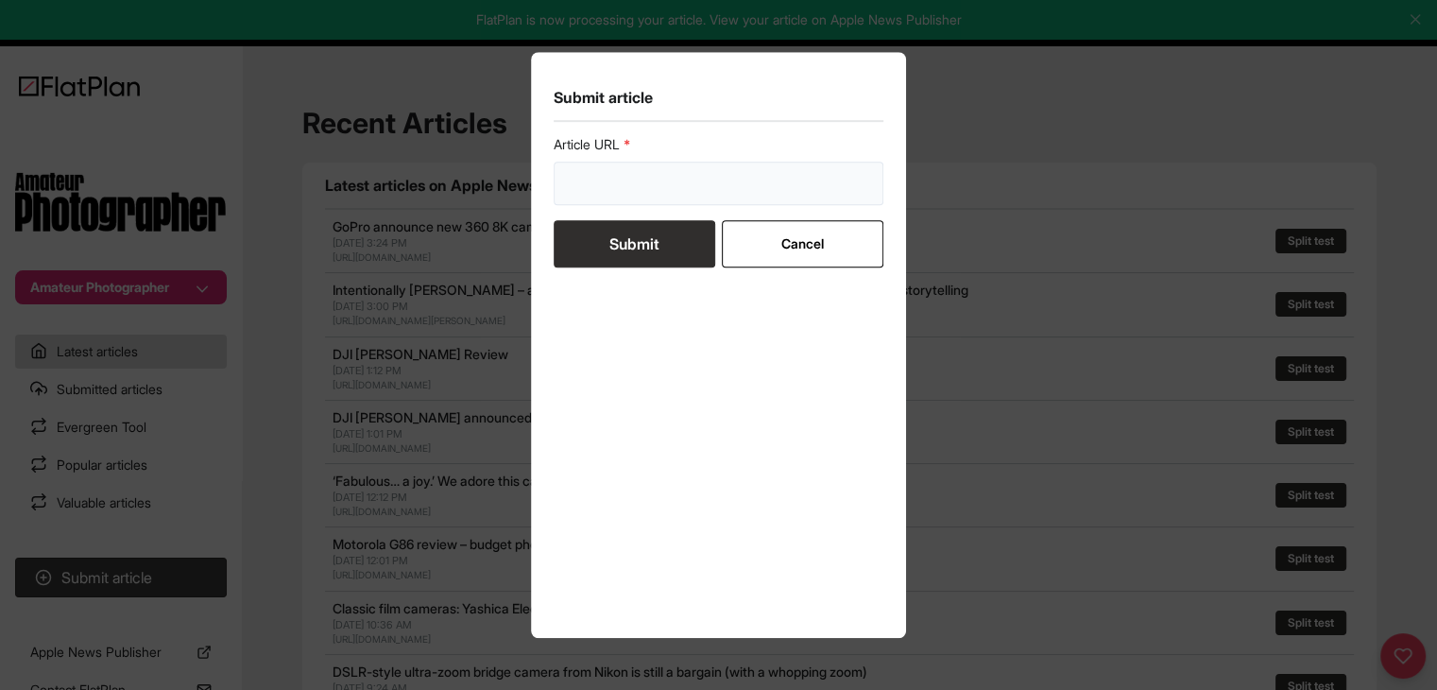
click at [657, 193] on input "url" at bounding box center [719, 183] width 331 height 43
paste input "https://amateurphotographer.com/technique/landscape-photography/transform-your-…"
type input "https://amateurphotographer.com/technique/landscape-photography/transform-your-…"
click at [639, 242] on button "Submit" at bounding box center [635, 243] width 162 height 47
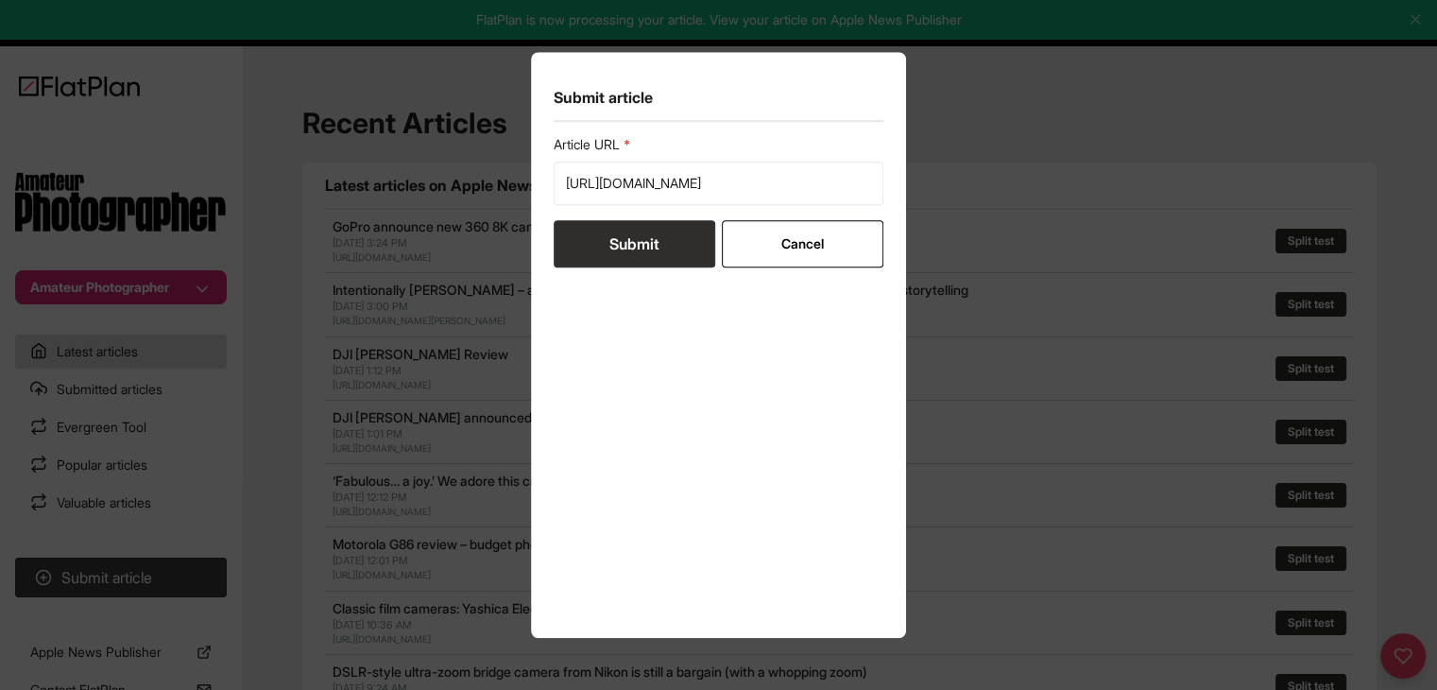
scroll to position [0, 0]
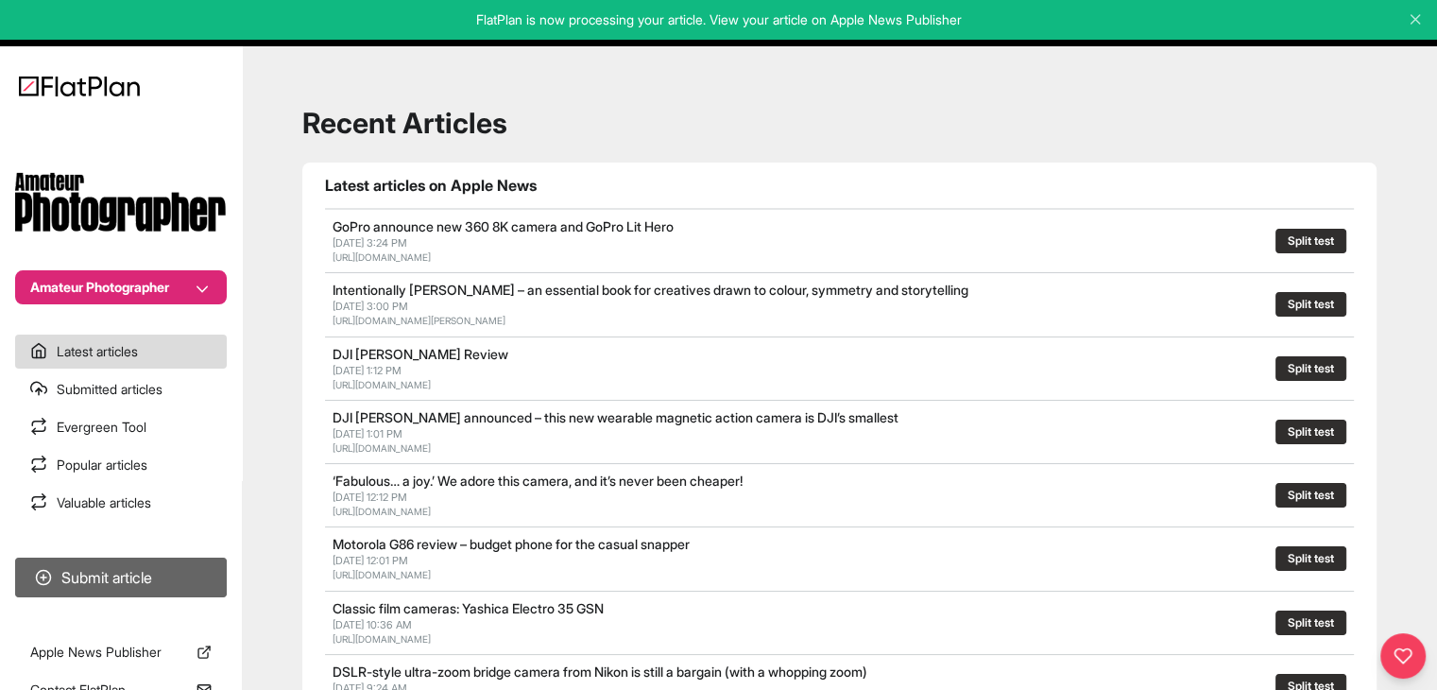
click at [193, 579] on button "Submit article" at bounding box center [121, 577] width 212 height 40
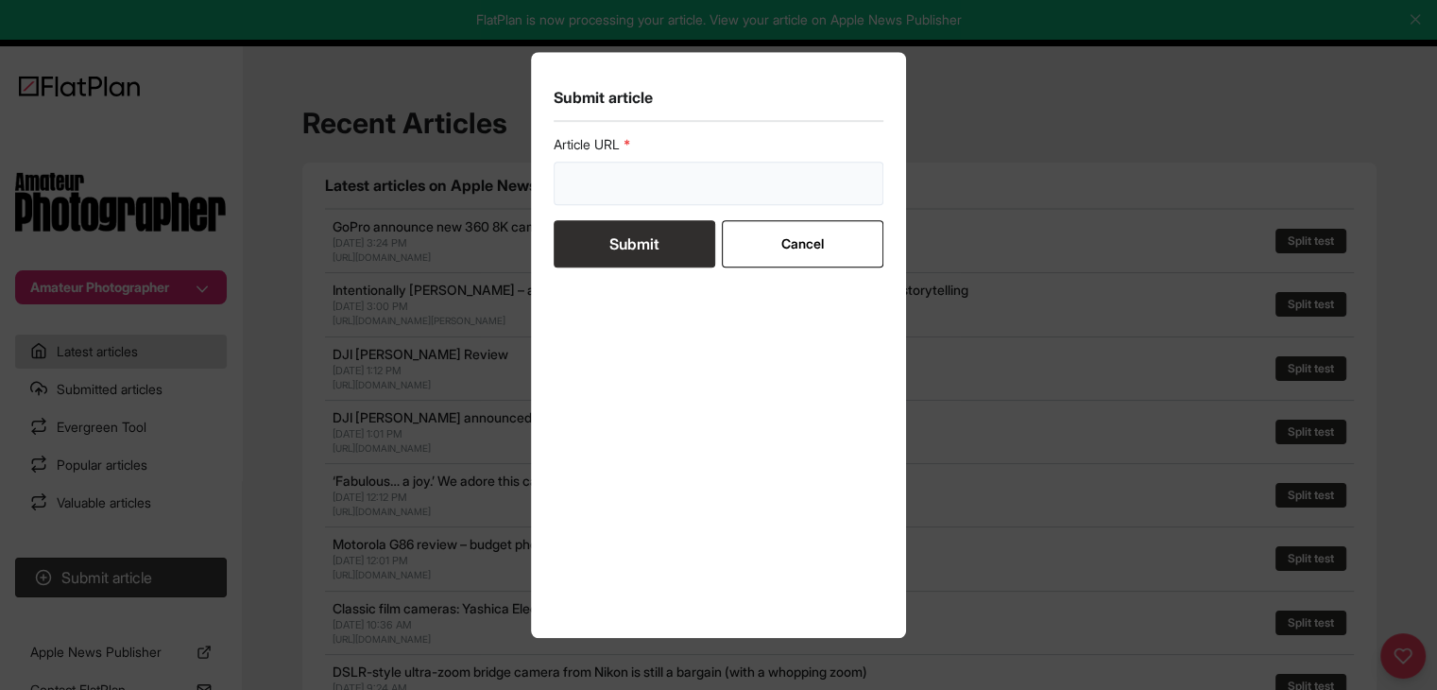
click at [650, 171] on input "url" at bounding box center [719, 183] width 331 height 43
paste input "P"
type input "P"
paste input "P"
type input "P"
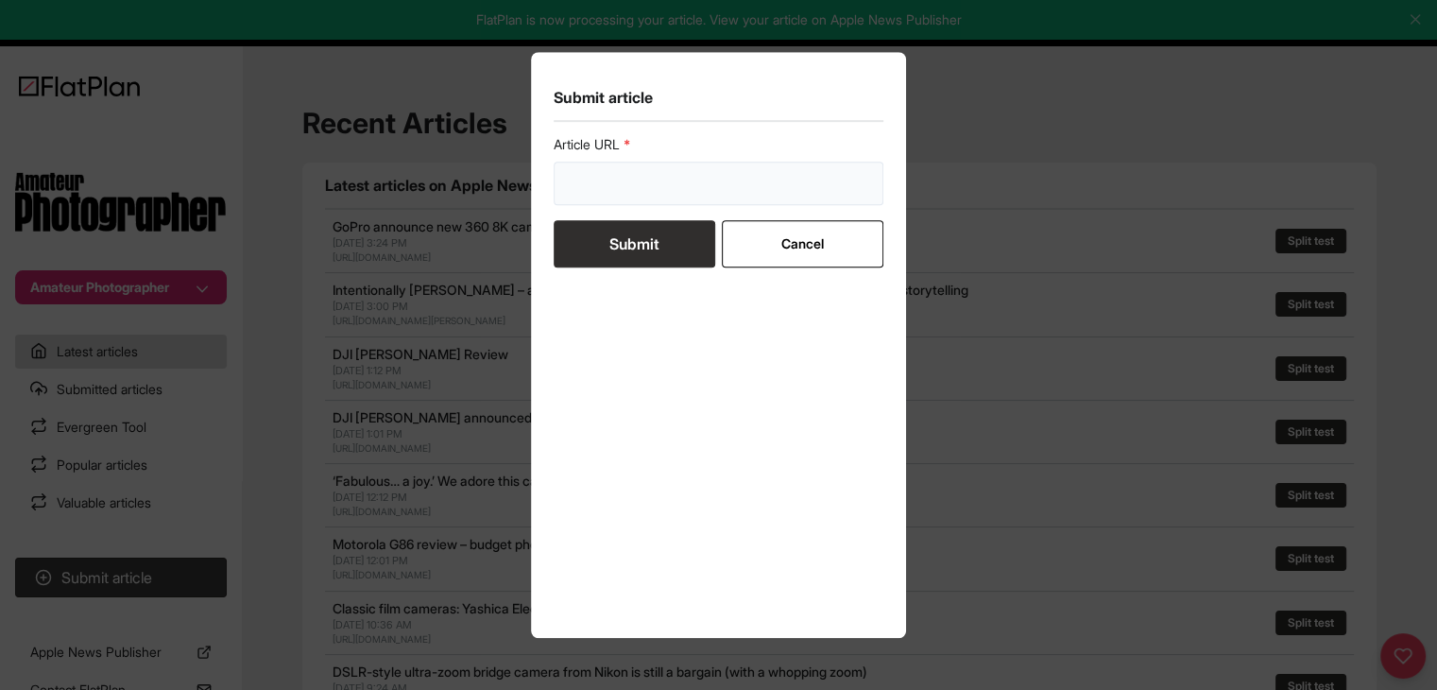
paste input "P"
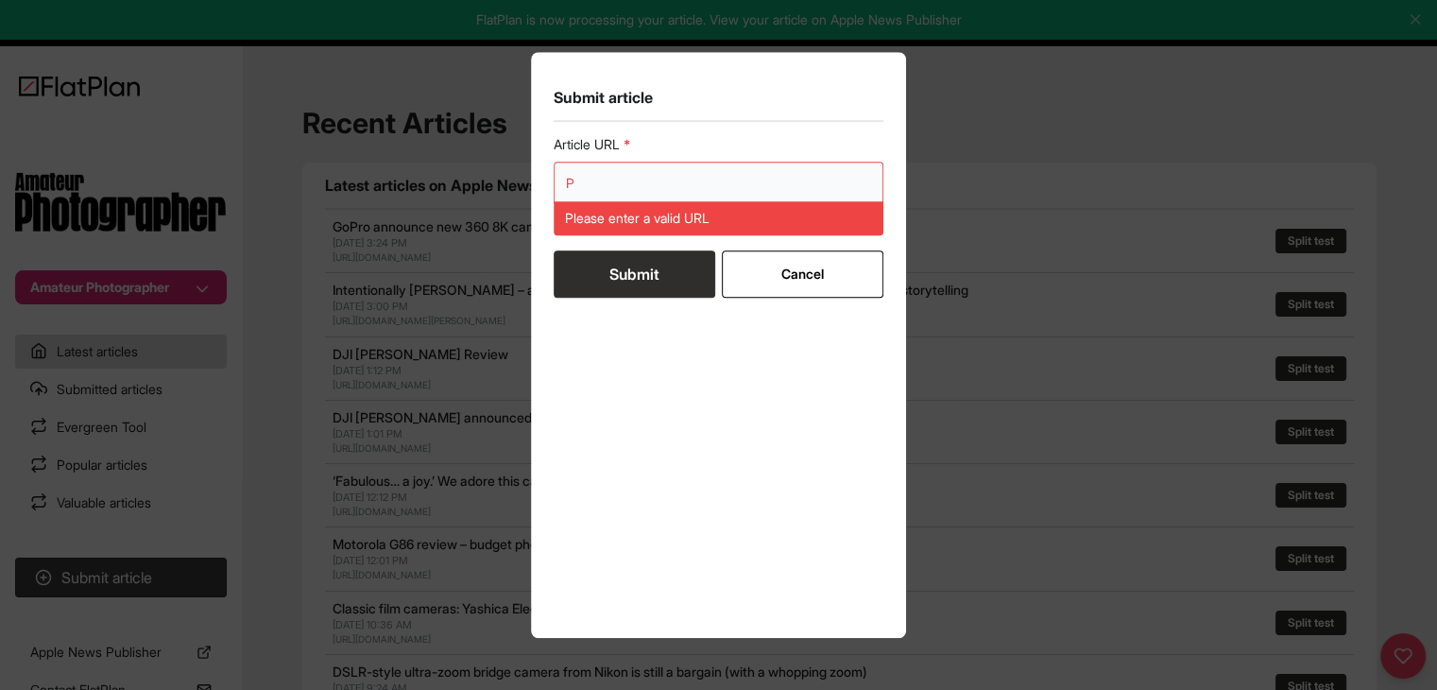
drag, startPoint x: 632, startPoint y: 184, endPoint x: 563, endPoint y: 180, distance: 69.1
click at [563, 180] on input "P" at bounding box center [719, 183] width 331 height 43
paste input "https://amateurphotographer.com/technique/photo_editing/how-to-use-artificial-i…"
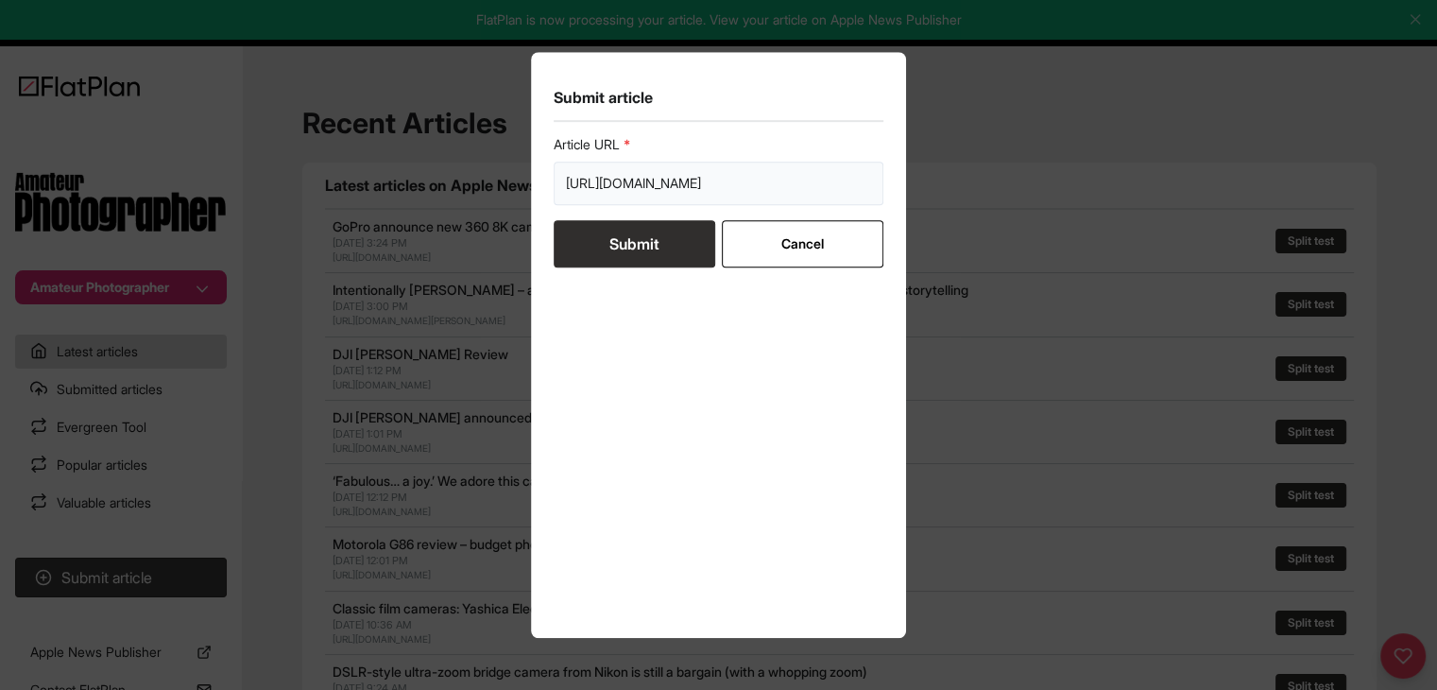
type input "https://amateurphotographer.com/technique/photo_editing/how-to-use-artificial-i…"
click at [610, 249] on button "Submit" at bounding box center [635, 243] width 162 height 47
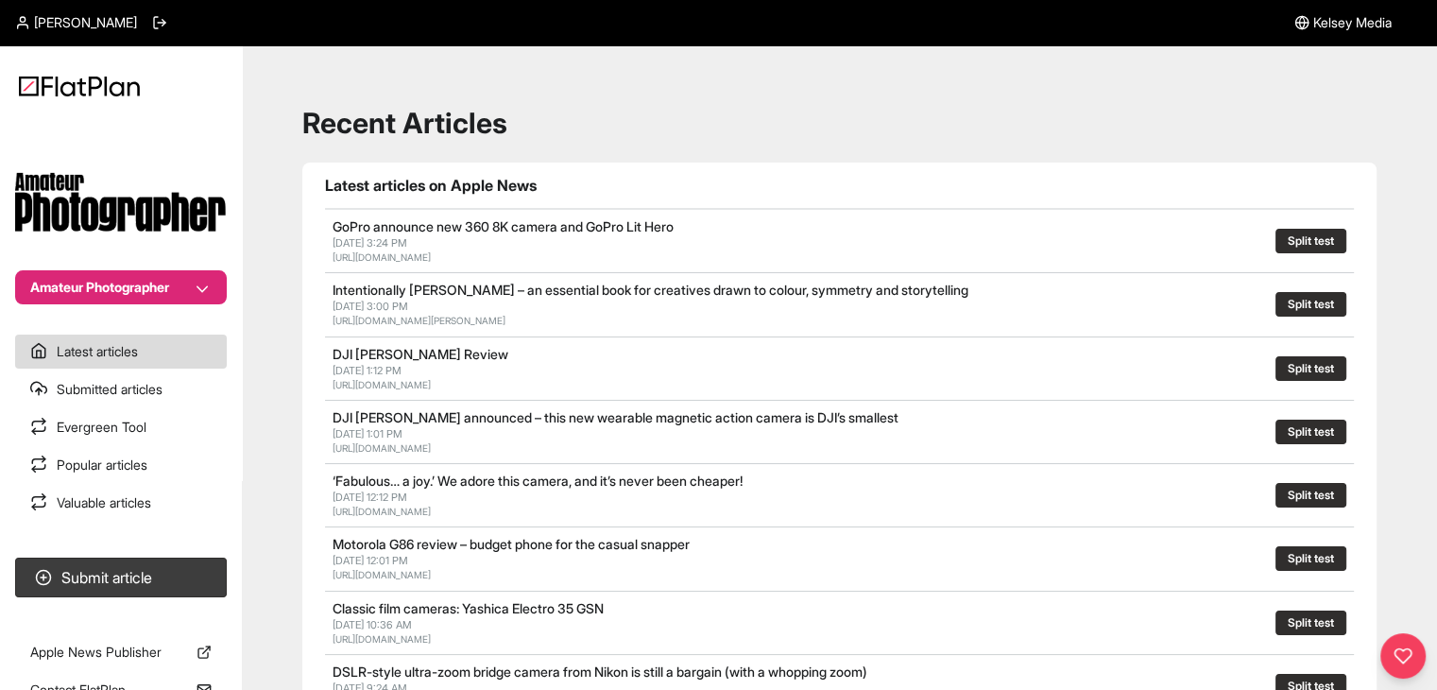
click at [187, 600] on section "Submit article" at bounding box center [121, 577] width 242 height 55
click at [189, 590] on button "Submit article" at bounding box center [121, 577] width 212 height 40
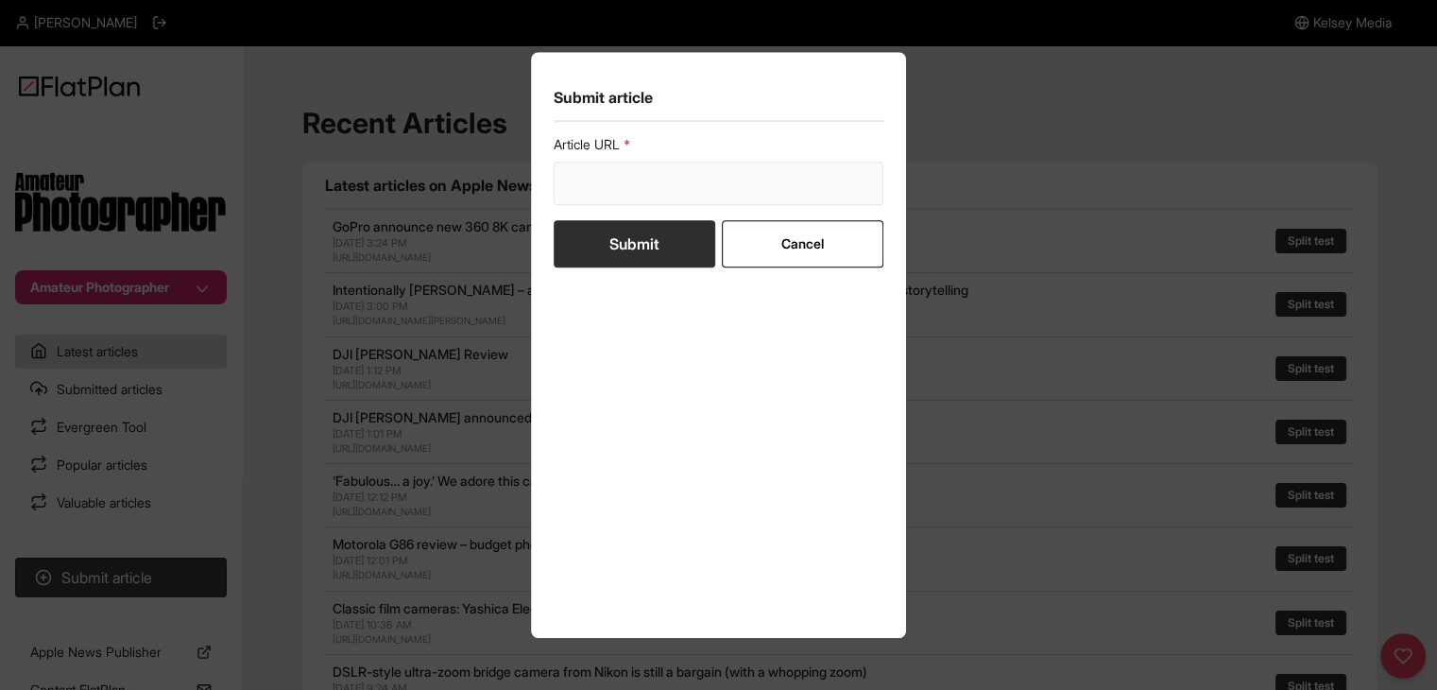
click at [588, 194] on input "url" at bounding box center [719, 183] width 331 height 43
paste input "[URL][DOMAIN_NAME]"
type input "[URL][DOMAIN_NAME]"
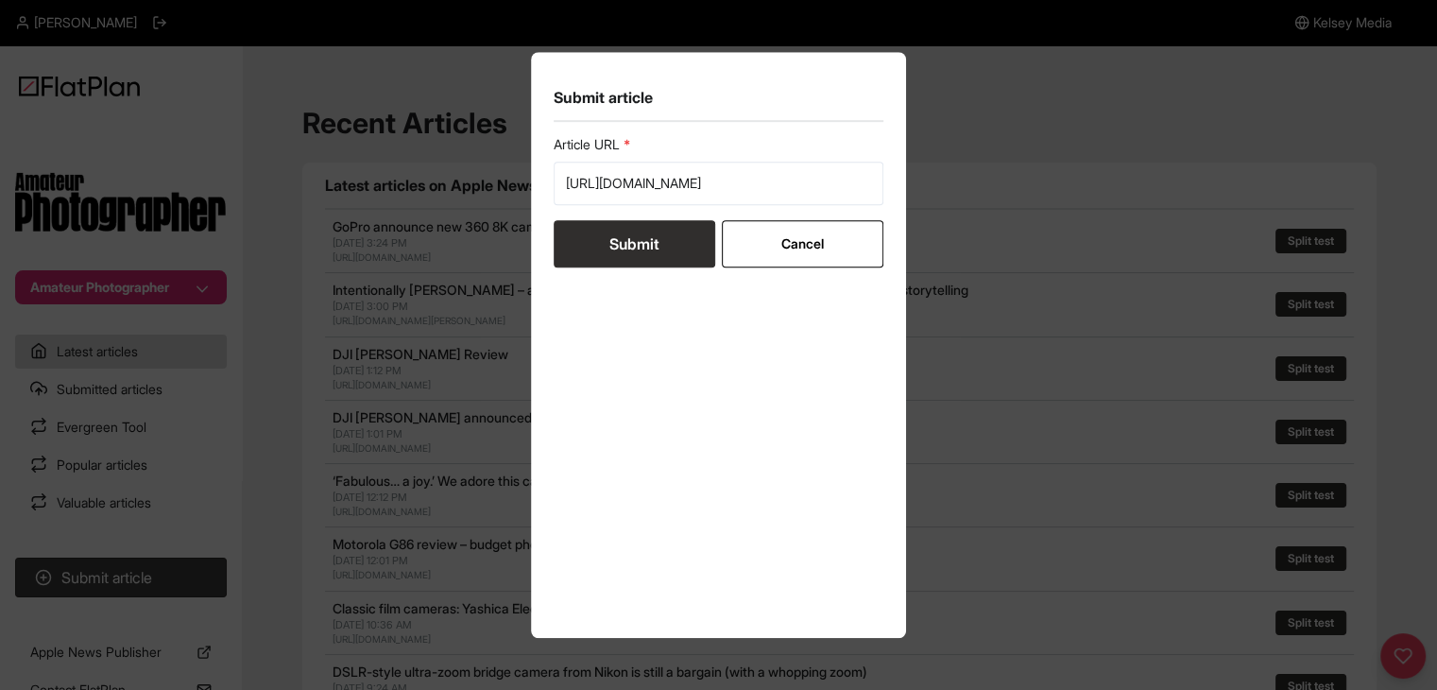
click at [652, 232] on button "Submit" at bounding box center [635, 243] width 162 height 47
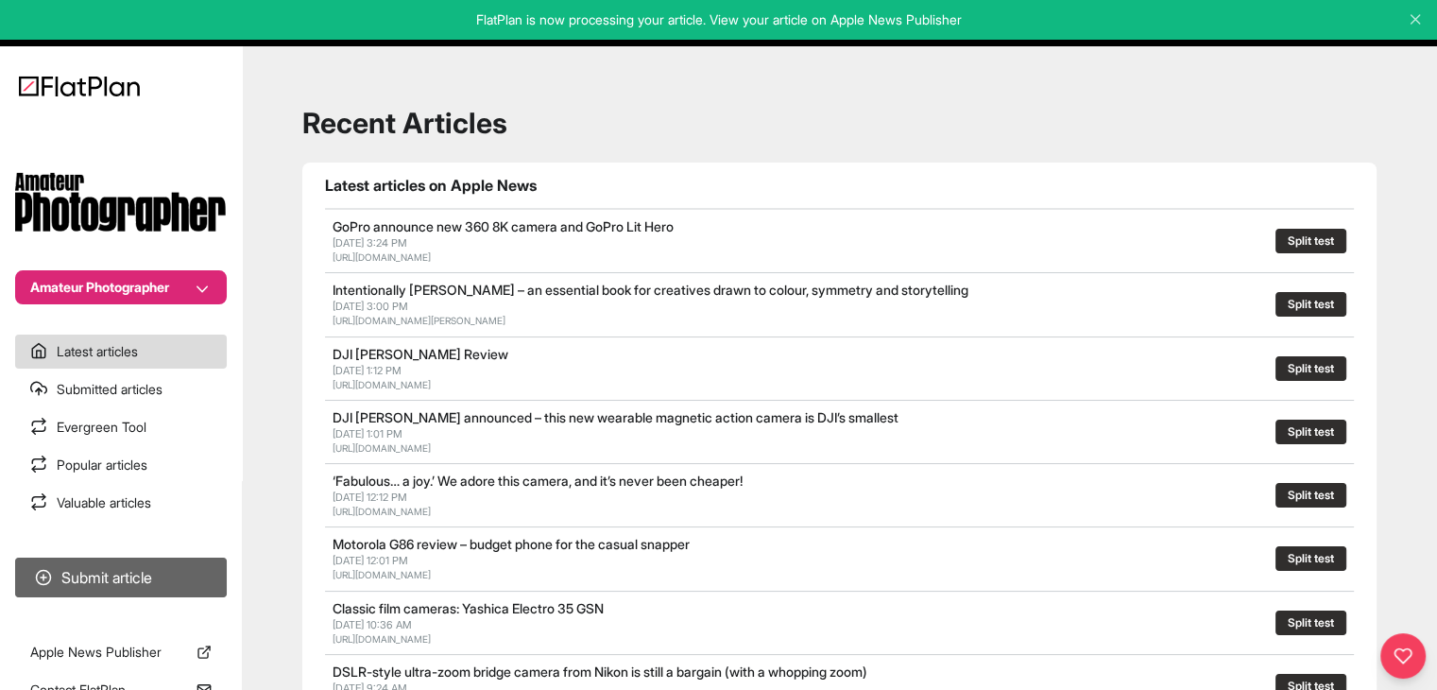
click at [166, 571] on button "Submit article" at bounding box center [121, 577] width 212 height 40
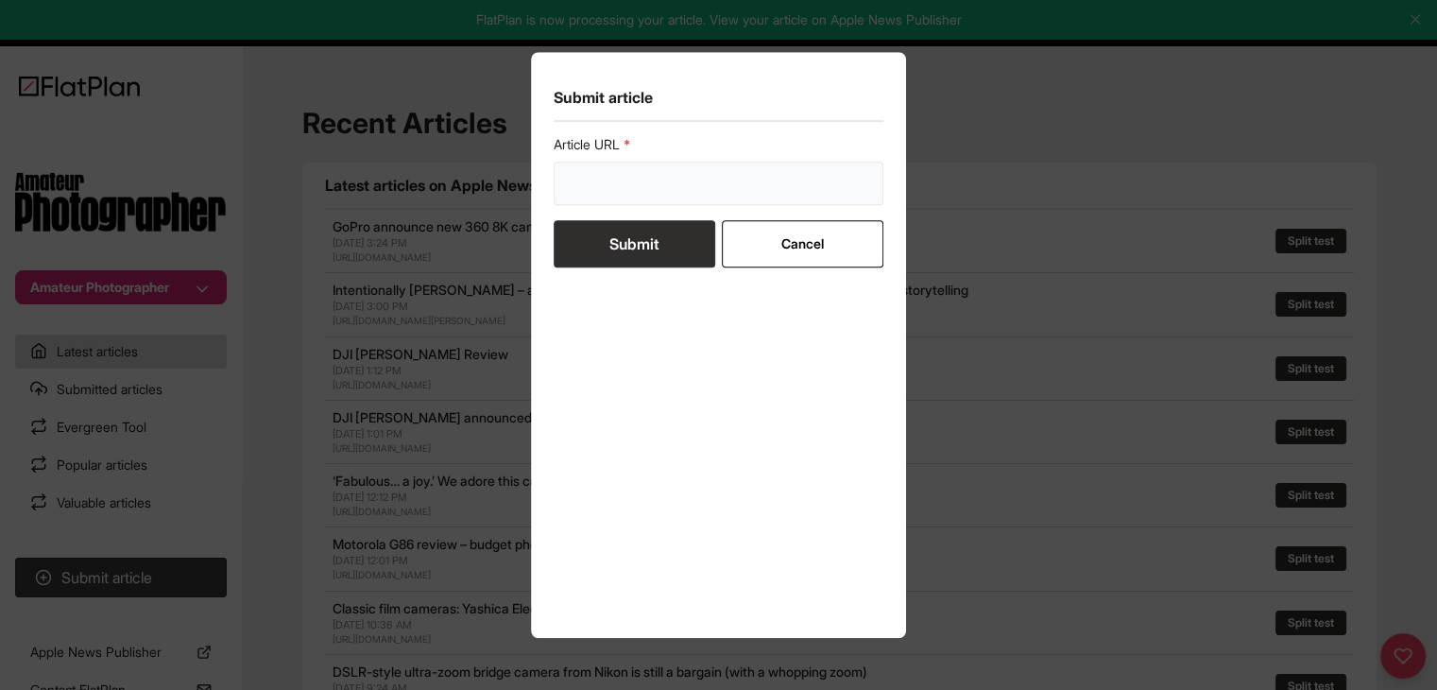
click at [612, 190] on input "url" at bounding box center [719, 183] width 331 height 43
paste input "[URL][DOMAIN_NAME]"
type input "[URL][DOMAIN_NAME]"
click at [623, 231] on button "Submit" at bounding box center [635, 243] width 162 height 47
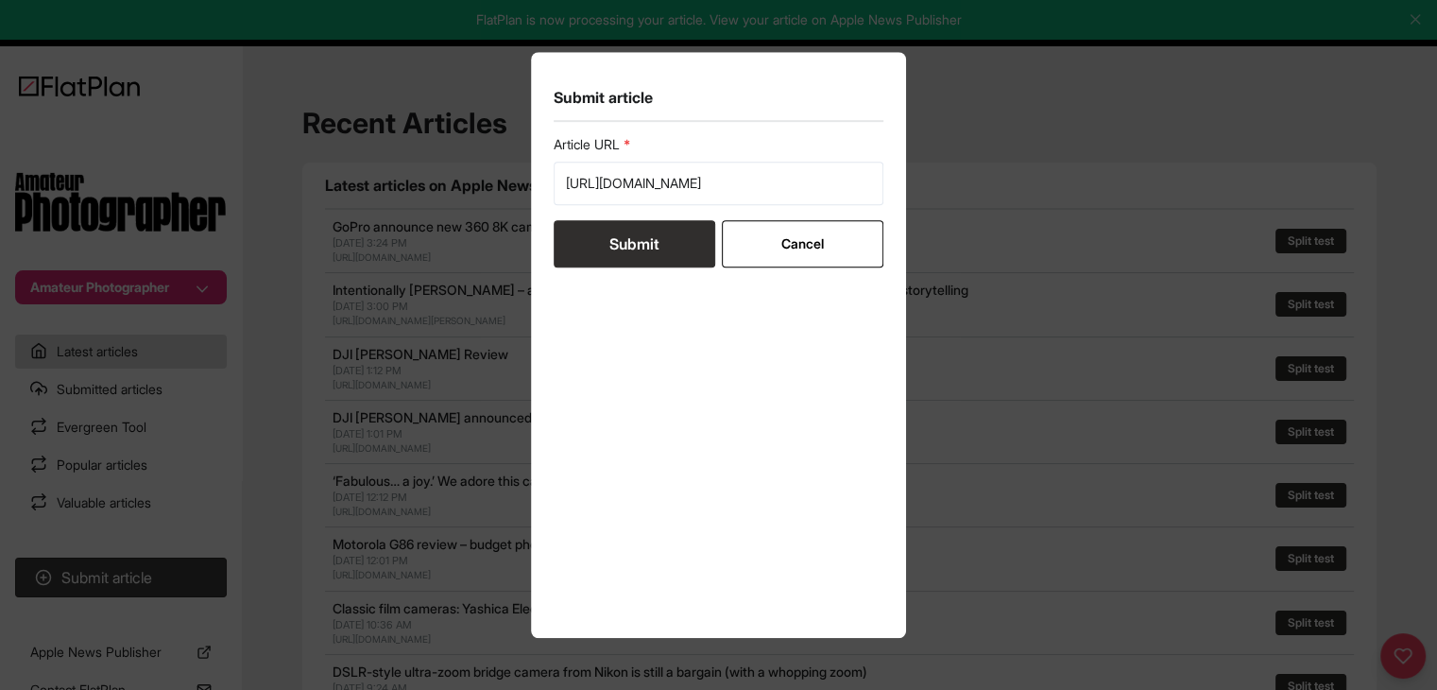
scroll to position [0, 0]
